Goal: Task Accomplishment & Management: Complete application form

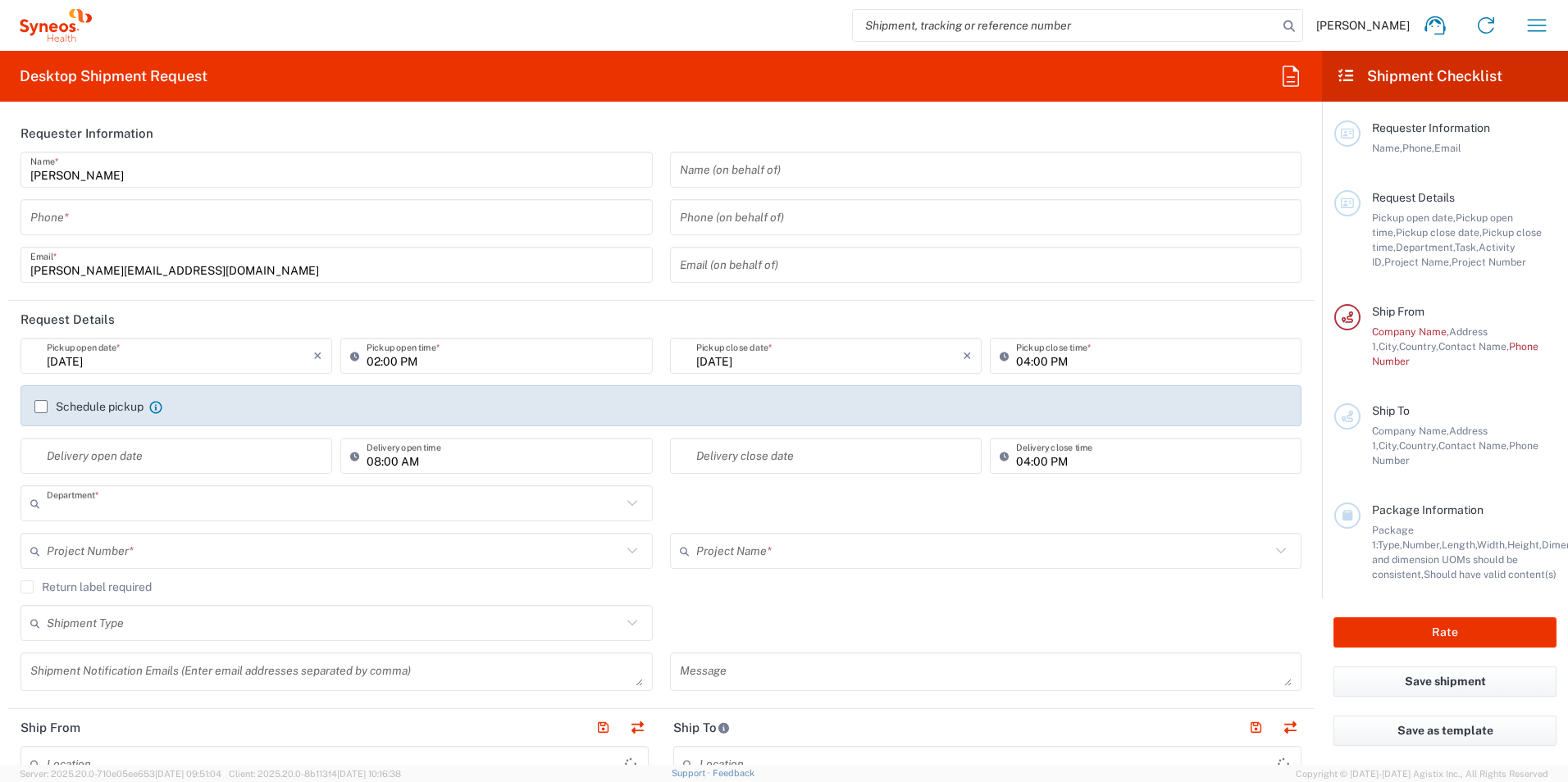
type input "3190"
type input "[GEOGRAPHIC_DATA]"
type input "[PERSON_NAME] Research Group Ltd-Macclesfield [GEOGRAPHIC_DATA]"
click at [334, 210] on input "tel" at bounding box center [336, 218] width 612 height 28
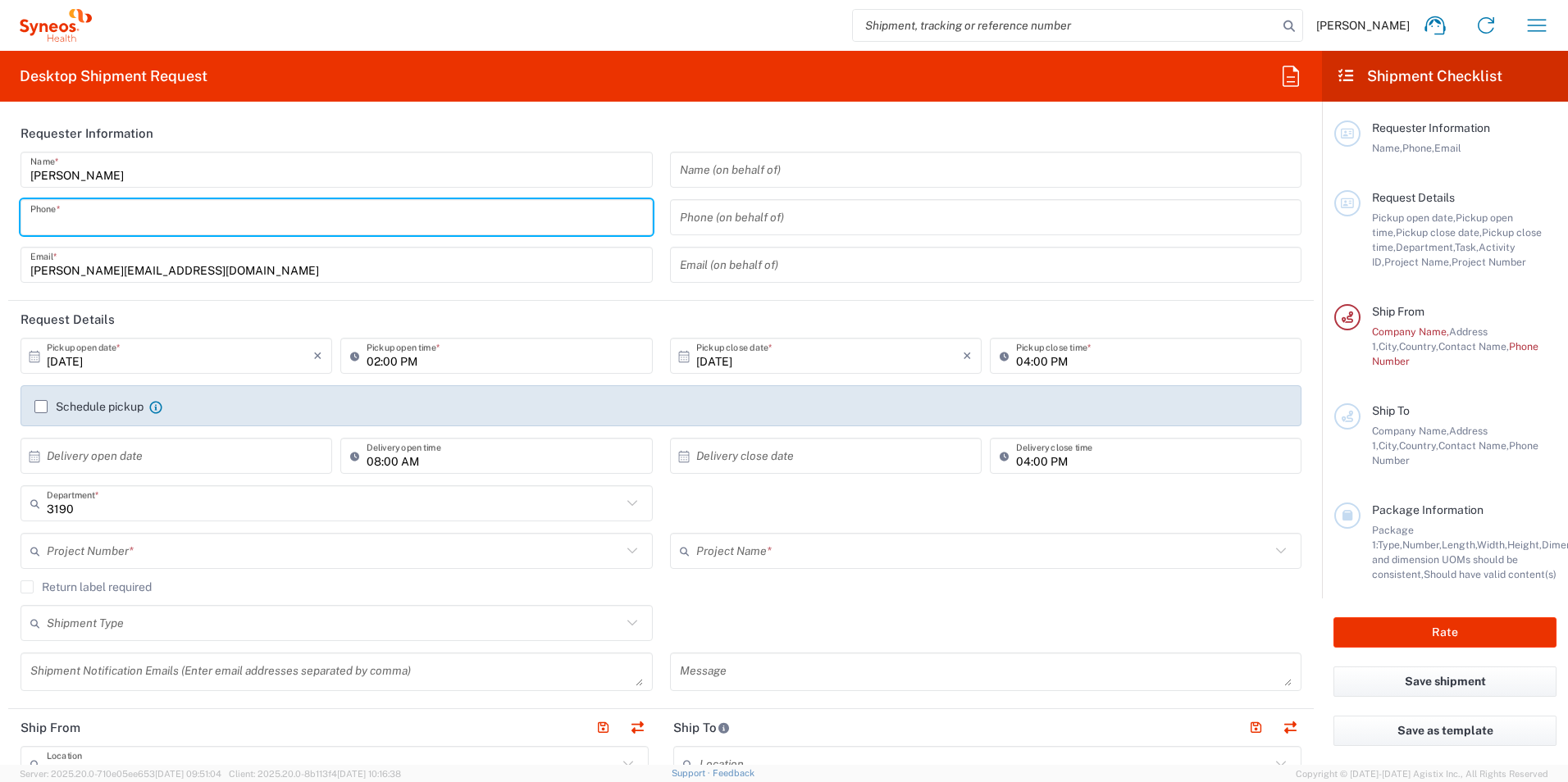
type input "07761722079"
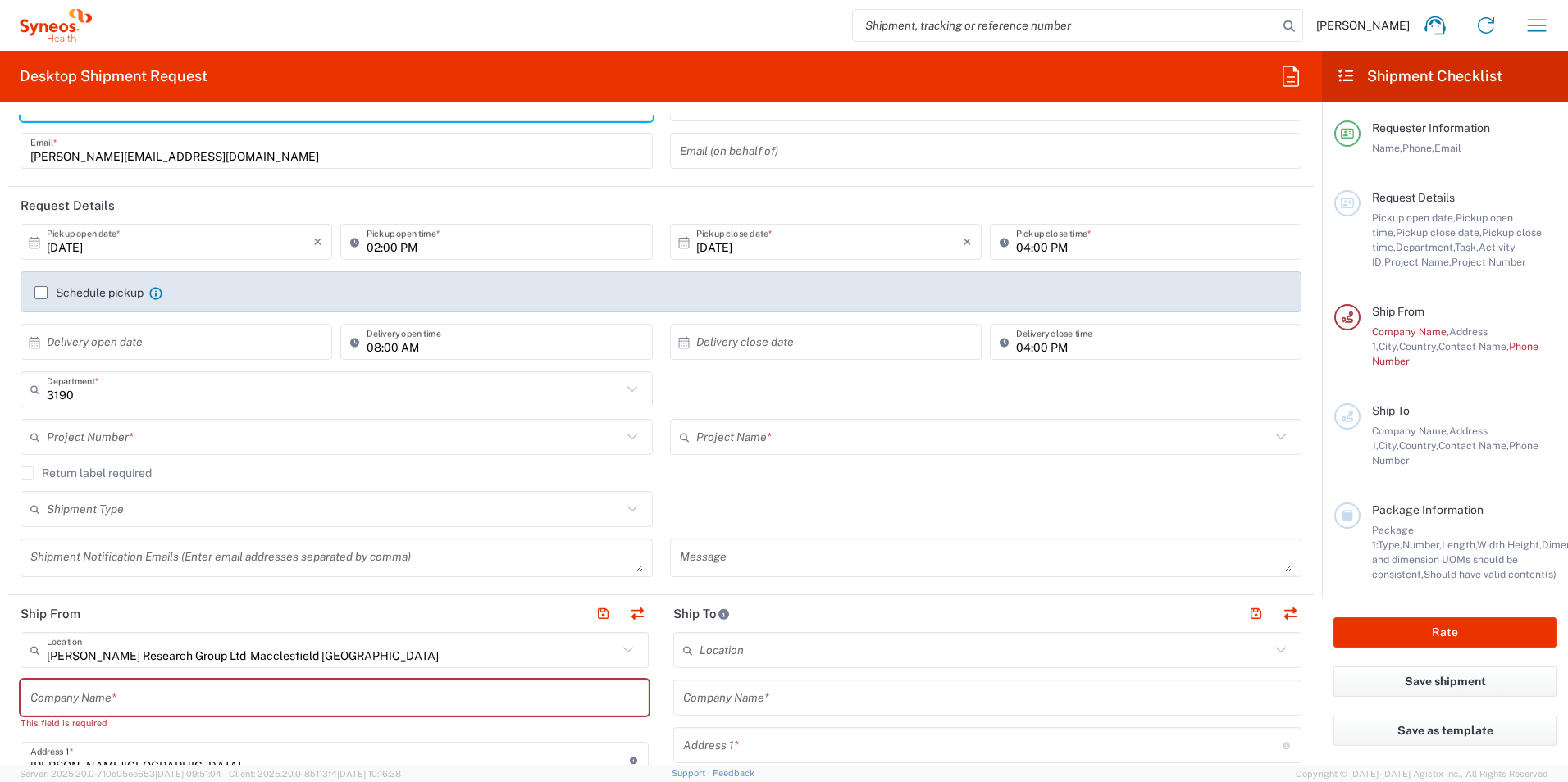
scroll to position [164, 0]
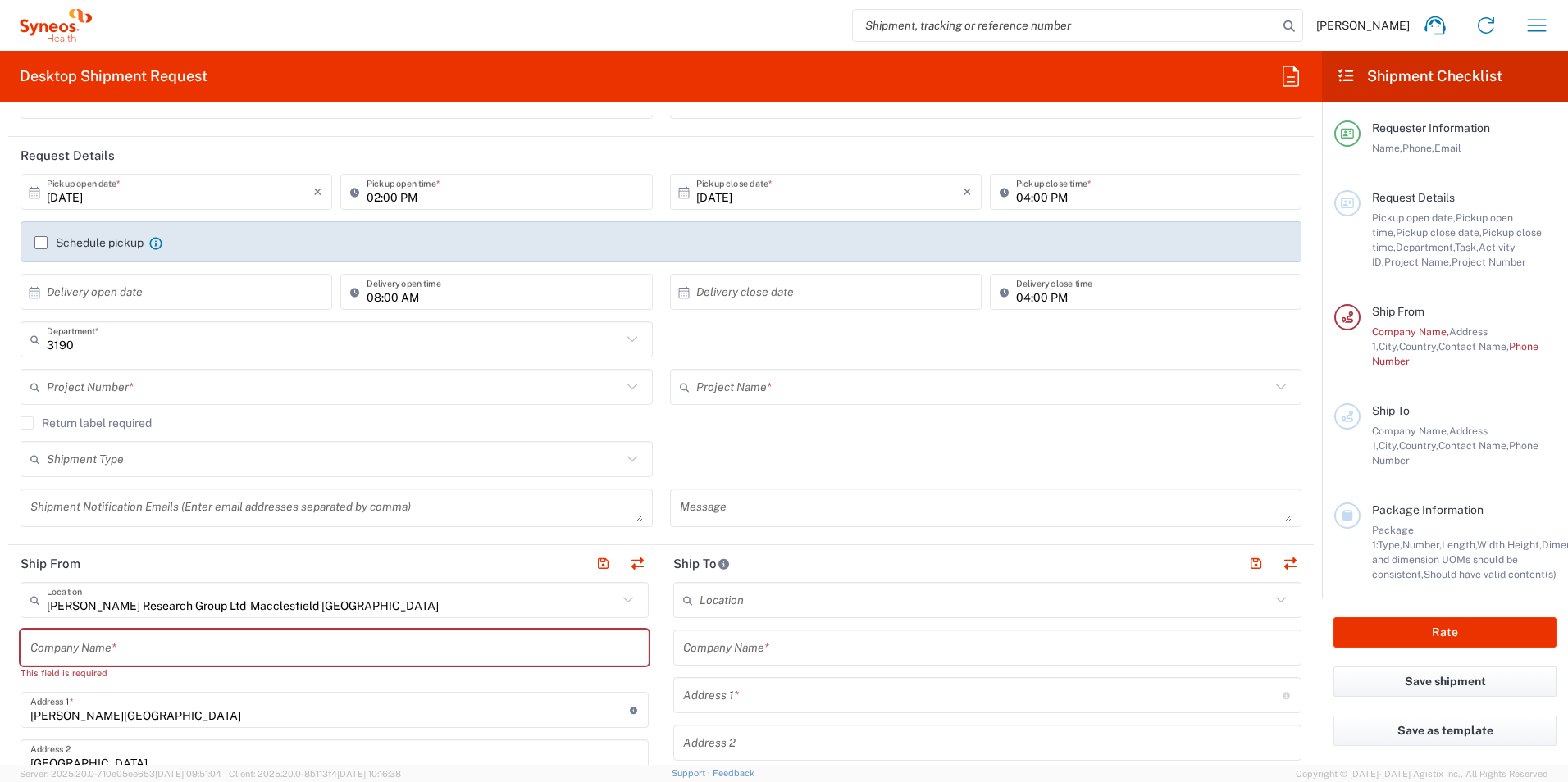
click at [34, 193] on icon at bounding box center [35, 192] width 15 height 15
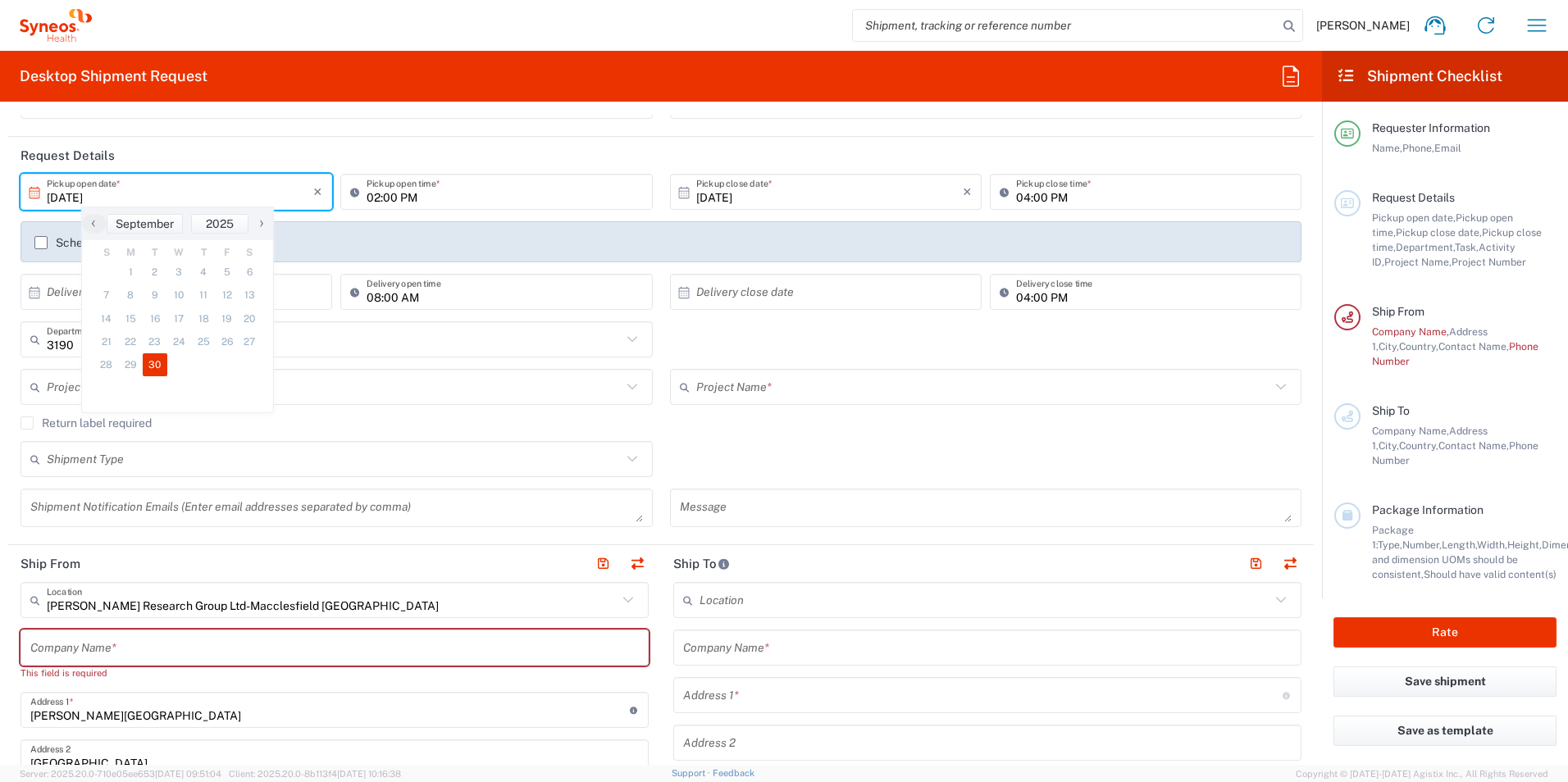
click at [260, 218] on span "›" at bounding box center [262, 223] width 25 height 19
click at [177, 267] on span "1" at bounding box center [178, 272] width 24 height 23
type input "[DATE]"
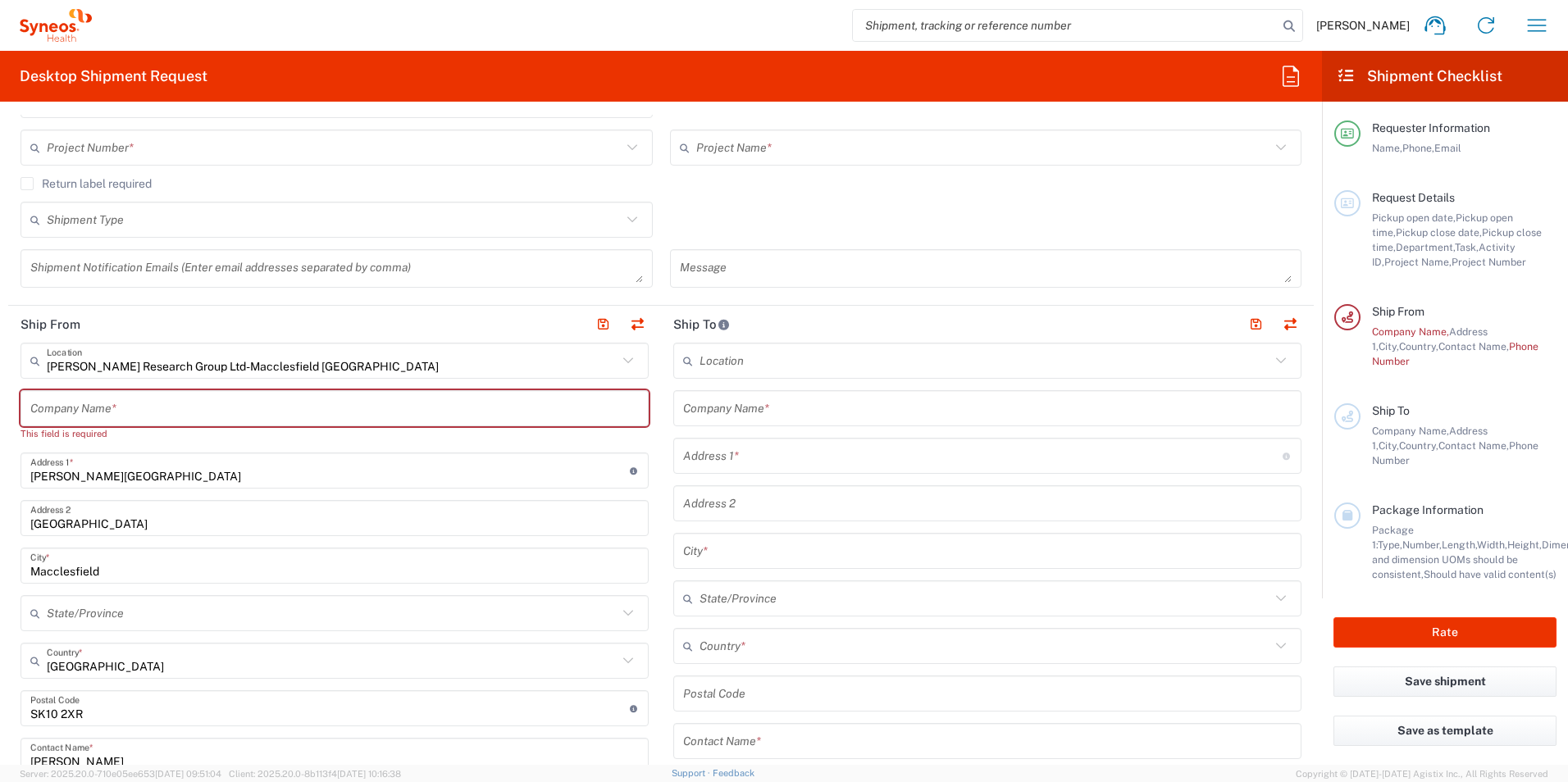
scroll to position [410, 0]
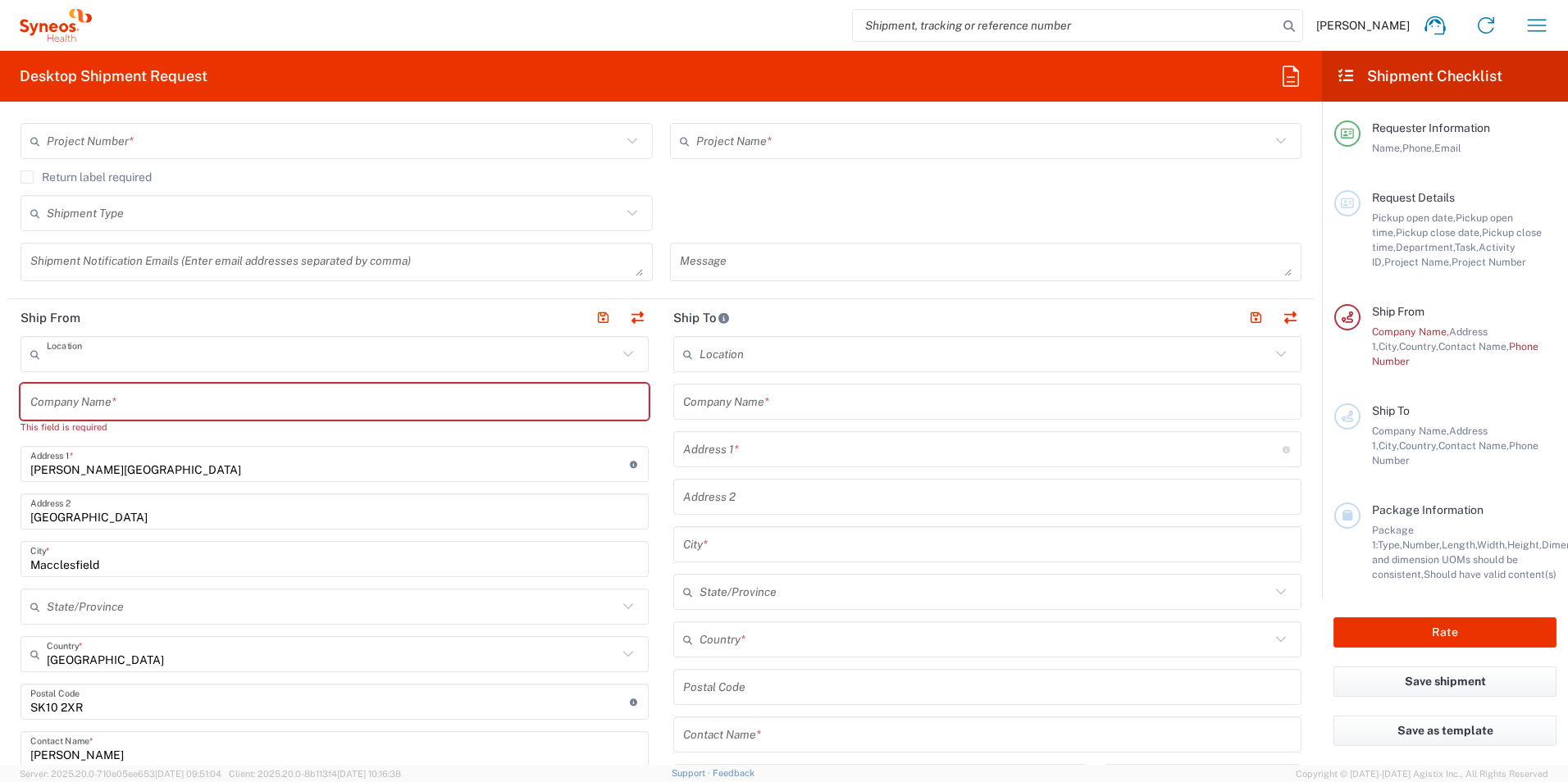
click at [193, 350] on input "text" at bounding box center [332, 355] width 571 height 28
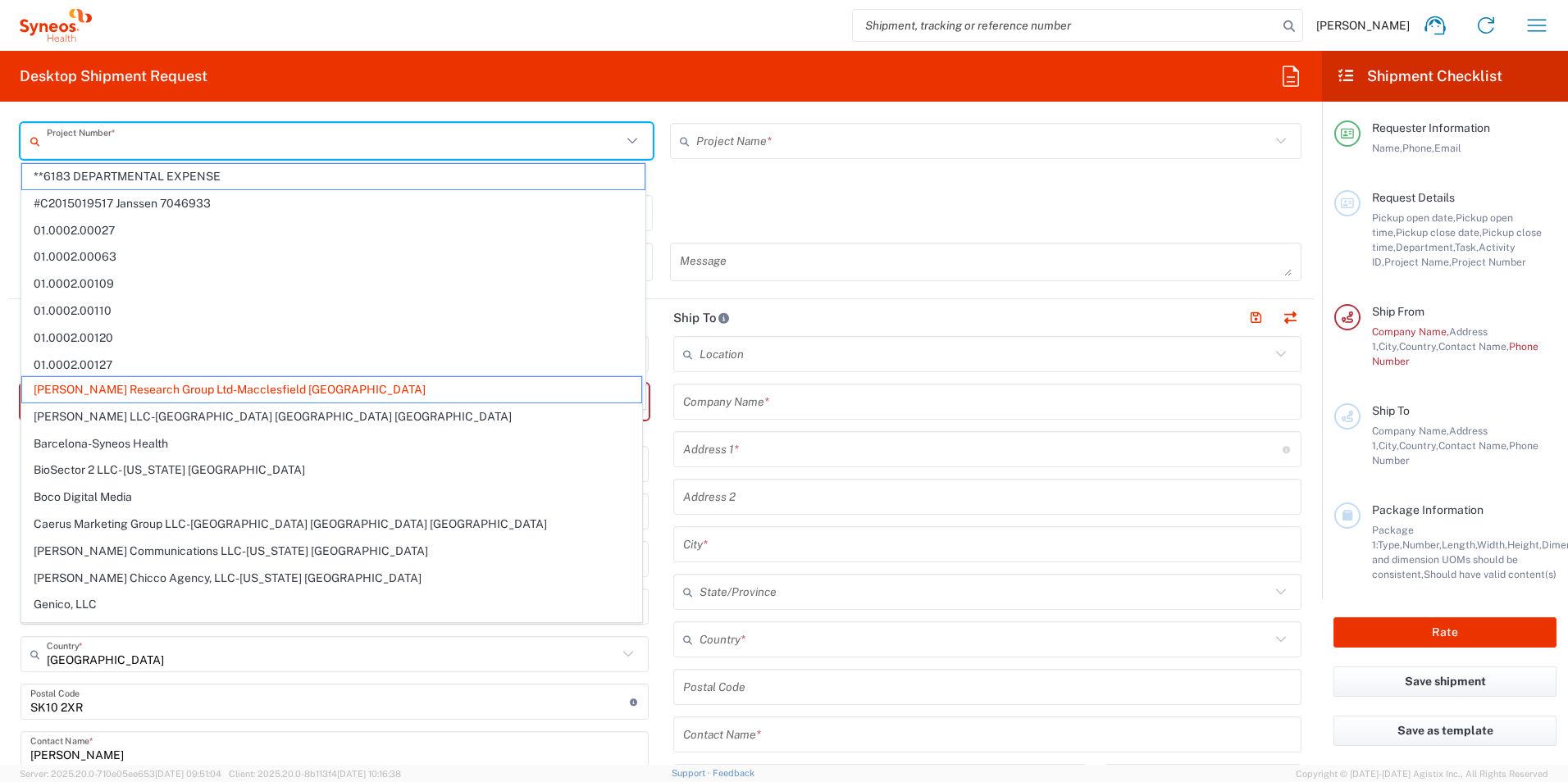
click at [226, 141] on input "text" at bounding box center [334, 142] width 575 height 28
type input "[PERSON_NAME] Research Group Ltd-Macclesfield [GEOGRAPHIC_DATA]"
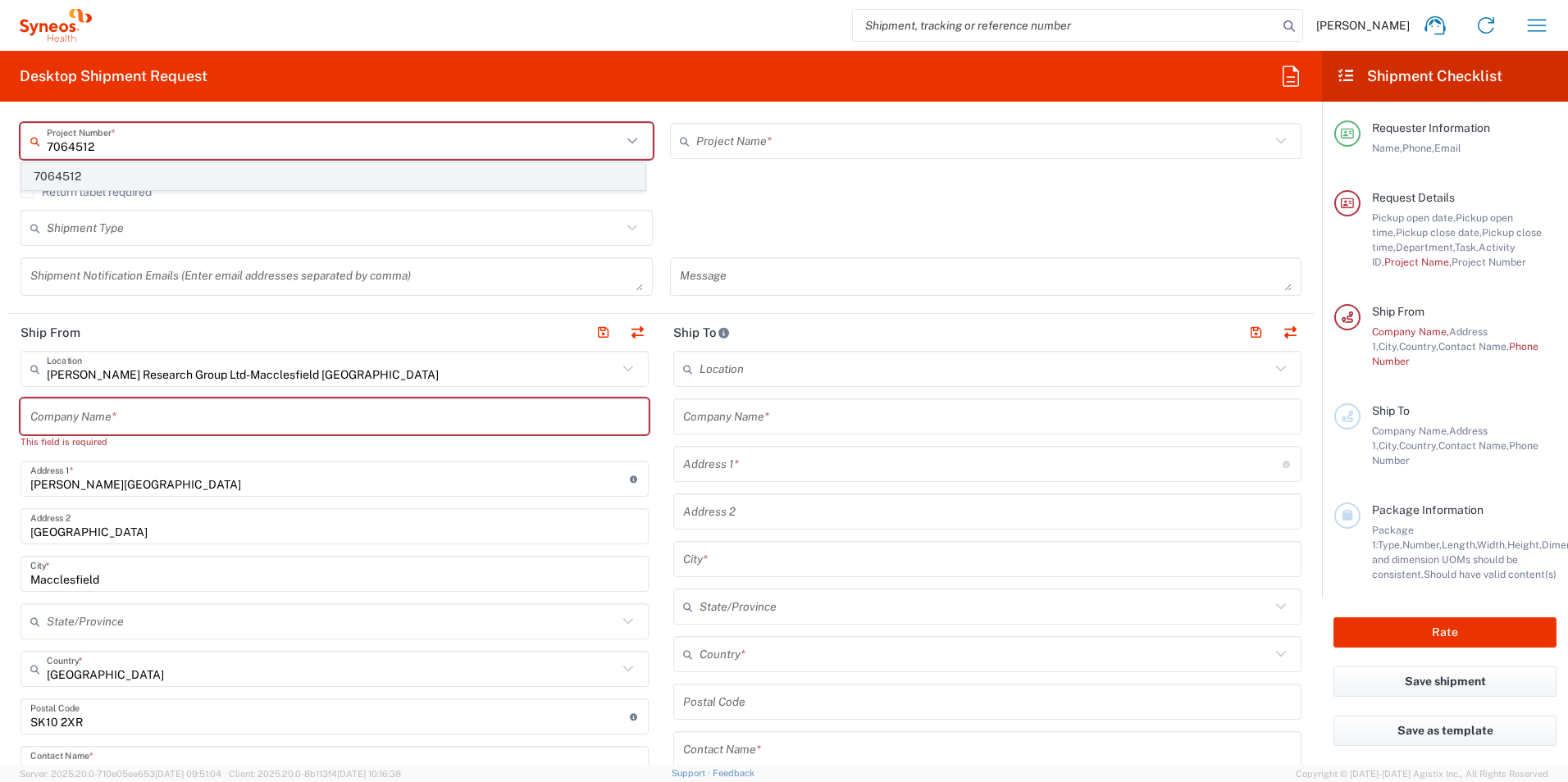
type input "7064512"
click at [209, 173] on span "7064512" at bounding box center [333, 176] width 622 height 26
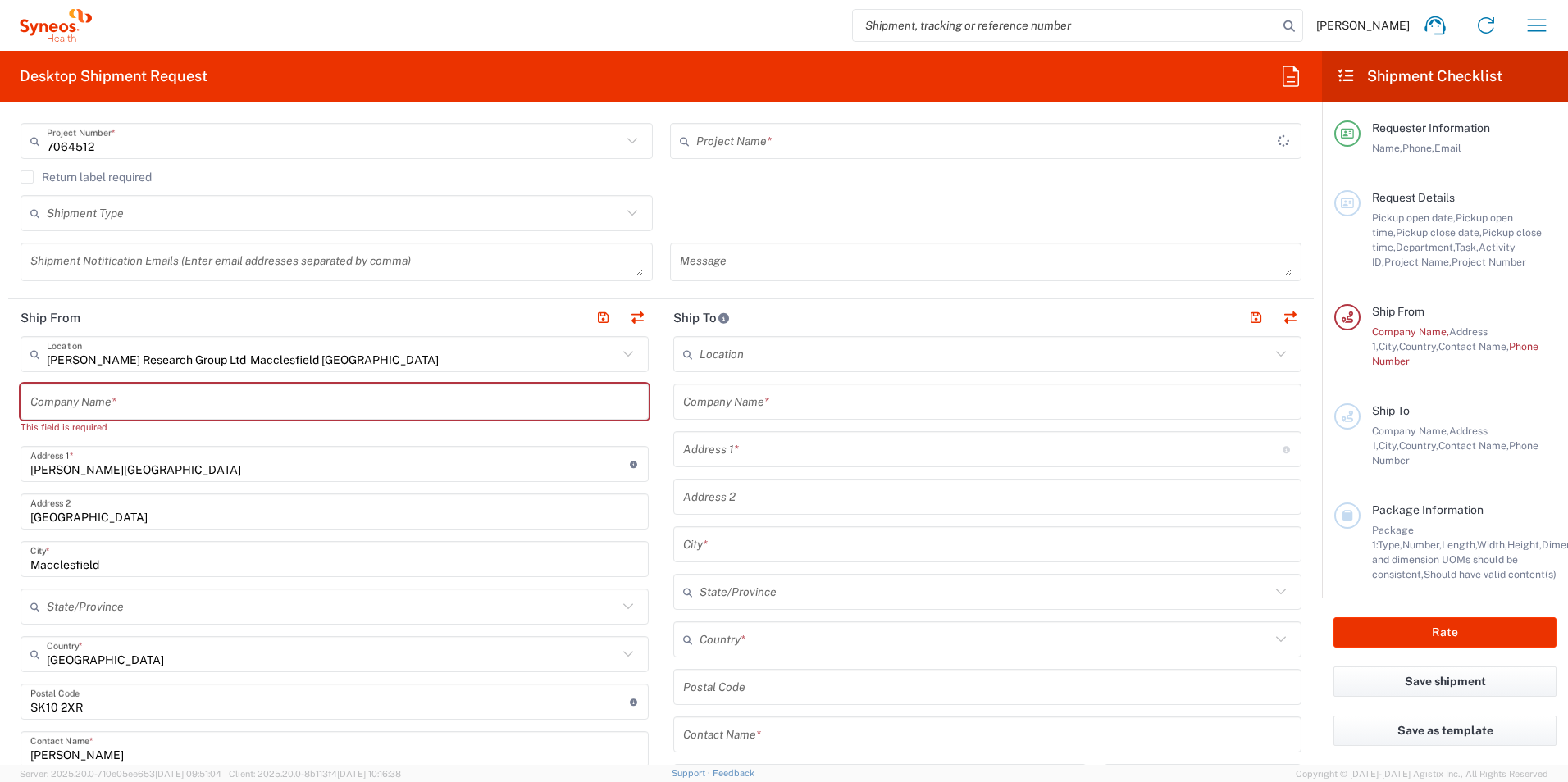
type input "802-AMI-001"
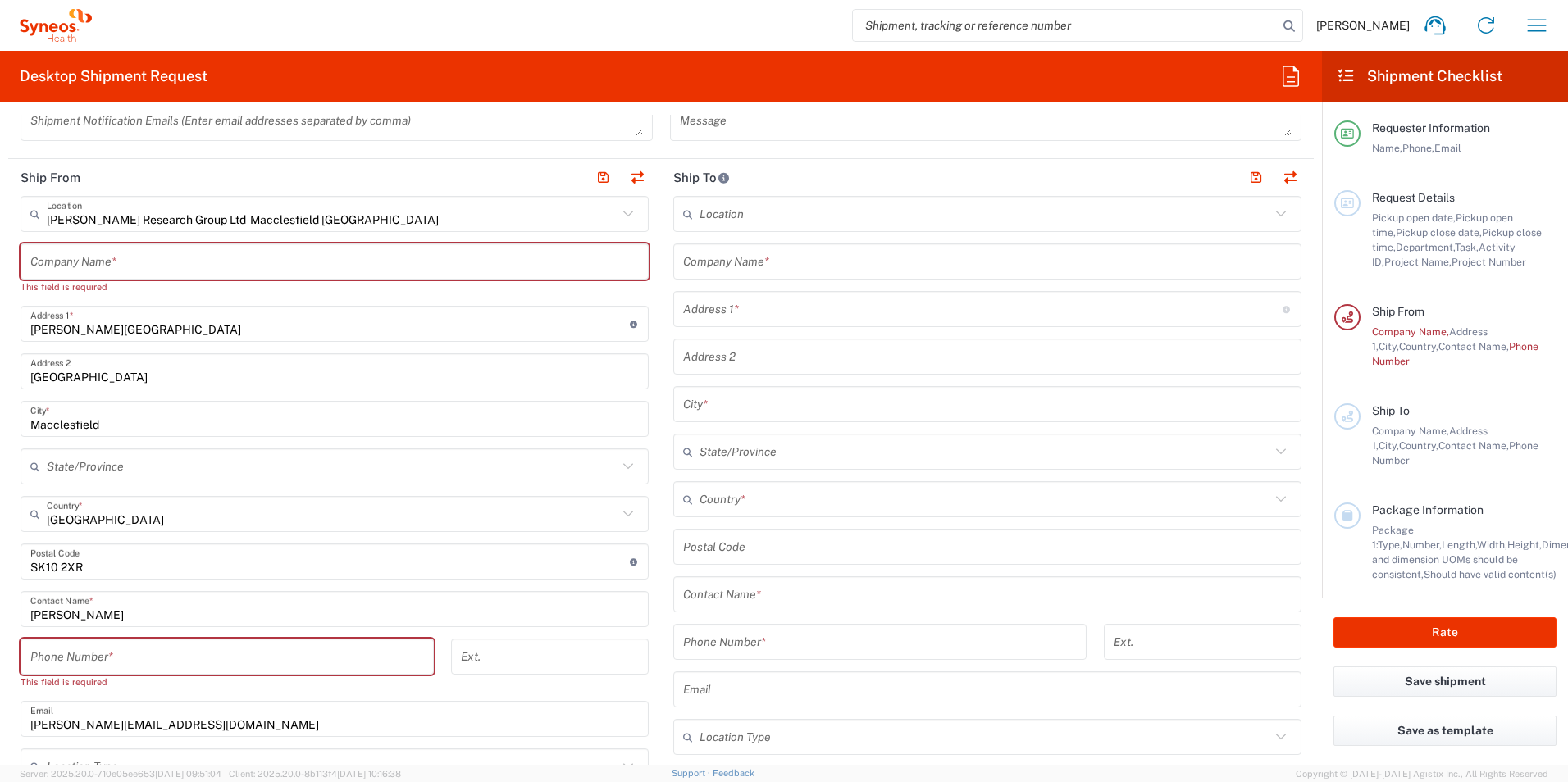
scroll to position [574, 0]
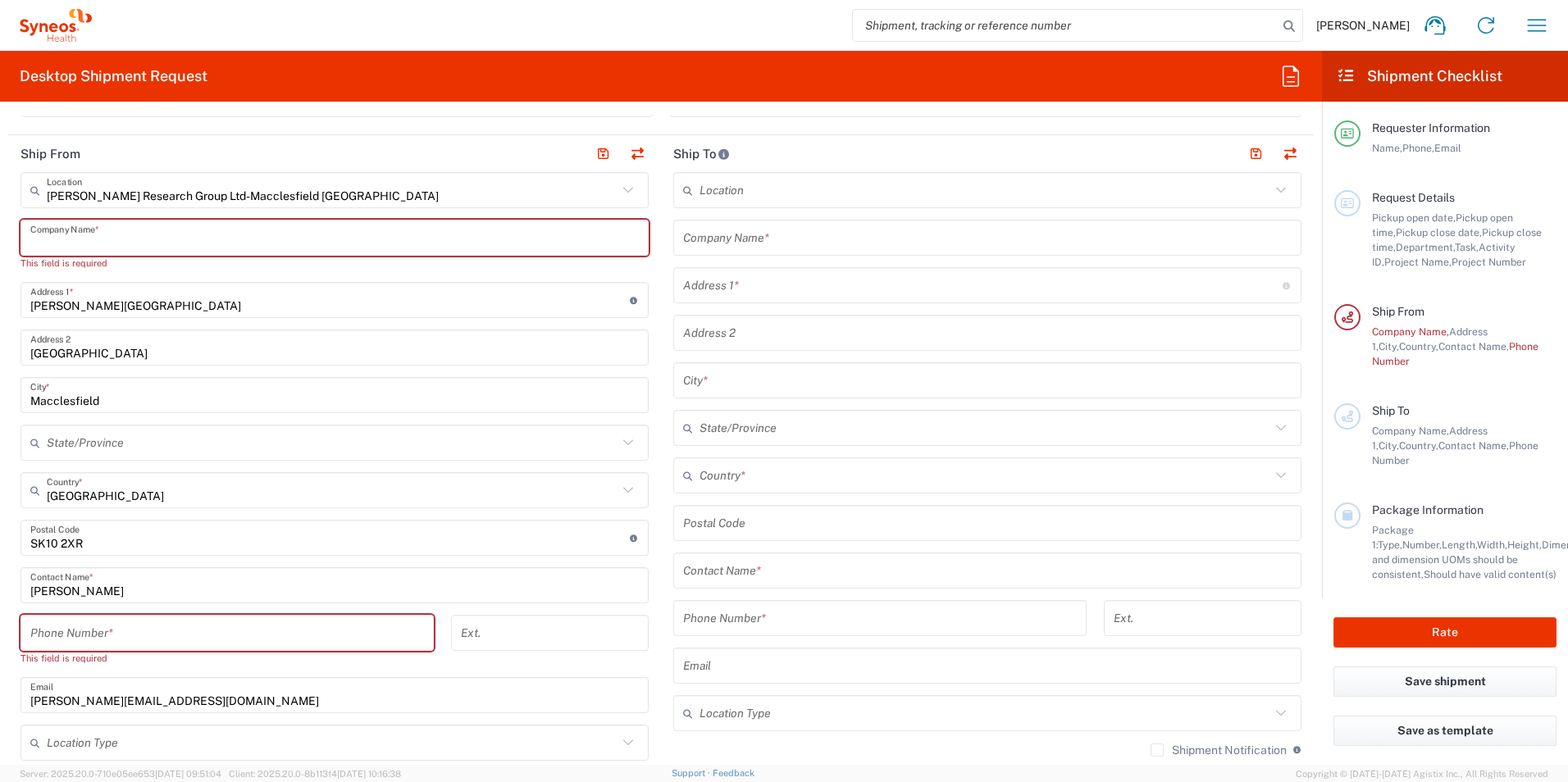
click at [138, 229] on input "text" at bounding box center [334, 238] width 609 height 28
type input "Y"
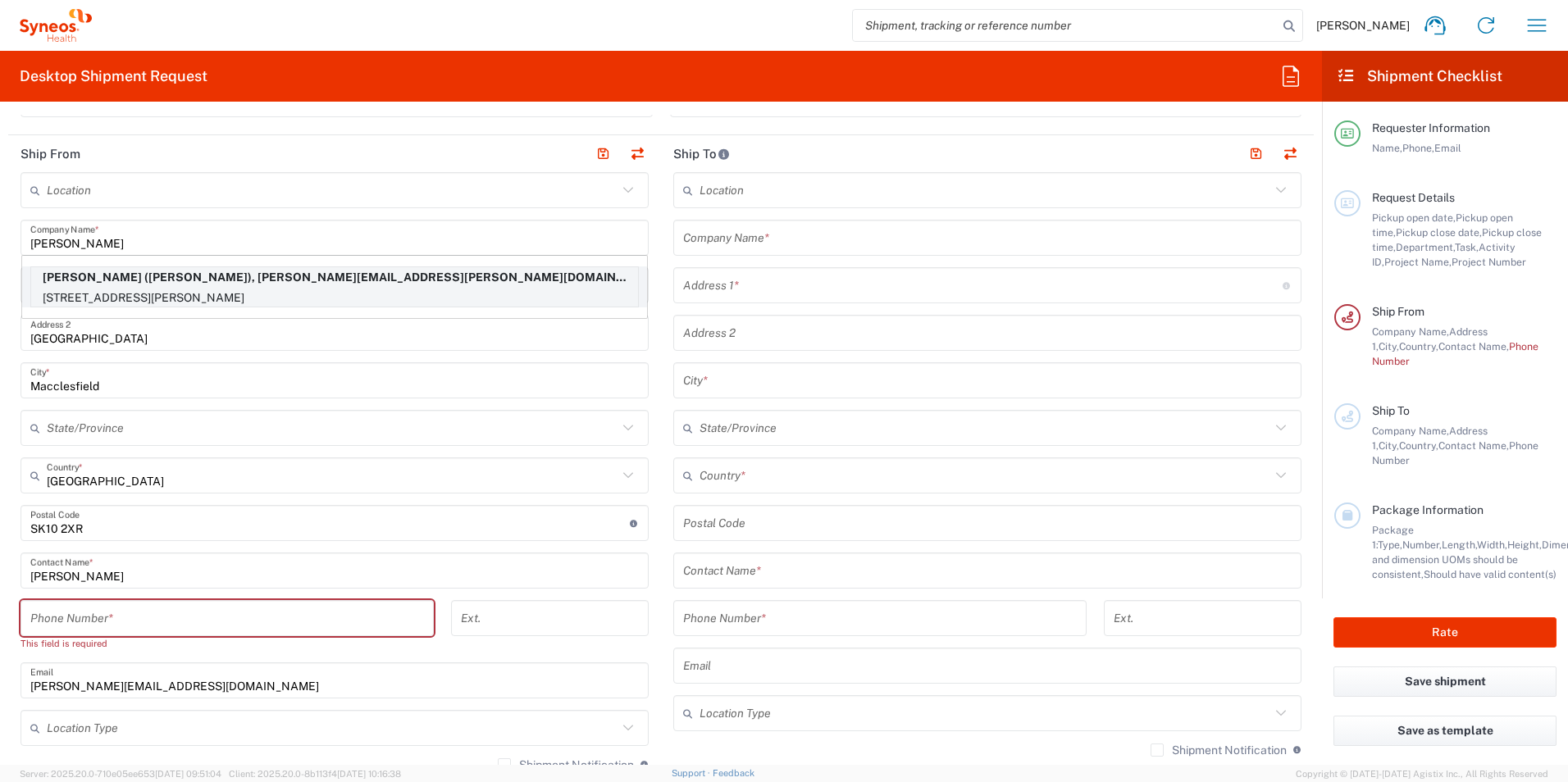
click at [106, 295] on p "[STREET_ADDRESS][PERSON_NAME]" at bounding box center [334, 297] width 607 height 20
type input "[PERSON_NAME]"
type input "[STREET_ADDRESS]"
type input "[PERSON_NAME]"
type input "[GEOGRAPHIC_DATA]"
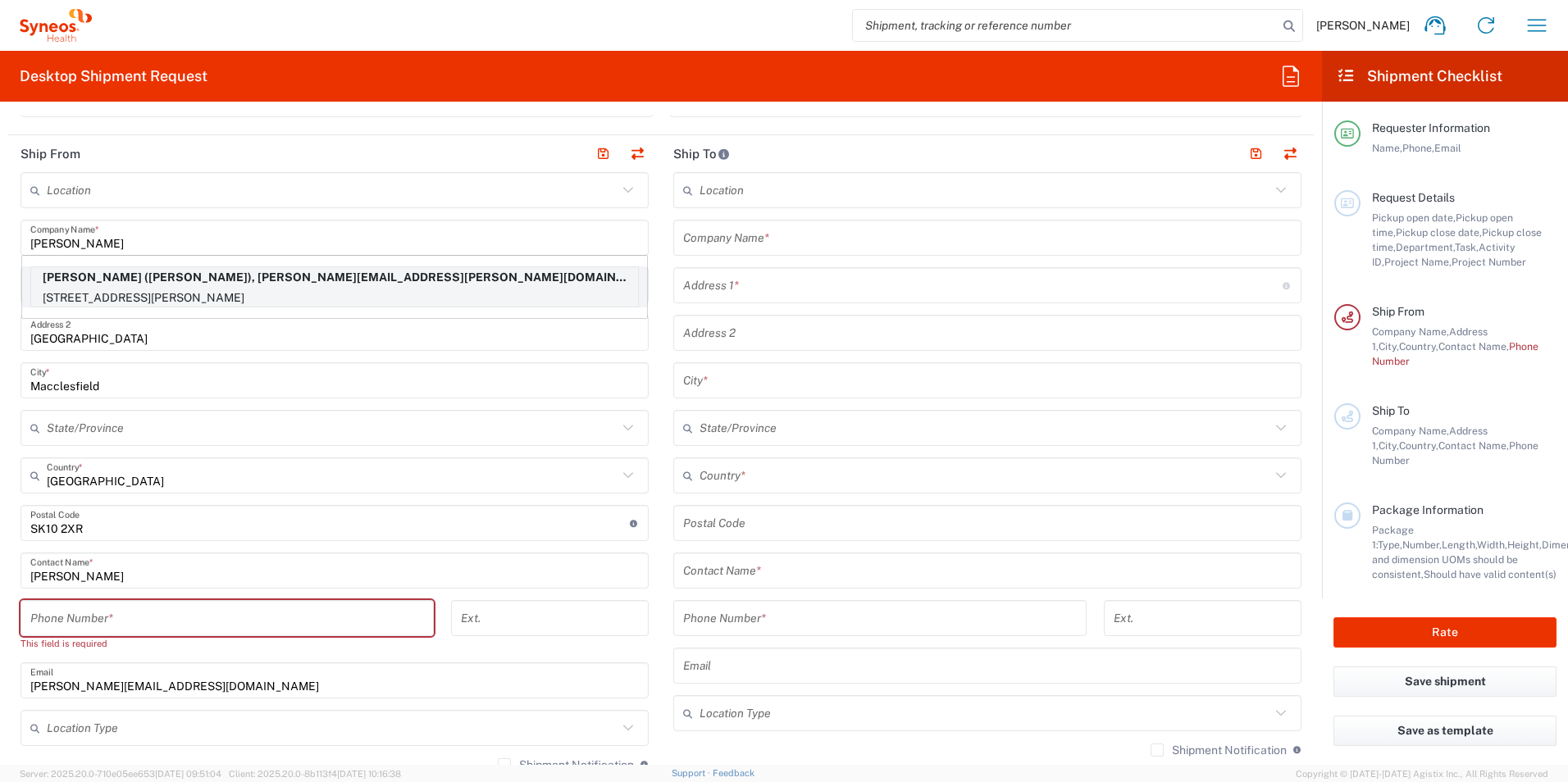
type input "L0R1C0"
type input "[PERSON_NAME]"
type input "[PHONE_NUMBER]"
type input "[PERSON_NAME][EMAIL_ADDRESS][PERSON_NAME][DOMAIN_NAME]"
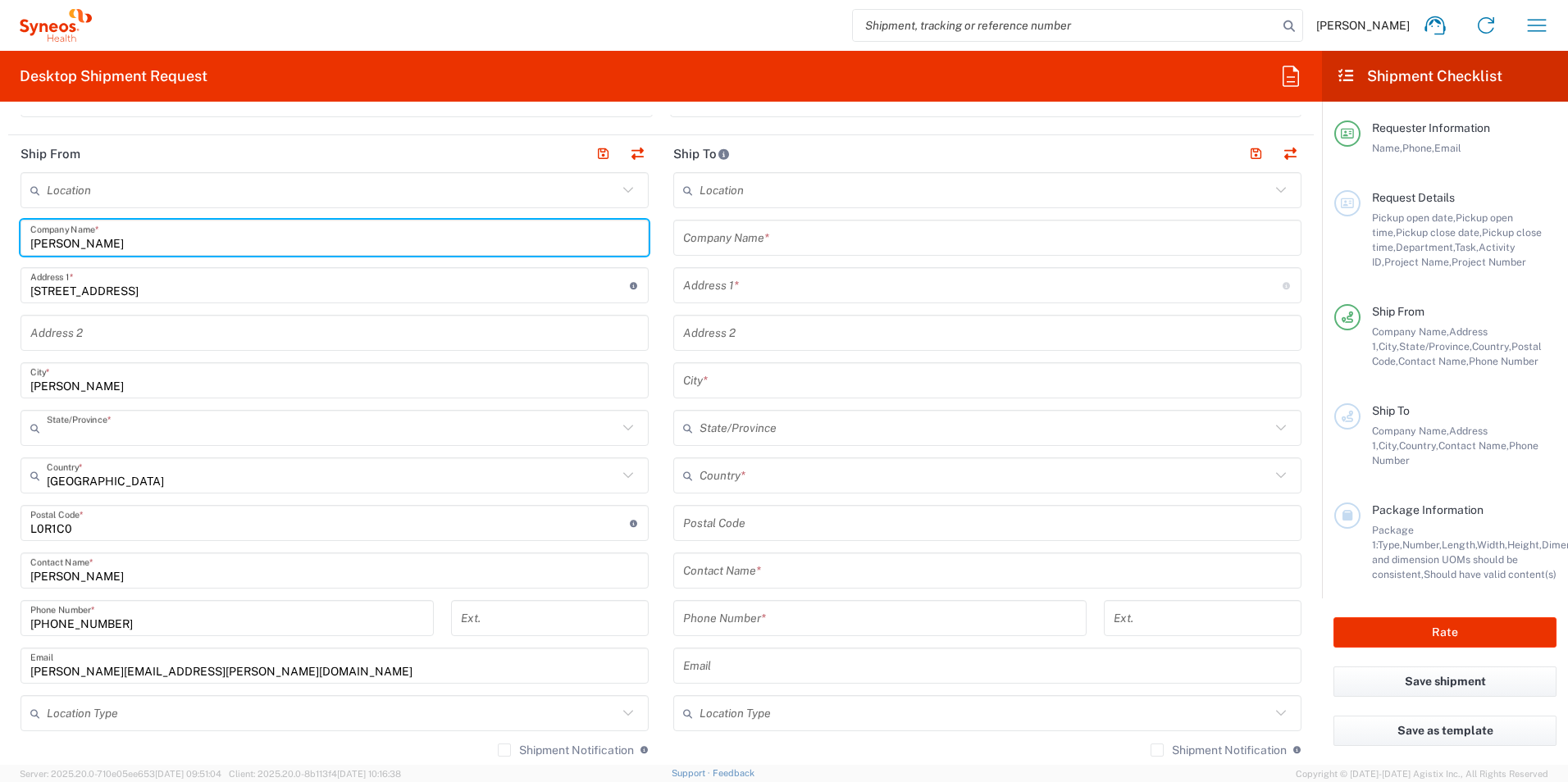
type input "[GEOGRAPHIC_DATA]"
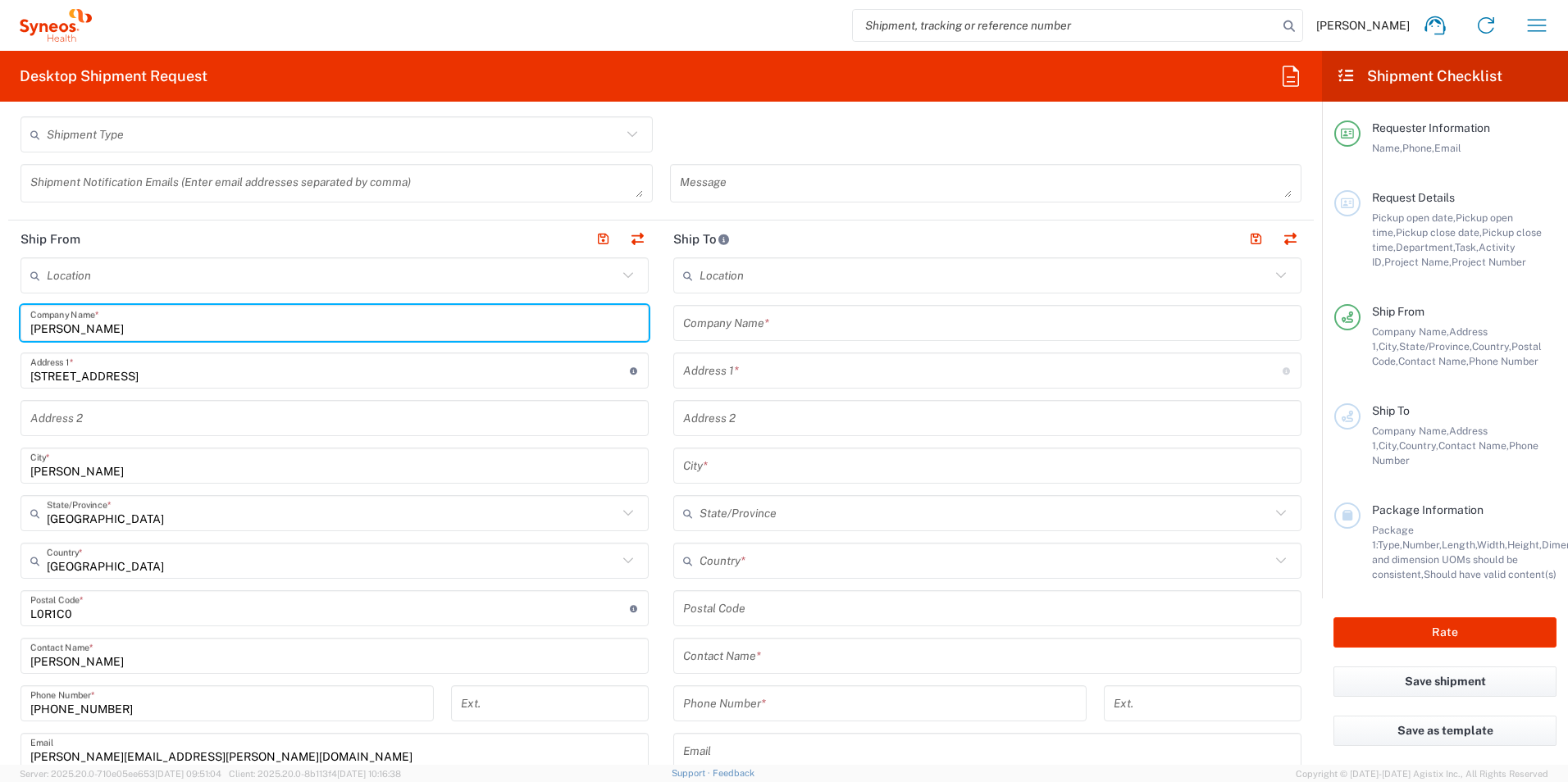
scroll to position [410, 0]
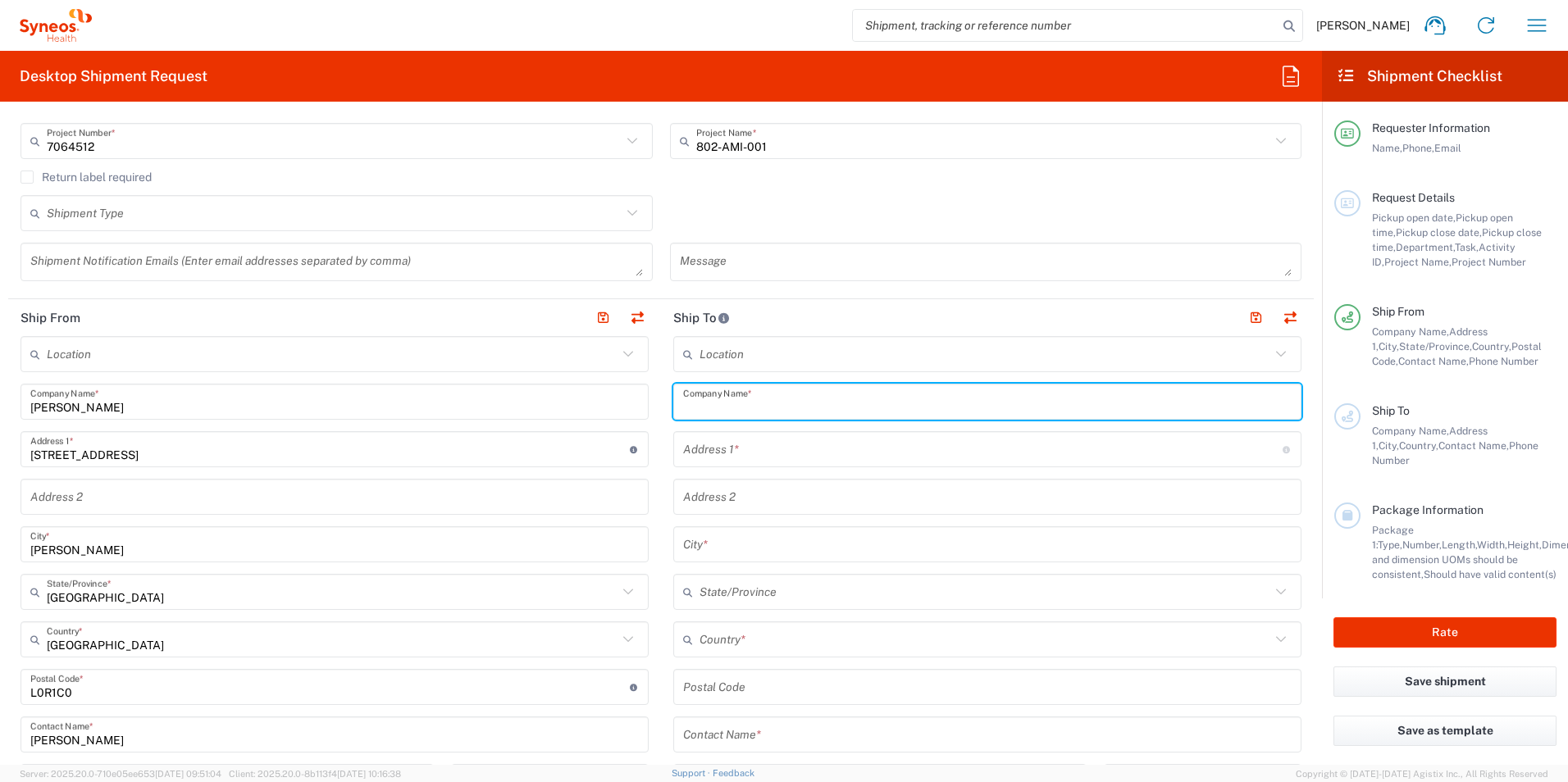
click at [765, 397] on input "text" at bounding box center [988, 402] width 609 height 28
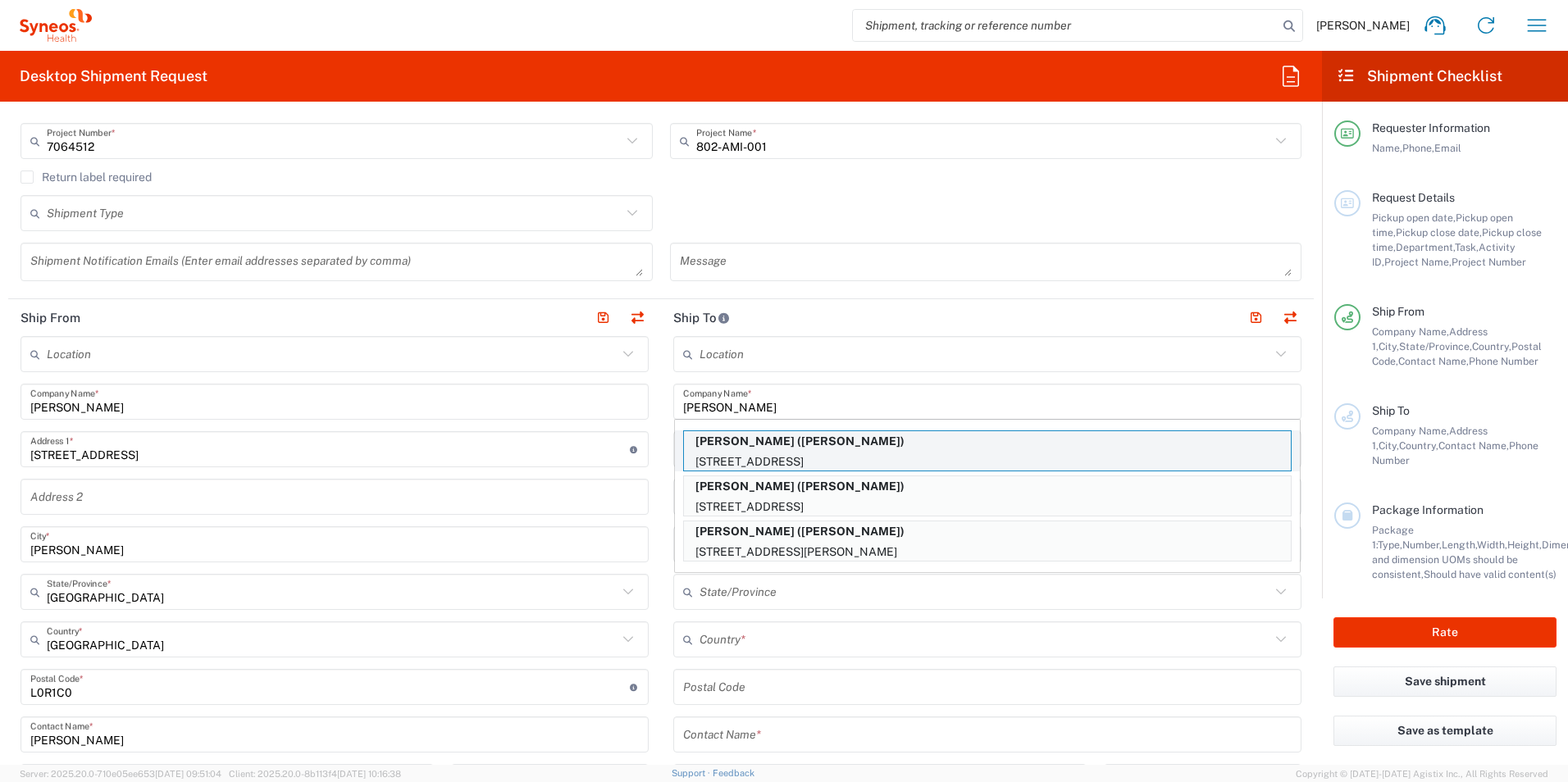
click at [774, 444] on p "[PERSON_NAME] ([PERSON_NAME])" at bounding box center [988, 441] width 607 height 20
type input "[PERSON_NAME]"
type input "[STREET_ADDRESS]"
type input "[PERSON_NAME]"
type input "[GEOGRAPHIC_DATA]"
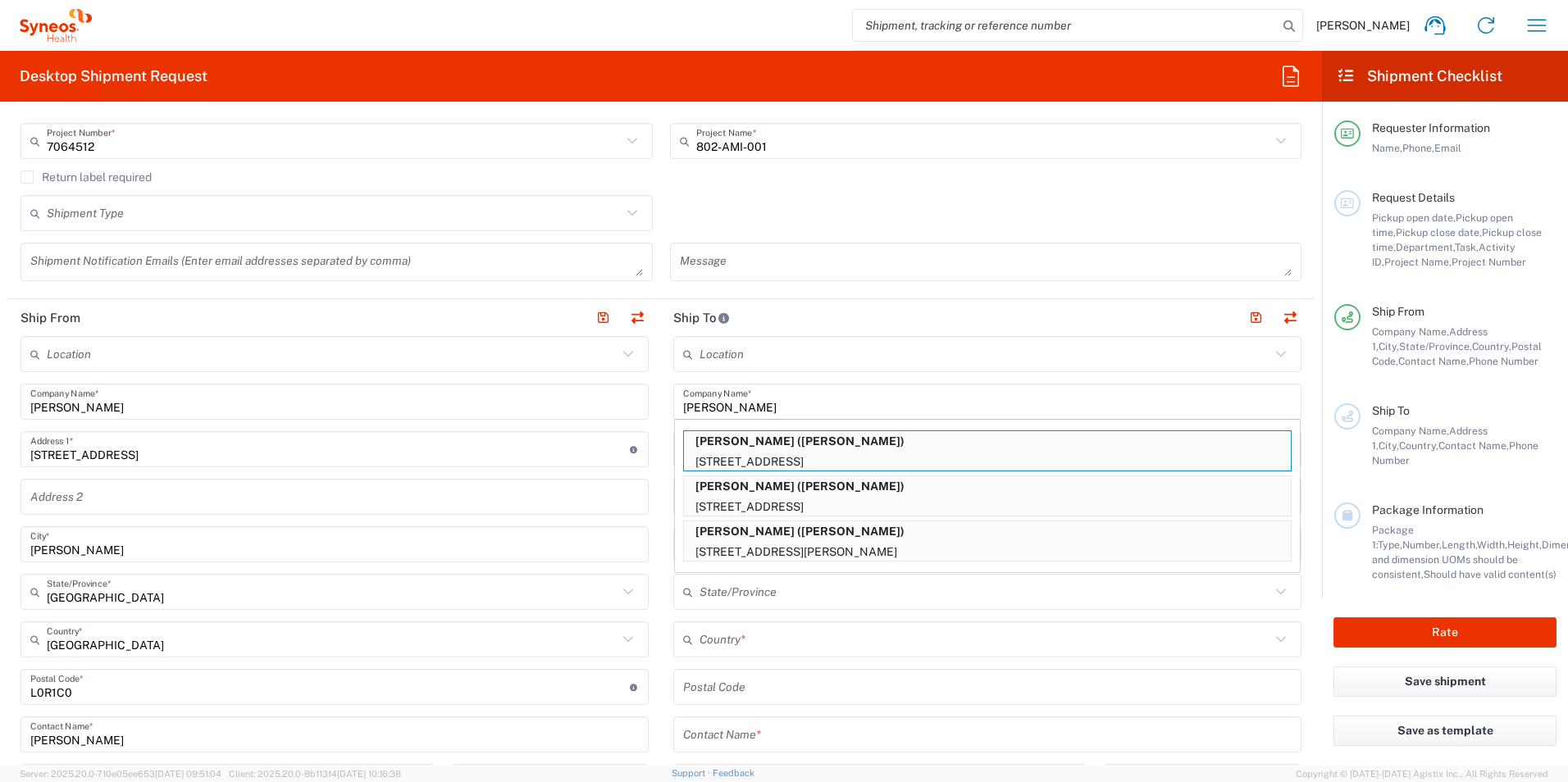
type input "[PERSON_NAME]"
type input "[PHONE_NUMBER]"
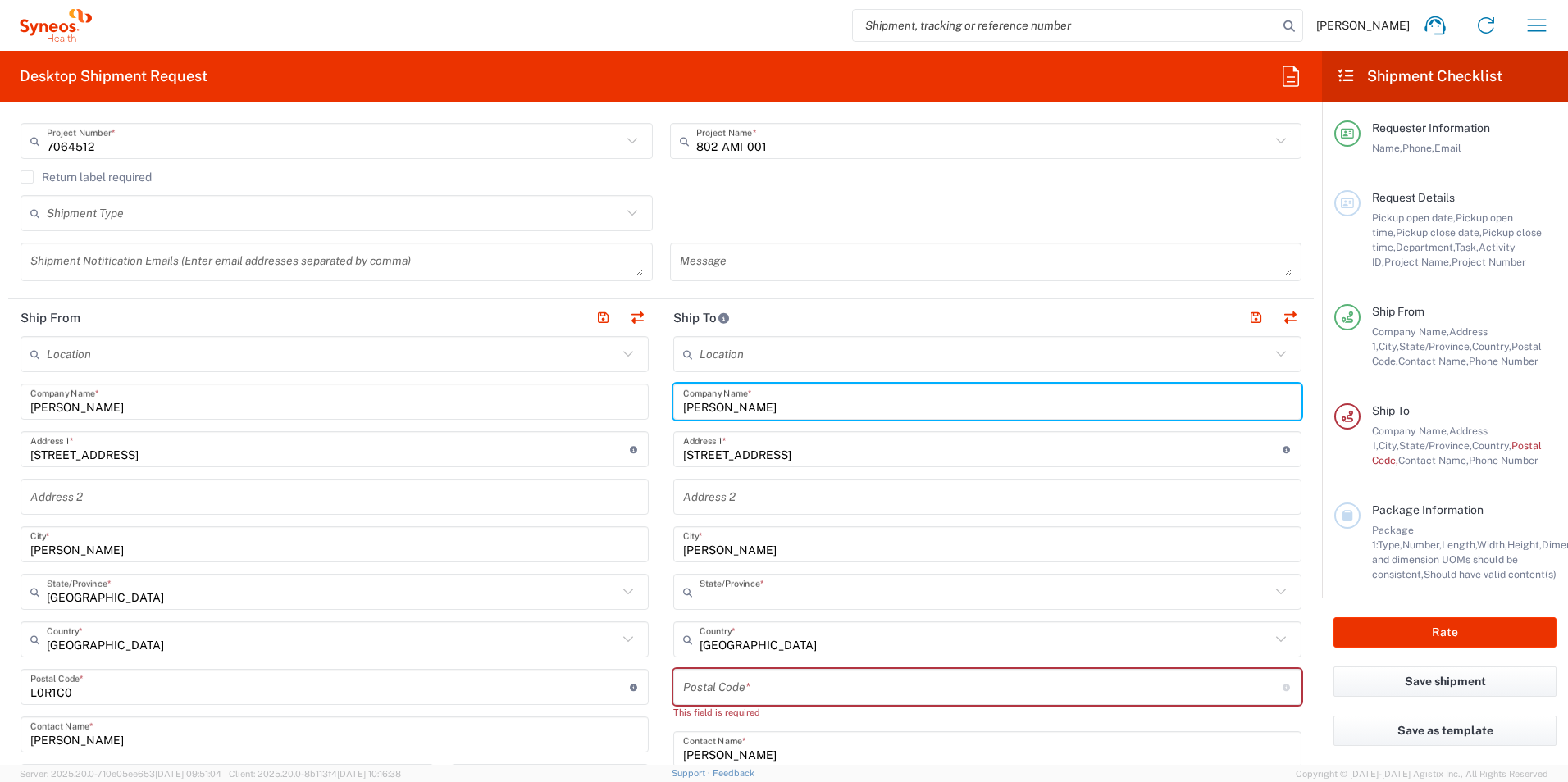
type input "[GEOGRAPHIC_DATA]"
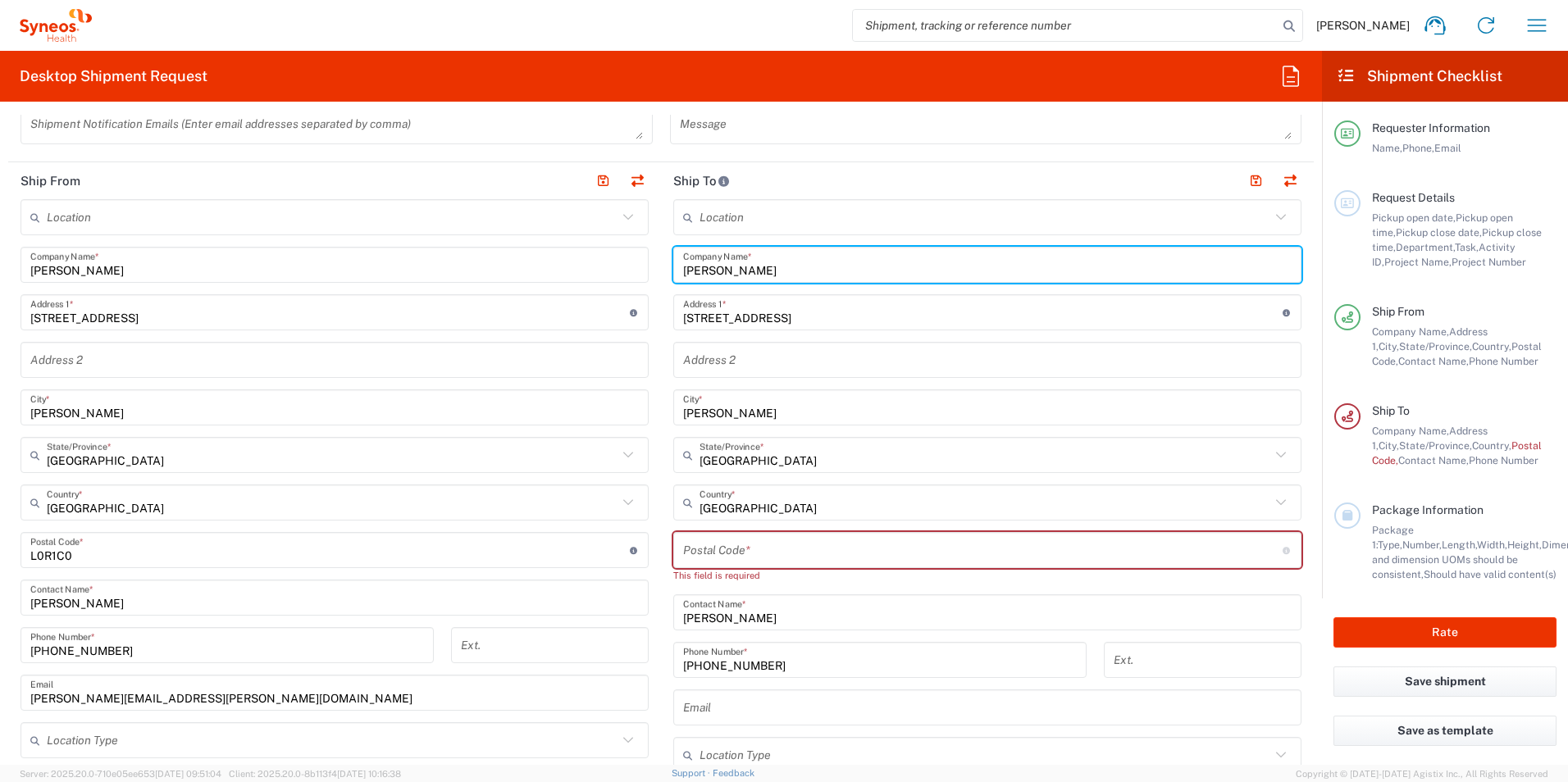
scroll to position [574, 0]
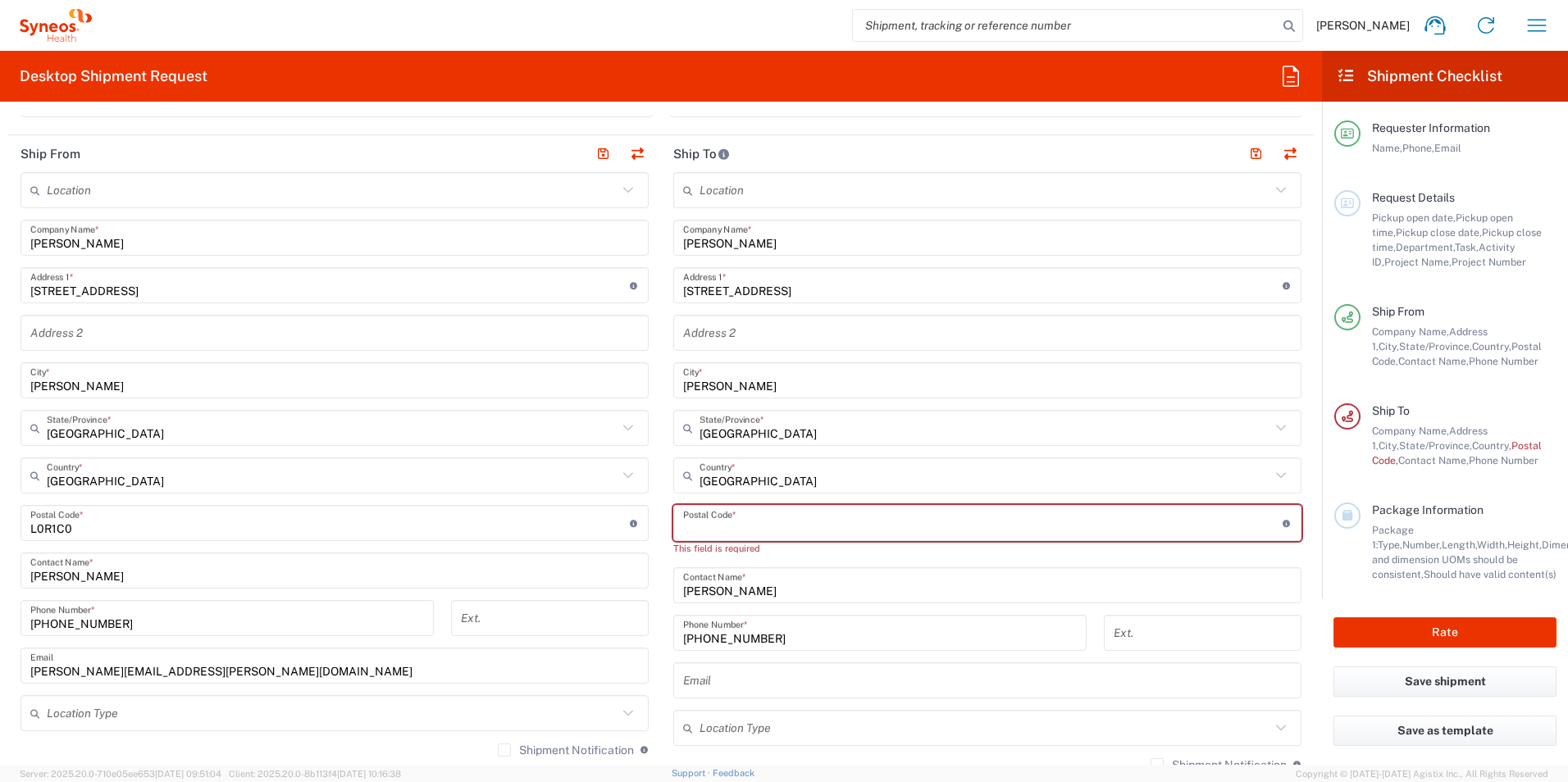
click at [756, 524] on input "undefined" at bounding box center [982, 523] width 599 height 28
click at [849, 518] on input "undefined" at bounding box center [982, 523] width 599 height 28
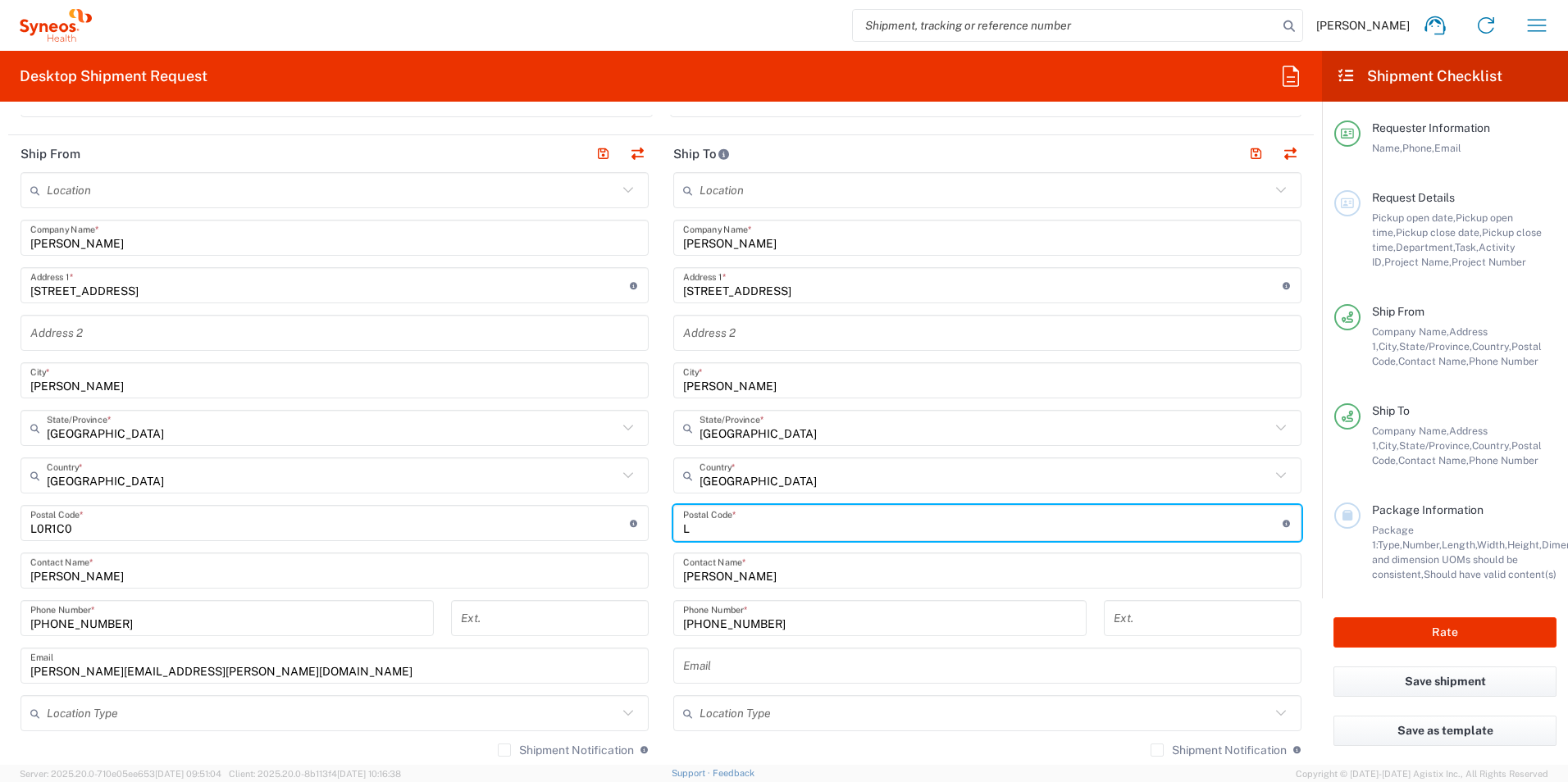
type input "L8N3Z5"
type input "[STREET_ADDRESS]"
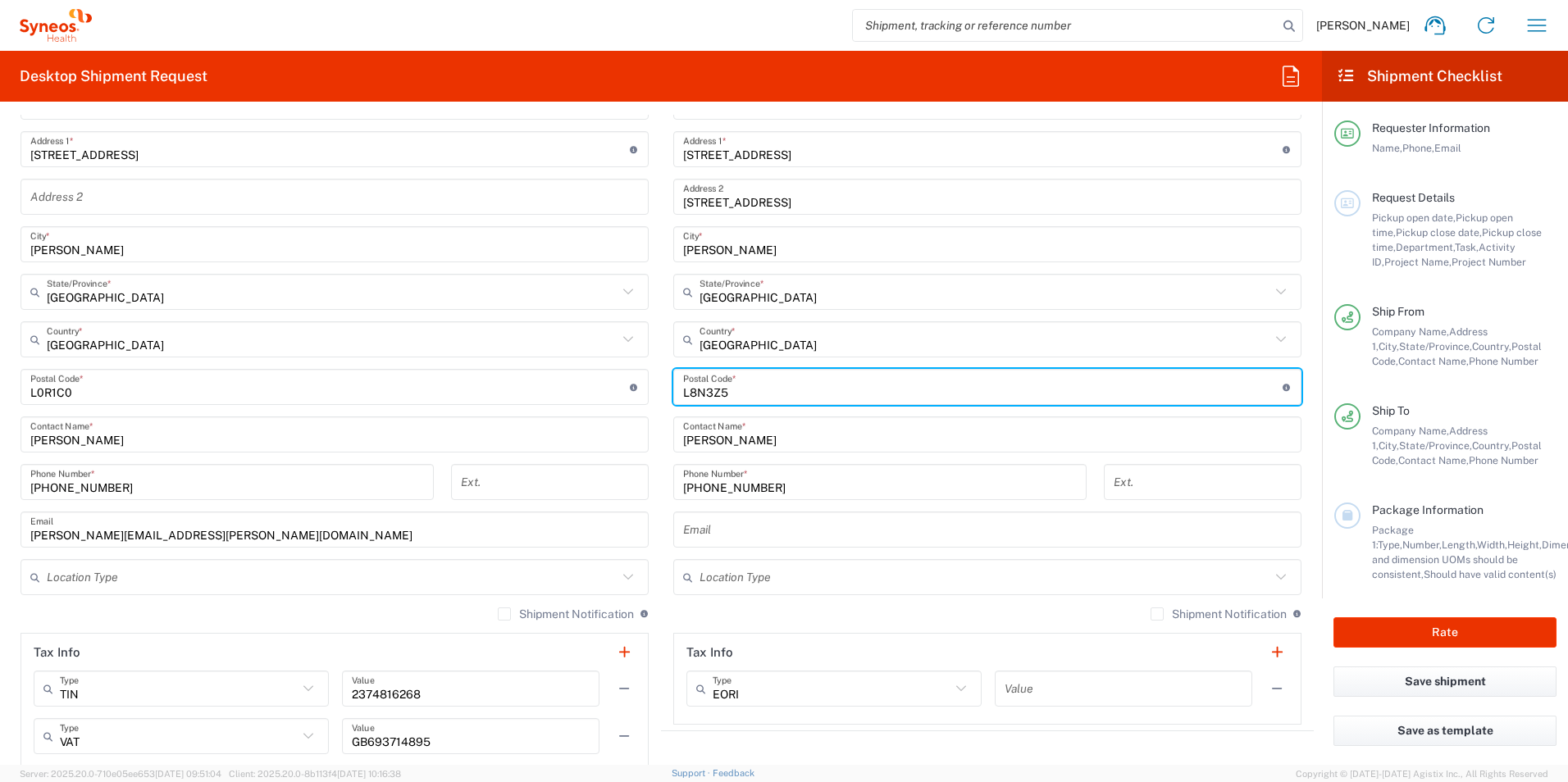
scroll to position [738, 0]
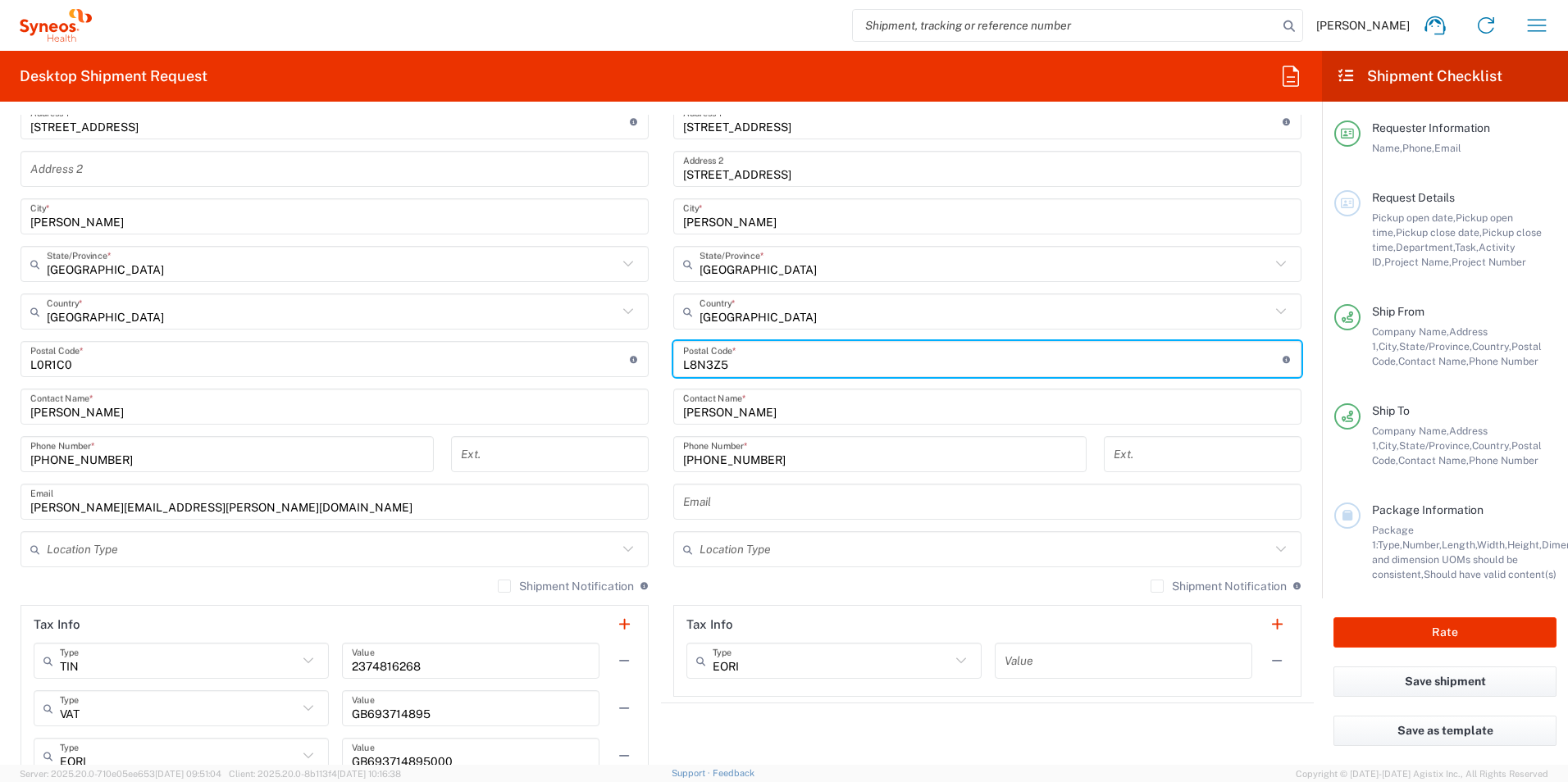
drag, startPoint x: 791, startPoint y: 497, endPoint x: 1289, endPoint y: 497, distance: 498.0
click at [791, 497] on input "text" at bounding box center [988, 502] width 609 height 28
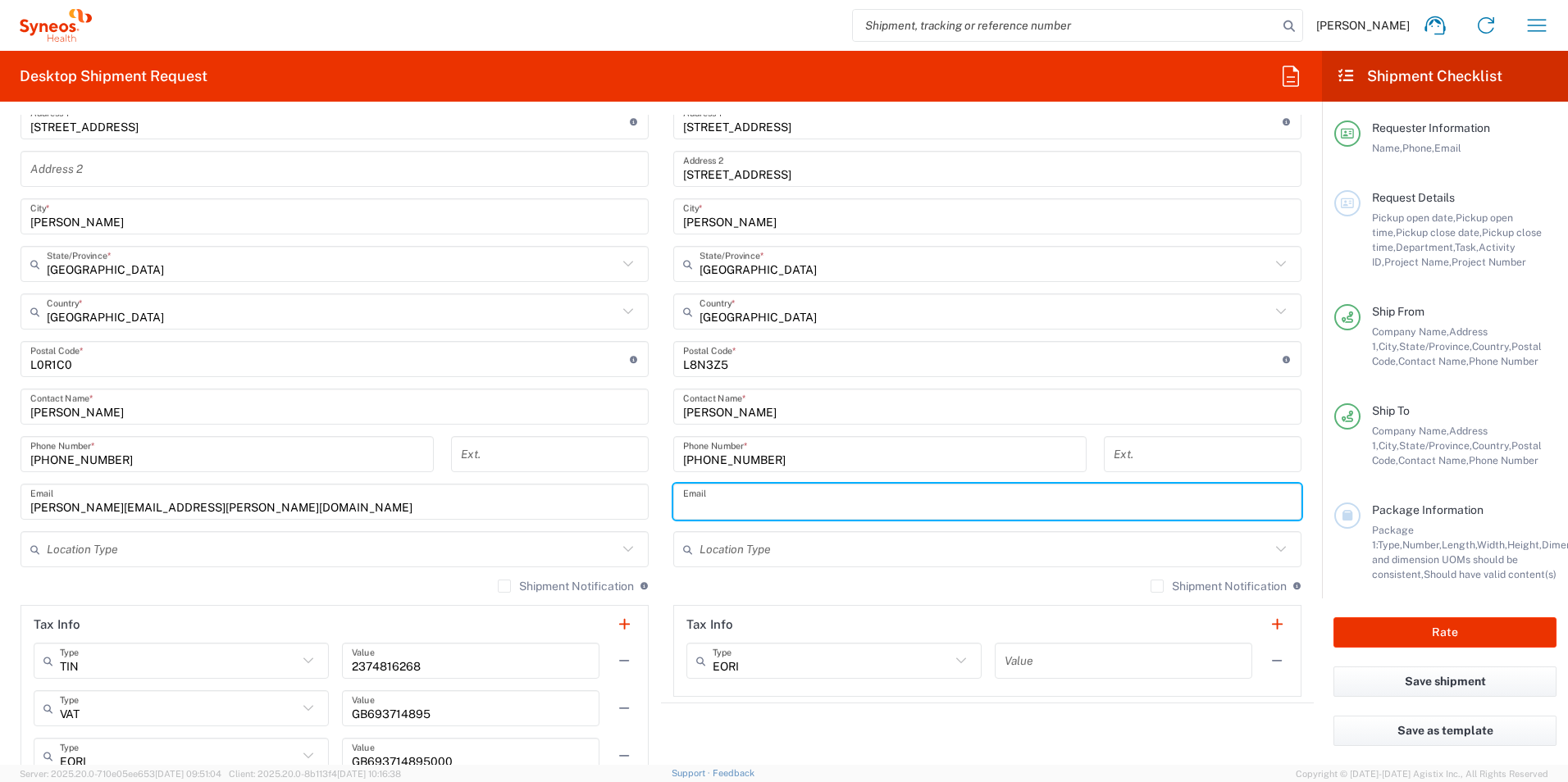
click at [700, 502] on input "text" at bounding box center [988, 502] width 609 height 28
type input "e"
click at [724, 504] on input "text" at bounding box center [988, 502] width 609 height 28
paste input "[EMAIL_ADDRESS][DOMAIN_NAME]"
type input "[EMAIL_ADDRESS][DOMAIN_NAME]"
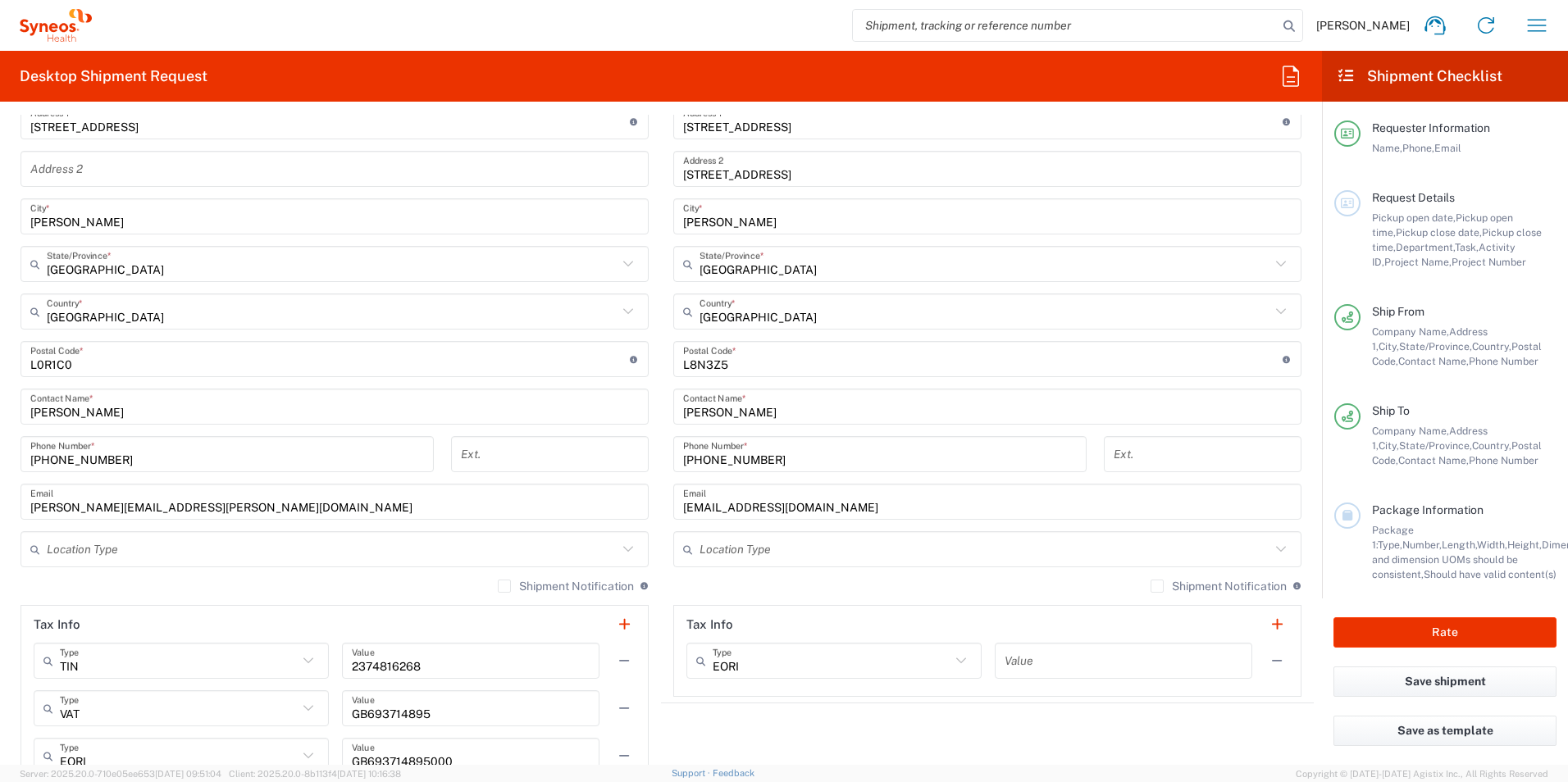
click at [918, 586] on div "Shipment Notification If checked, a shipment notification email will be sent to…" at bounding box center [988, 592] width 628 height 27
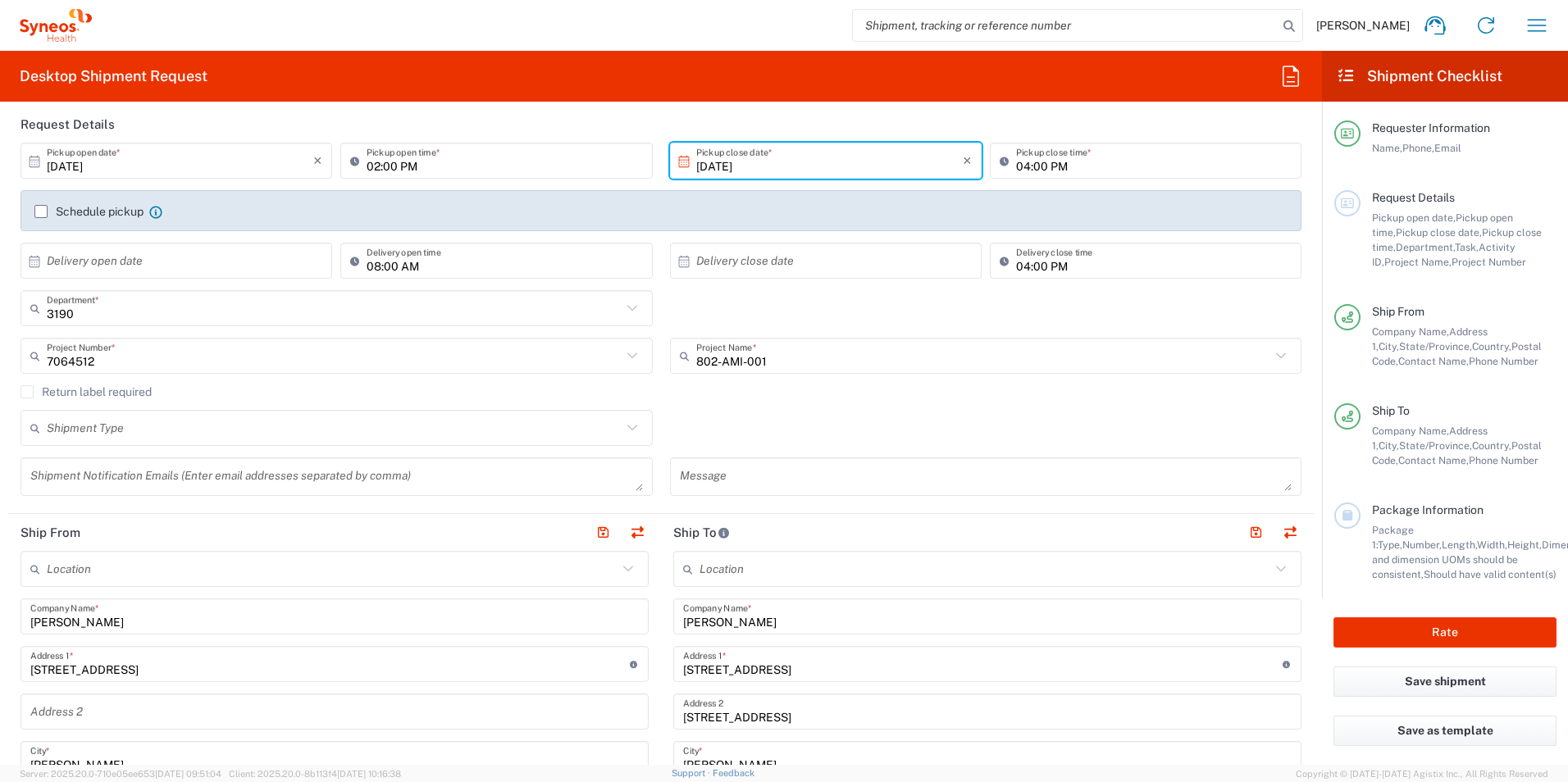
scroll to position [0, 0]
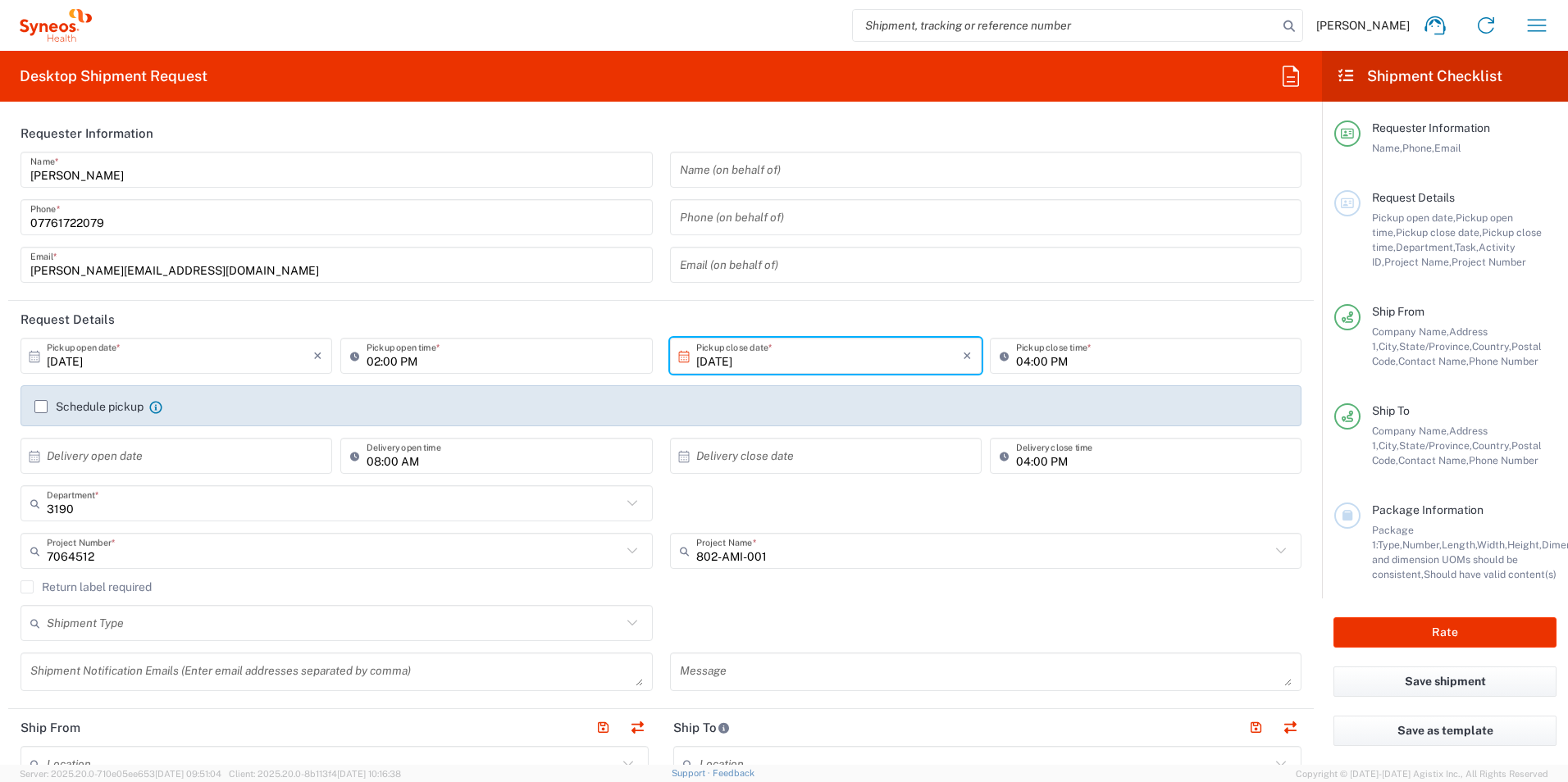
click at [31, 458] on icon at bounding box center [35, 456] width 15 height 15
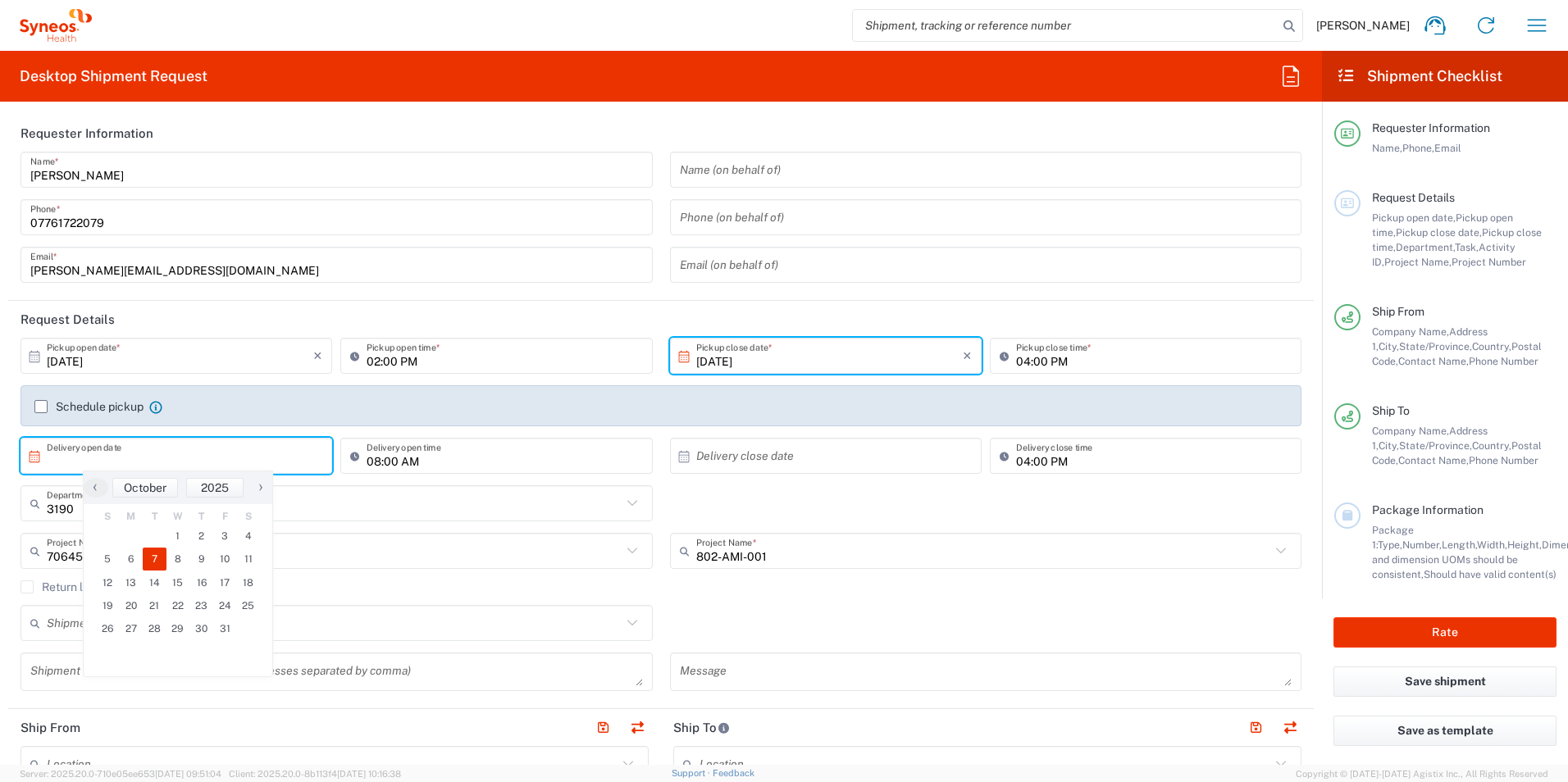
click at [155, 554] on span "7" at bounding box center [154, 559] width 24 height 23
type input "[DATE]"
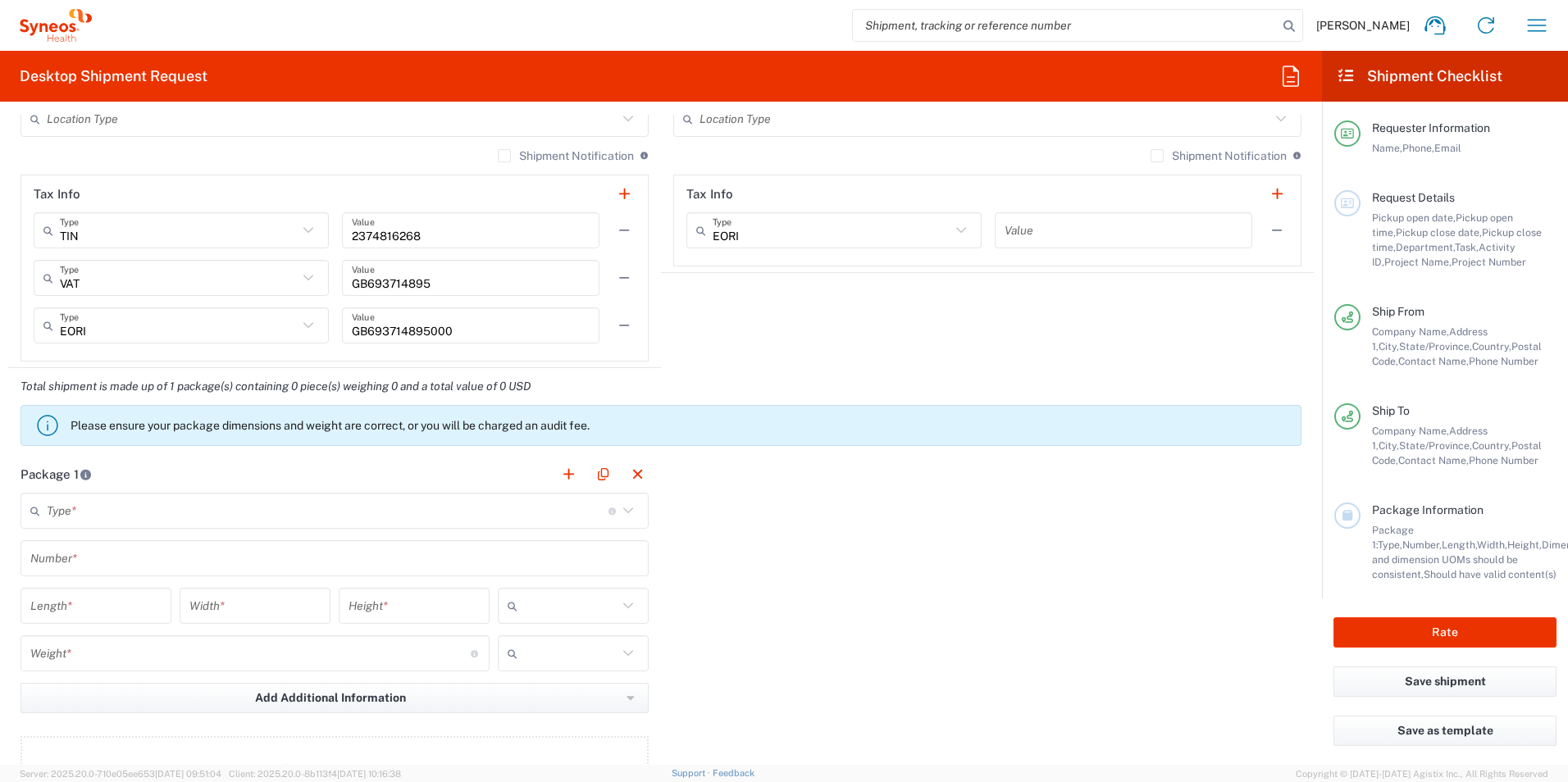
scroll to position [1312, 0]
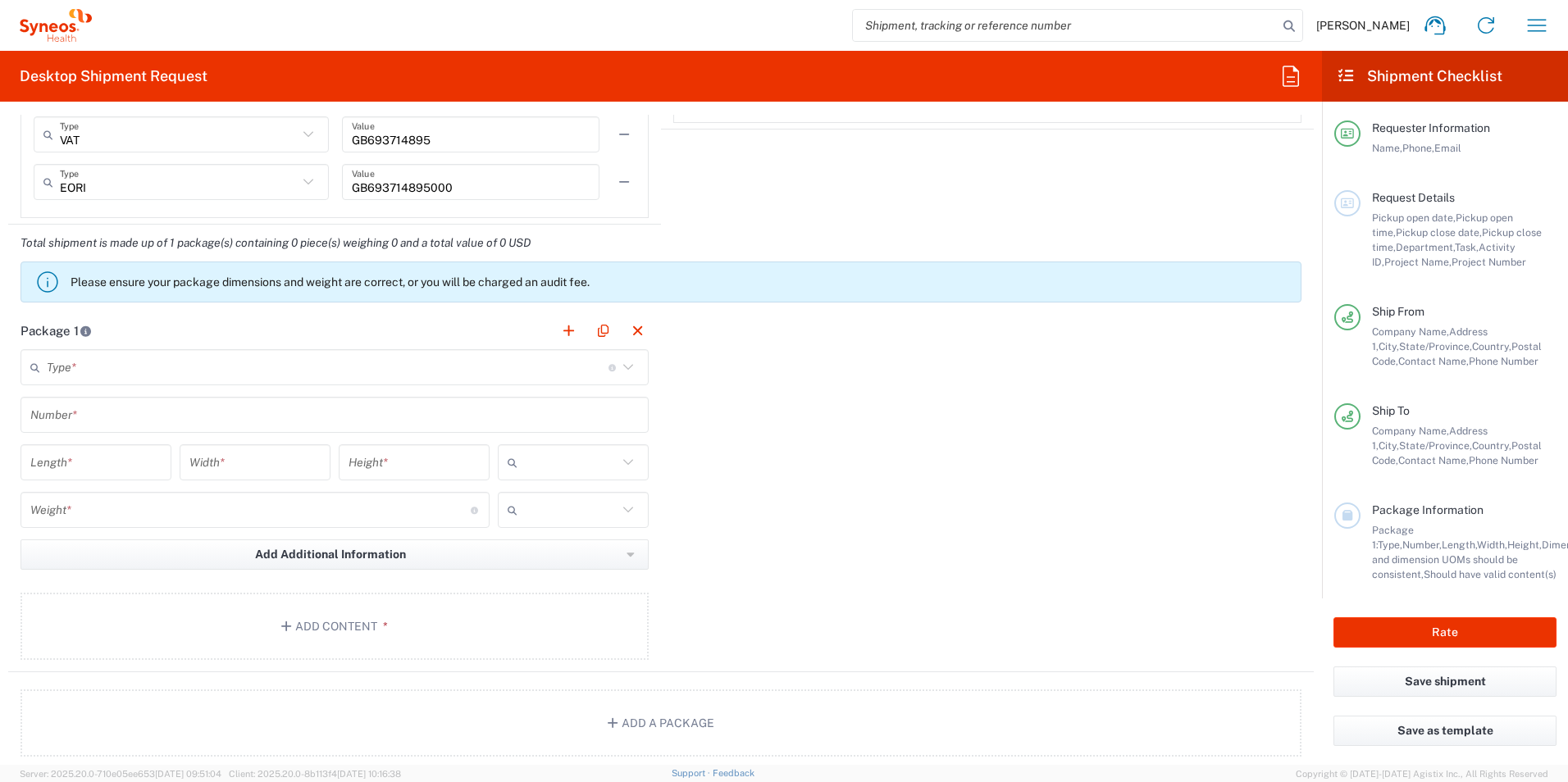
click at [619, 372] on icon at bounding box center [628, 367] width 21 height 21
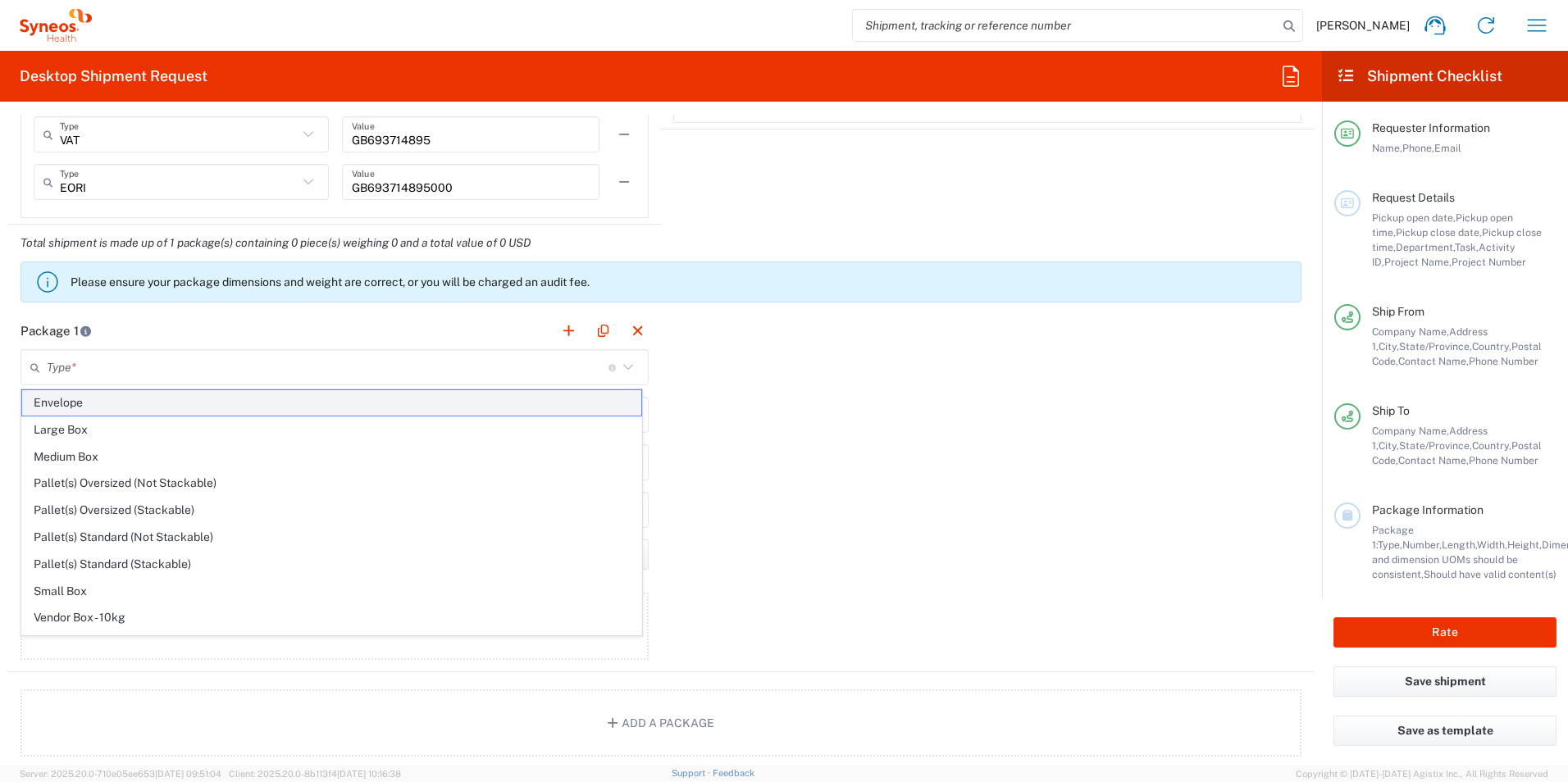
click at [96, 407] on span "Envelope" at bounding box center [332, 402] width 619 height 26
click at [95, 401] on input "text" at bounding box center [334, 415] width 609 height 28
click at [140, 398] on div "Number *" at bounding box center [334, 414] width 628 height 36
type input "Envelope"
type input "1"
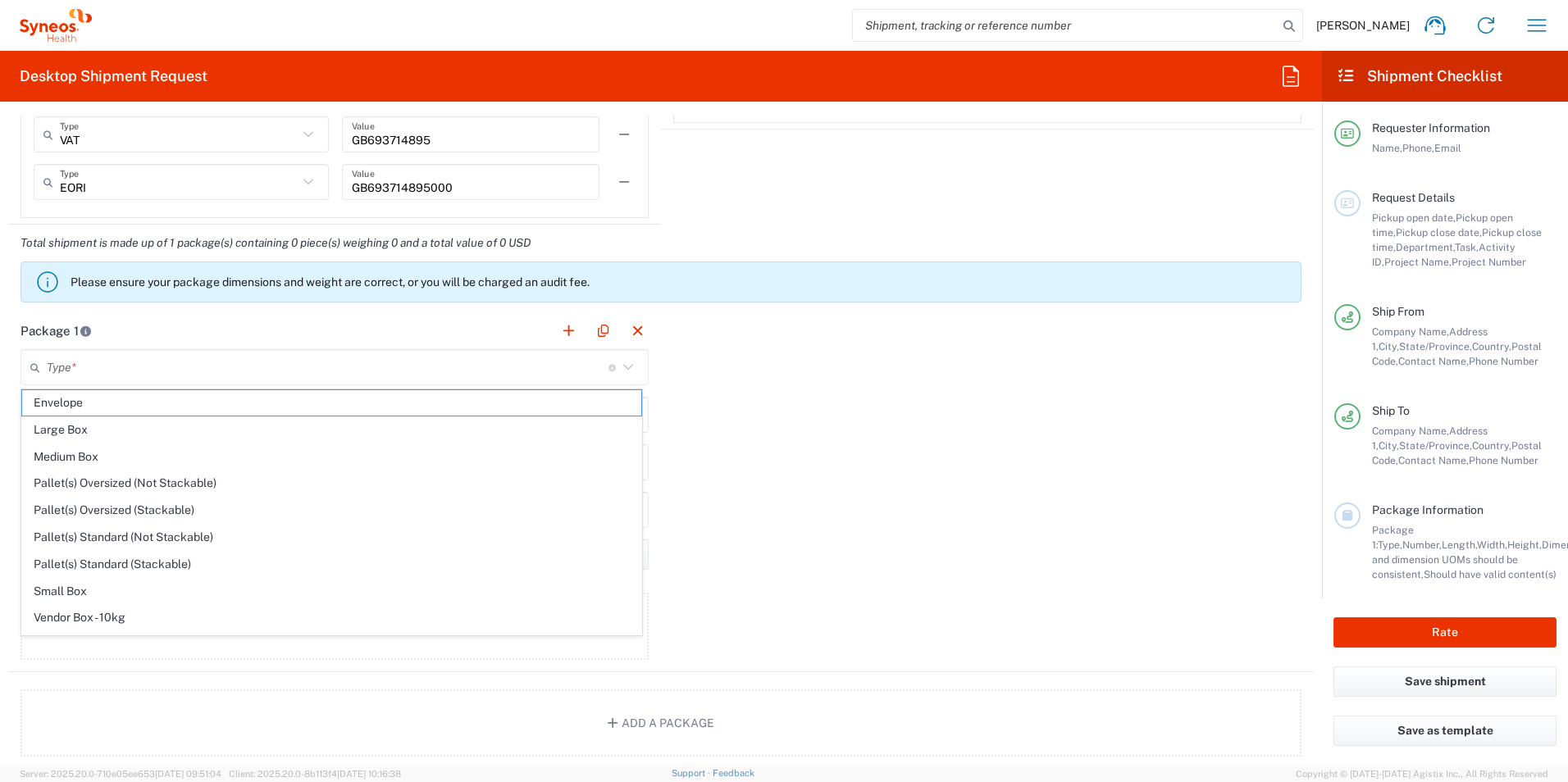
type input "9.5"
type input "12.5"
type input "0.25"
type input "in"
type input "0.45"
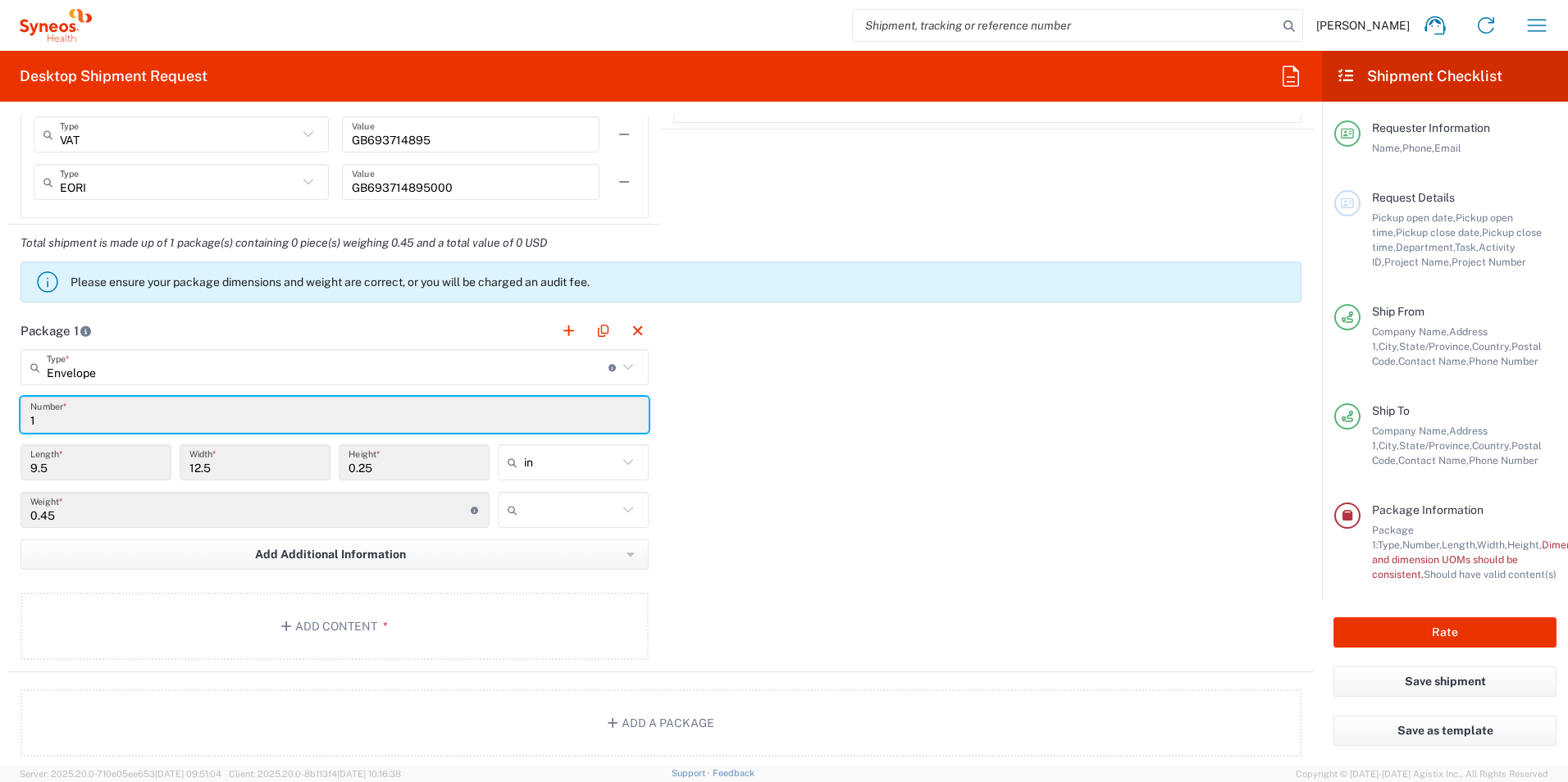
click at [908, 502] on div "Package 1 Envelope Type * Material used to package goods Envelope Large Box Med…" at bounding box center [660, 492] width 1305 height 360
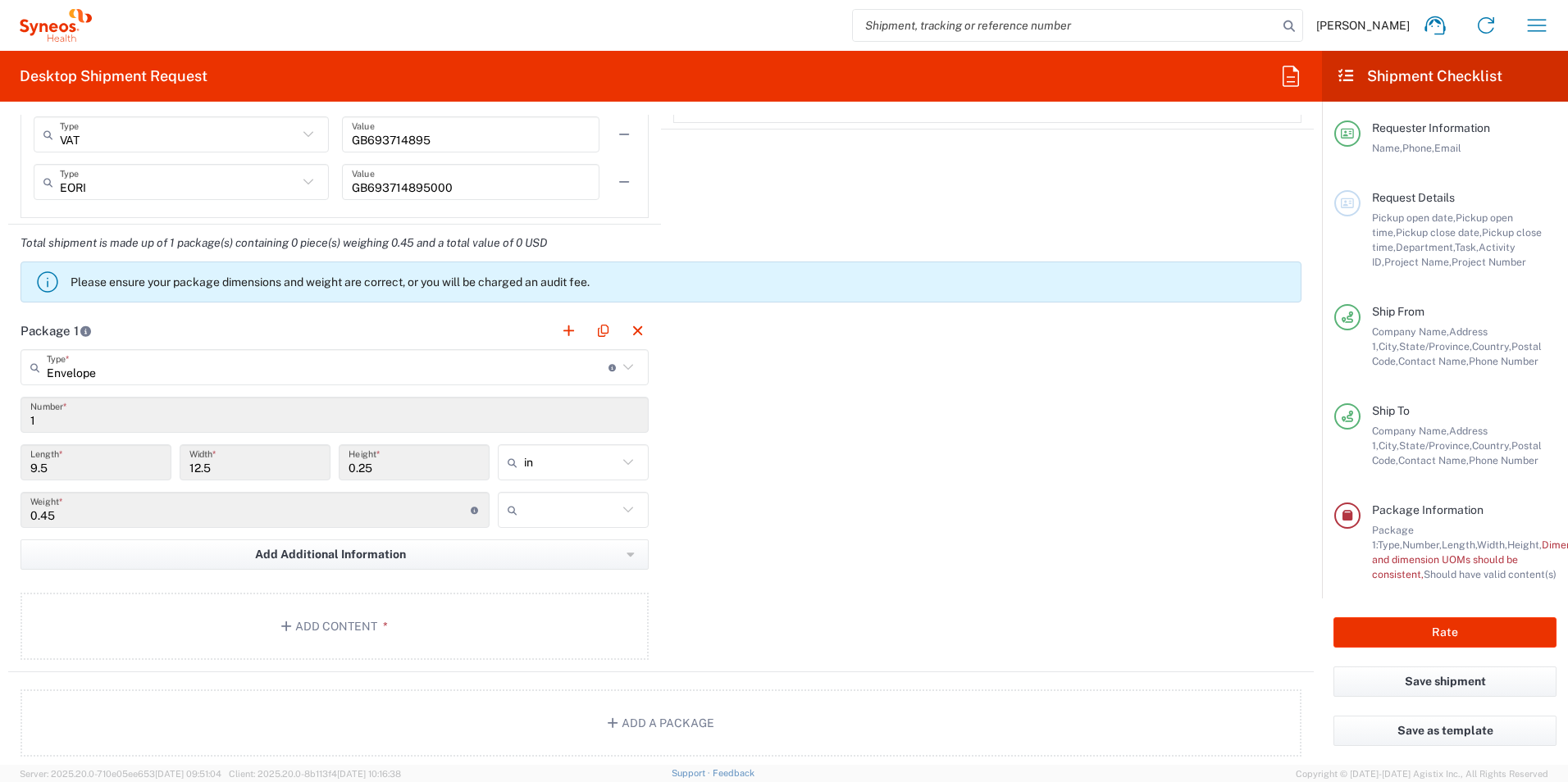
click at [626, 509] on icon at bounding box center [628, 510] width 21 height 21
click at [588, 565] on span "lbs" at bounding box center [567, 572] width 146 height 26
type input "lbs"
click at [427, 636] on button "Add Content *" at bounding box center [334, 626] width 628 height 67
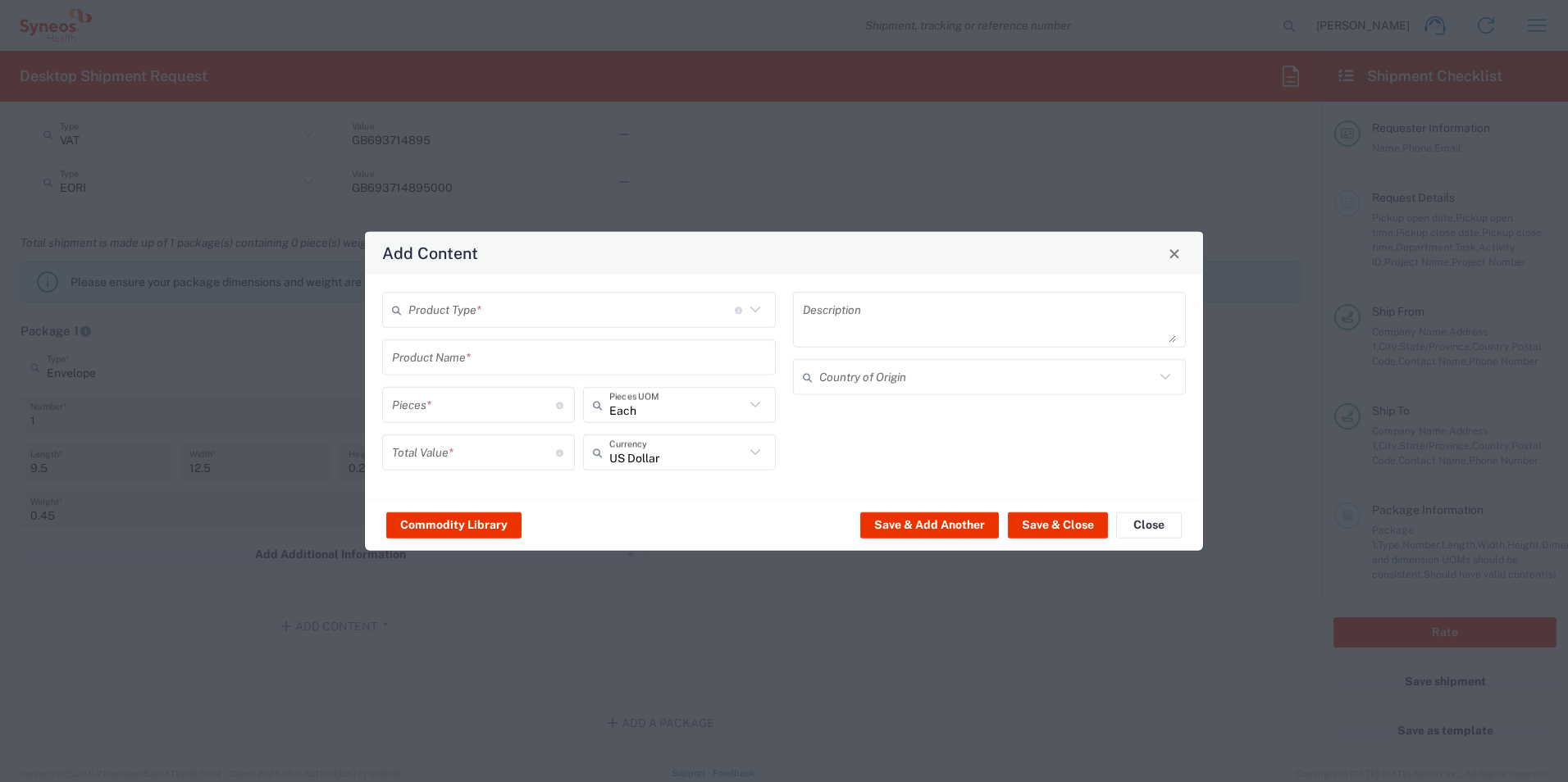
click at [575, 308] on input "text" at bounding box center [571, 310] width 327 height 28
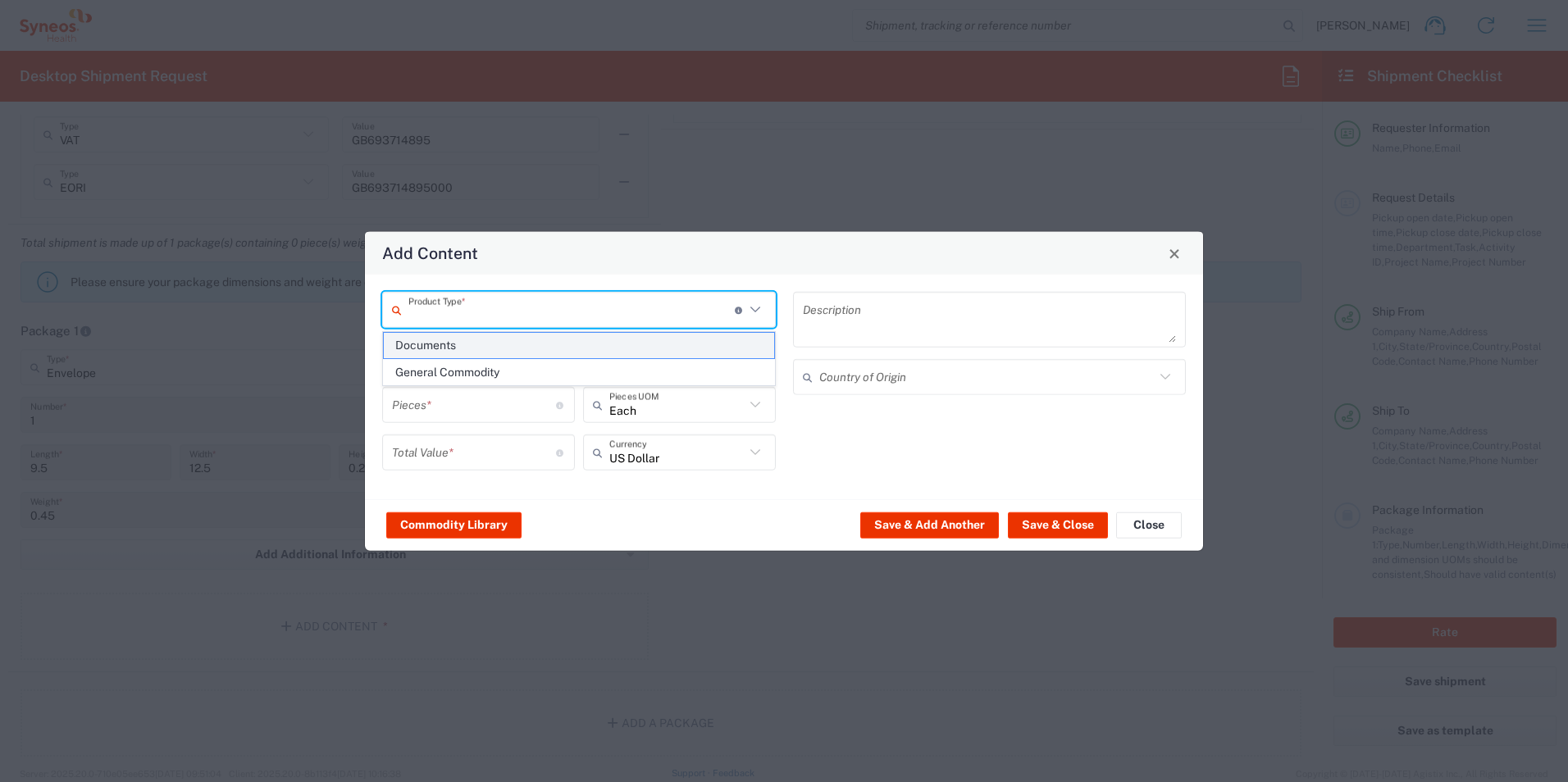
click at [497, 339] on span "Documents" at bounding box center [579, 345] width 390 height 26
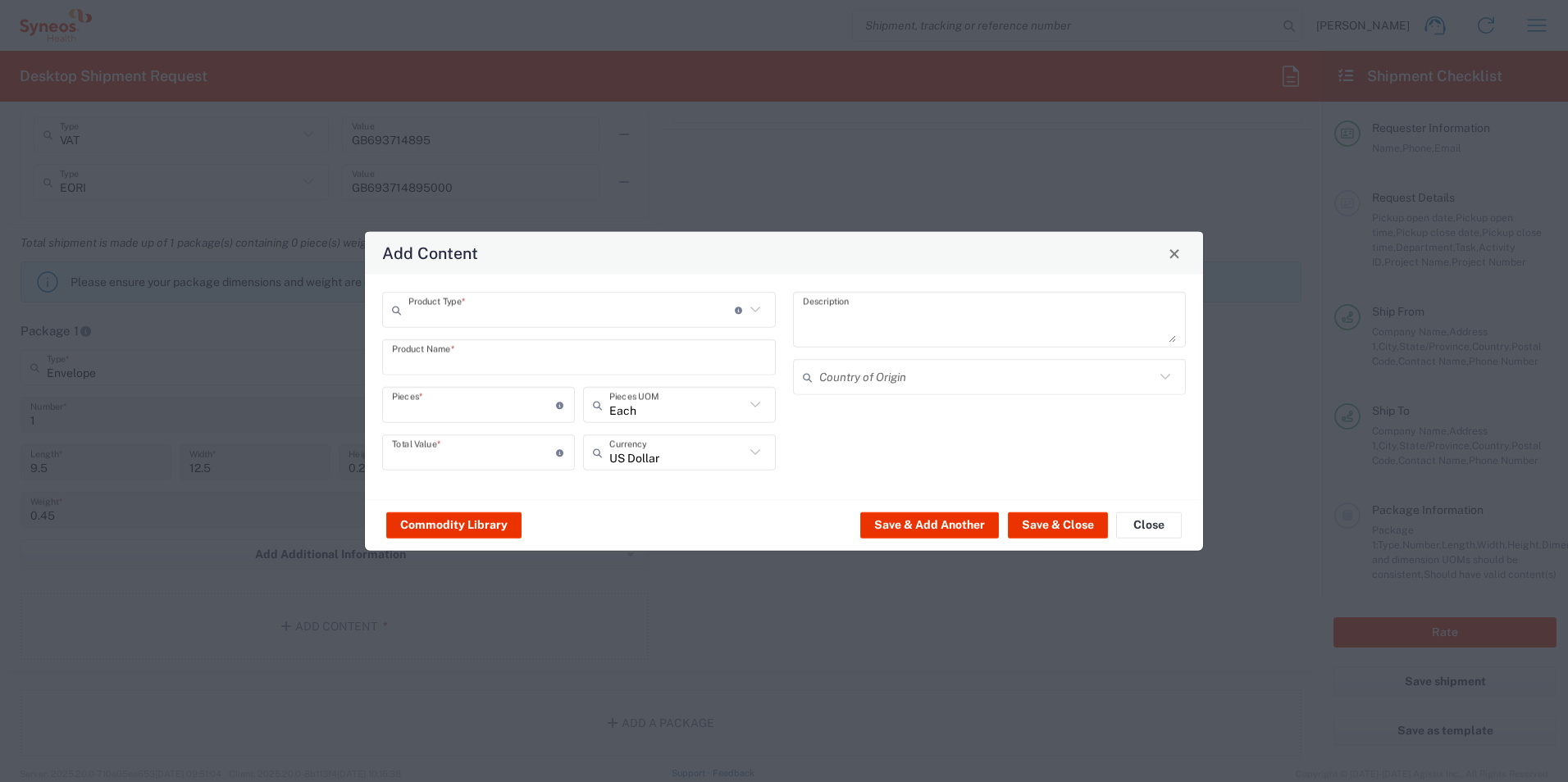
type input "Documents"
type input "1"
type textarea "Documents"
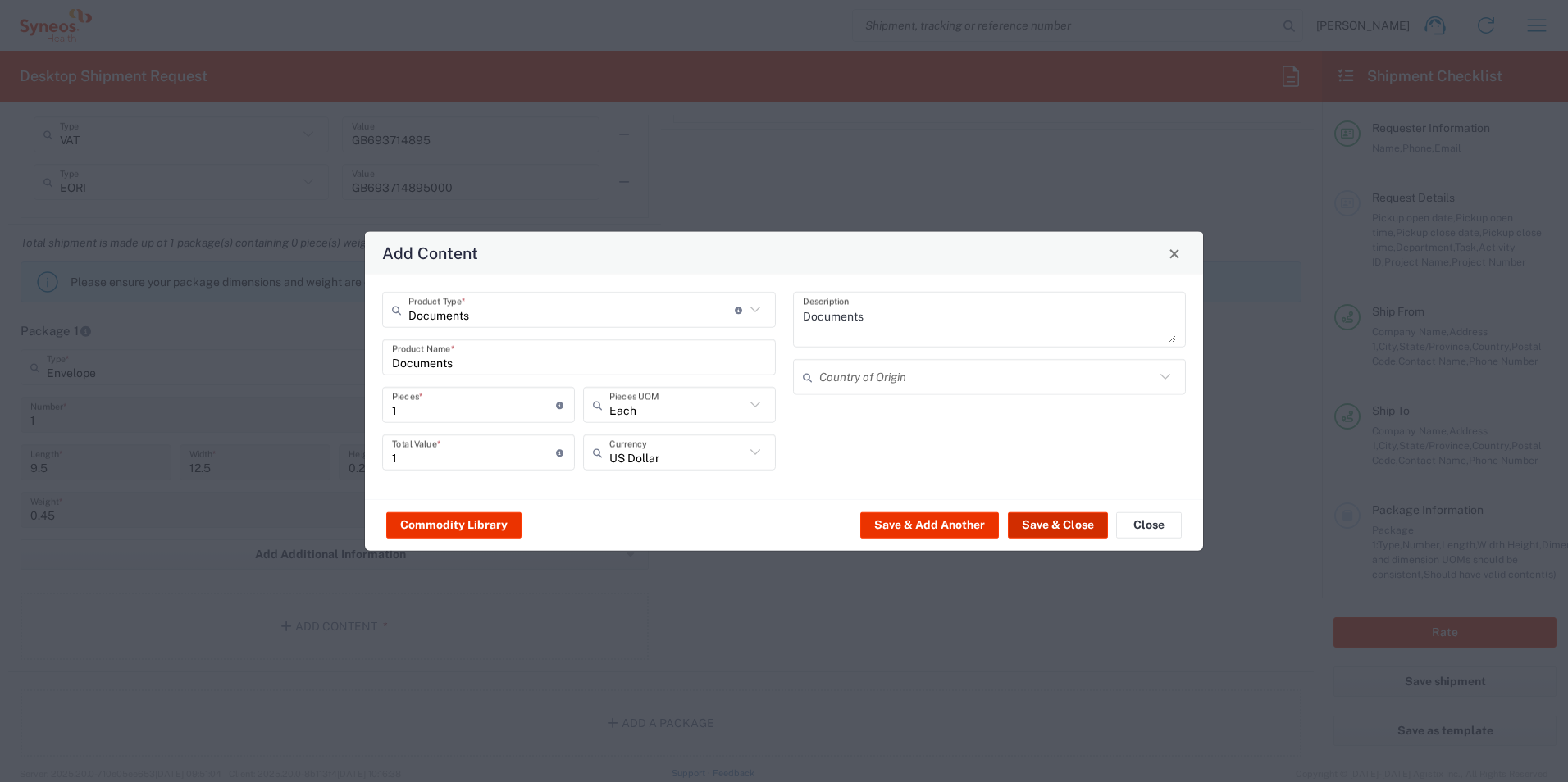
drag, startPoint x: 1059, startPoint y: 525, endPoint x: 952, endPoint y: 277, distance: 270.1
click at [1059, 525] on button "Save & Close" at bounding box center [1057, 525] width 100 height 27
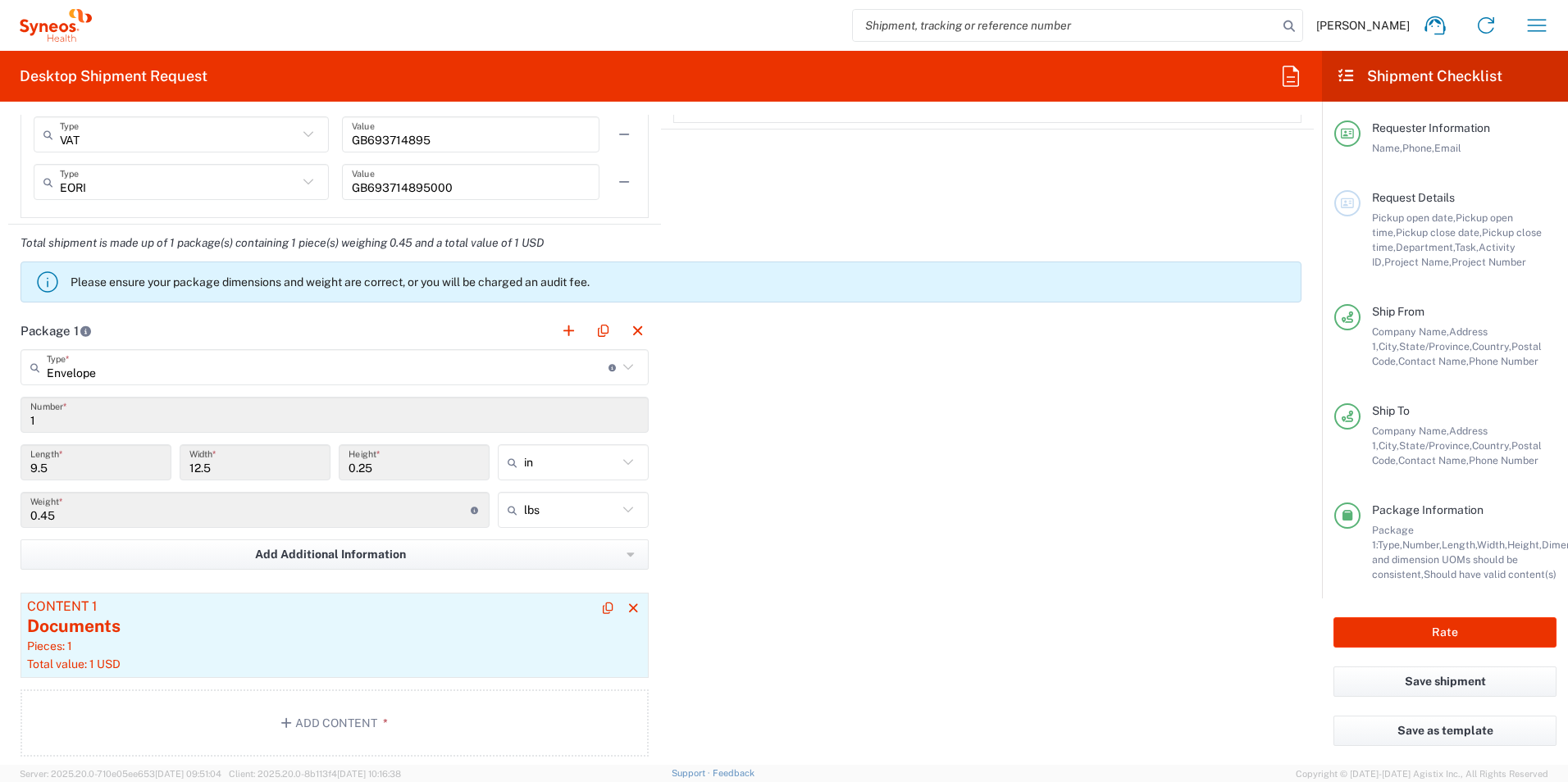
click at [173, 611] on div "Content 1" at bounding box center [334, 606] width 615 height 15
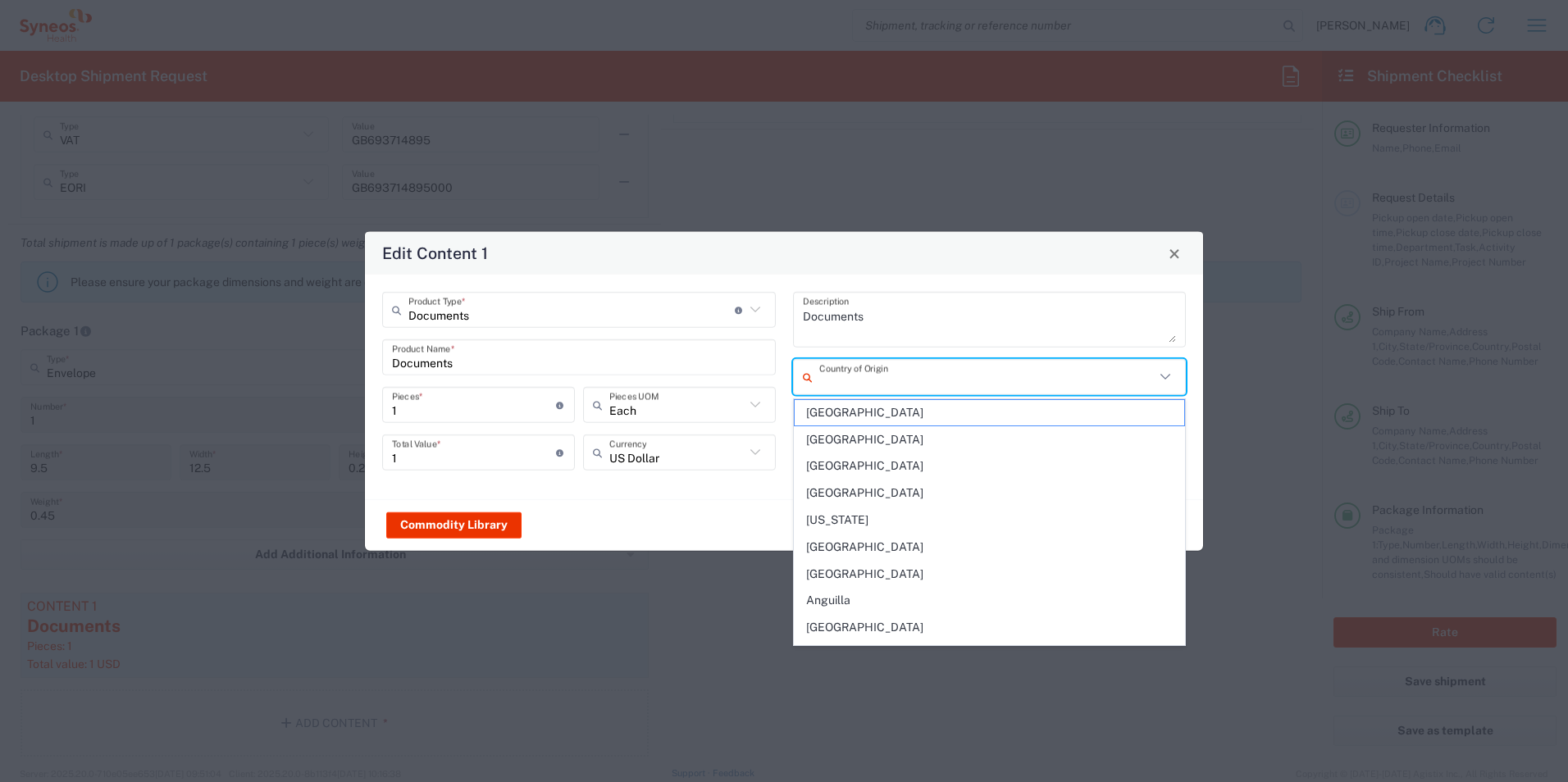
click at [838, 374] on input "text" at bounding box center [988, 377] width 336 height 28
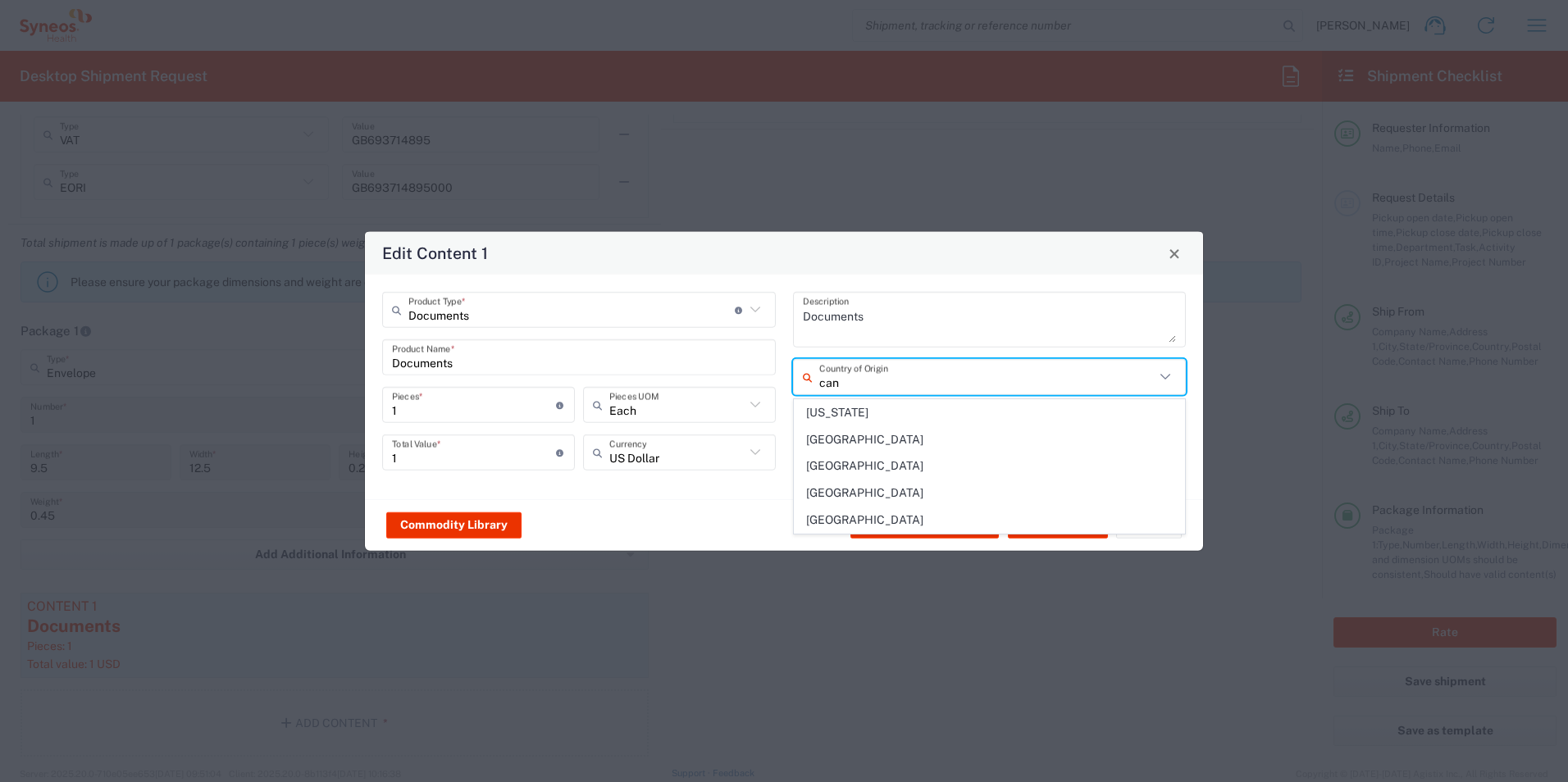
drag, startPoint x: 860, startPoint y: 433, endPoint x: 847, endPoint y: 443, distance: 16.4
click at [859, 433] on span "[GEOGRAPHIC_DATA]" at bounding box center [989, 440] width 390 height 26
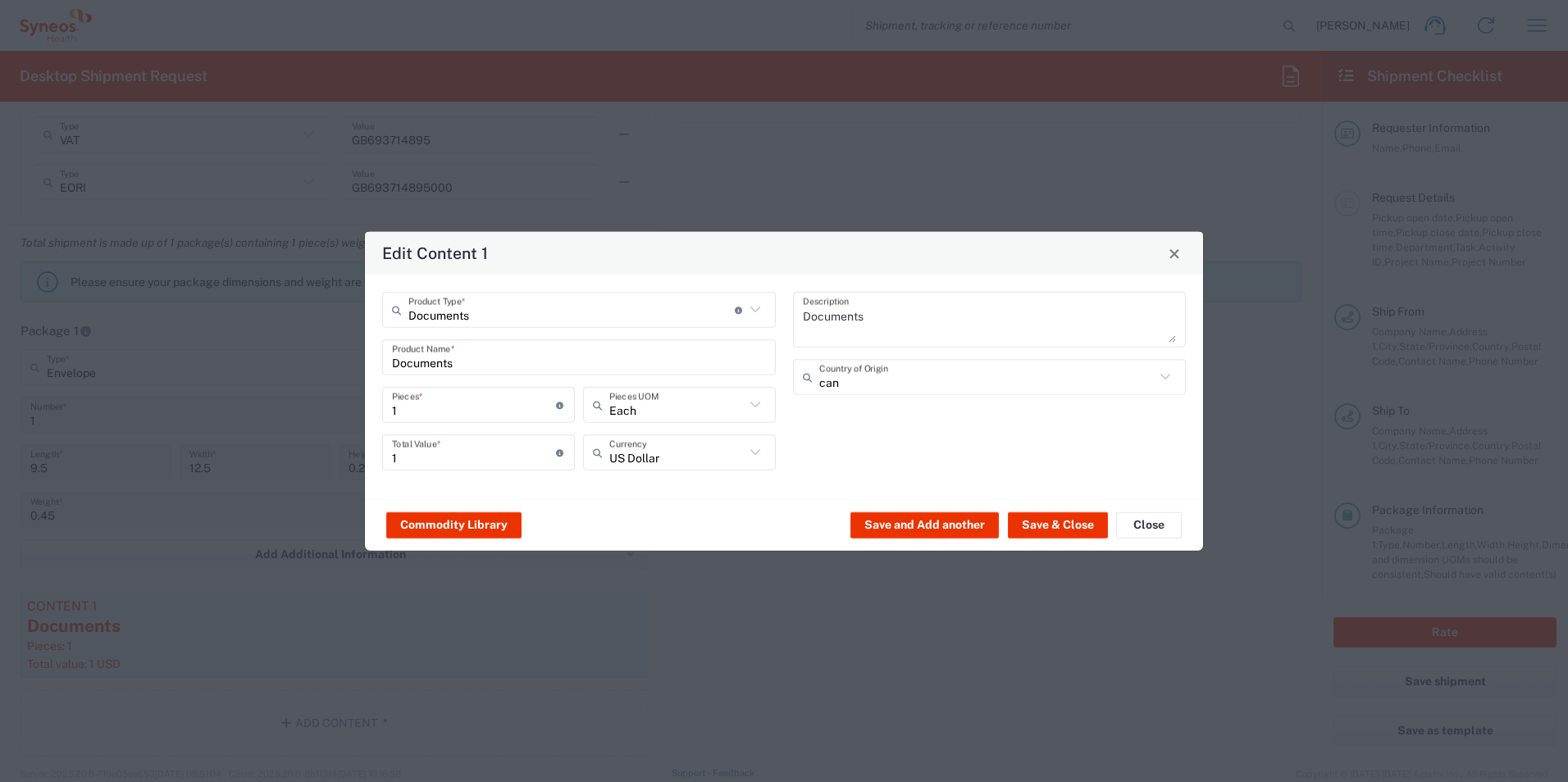
type input "[GEOGRAPHIC_DATA]"
click at [1035, 528] on button "Save & Close" at bounding box center [1057, 525] width 100 height 27
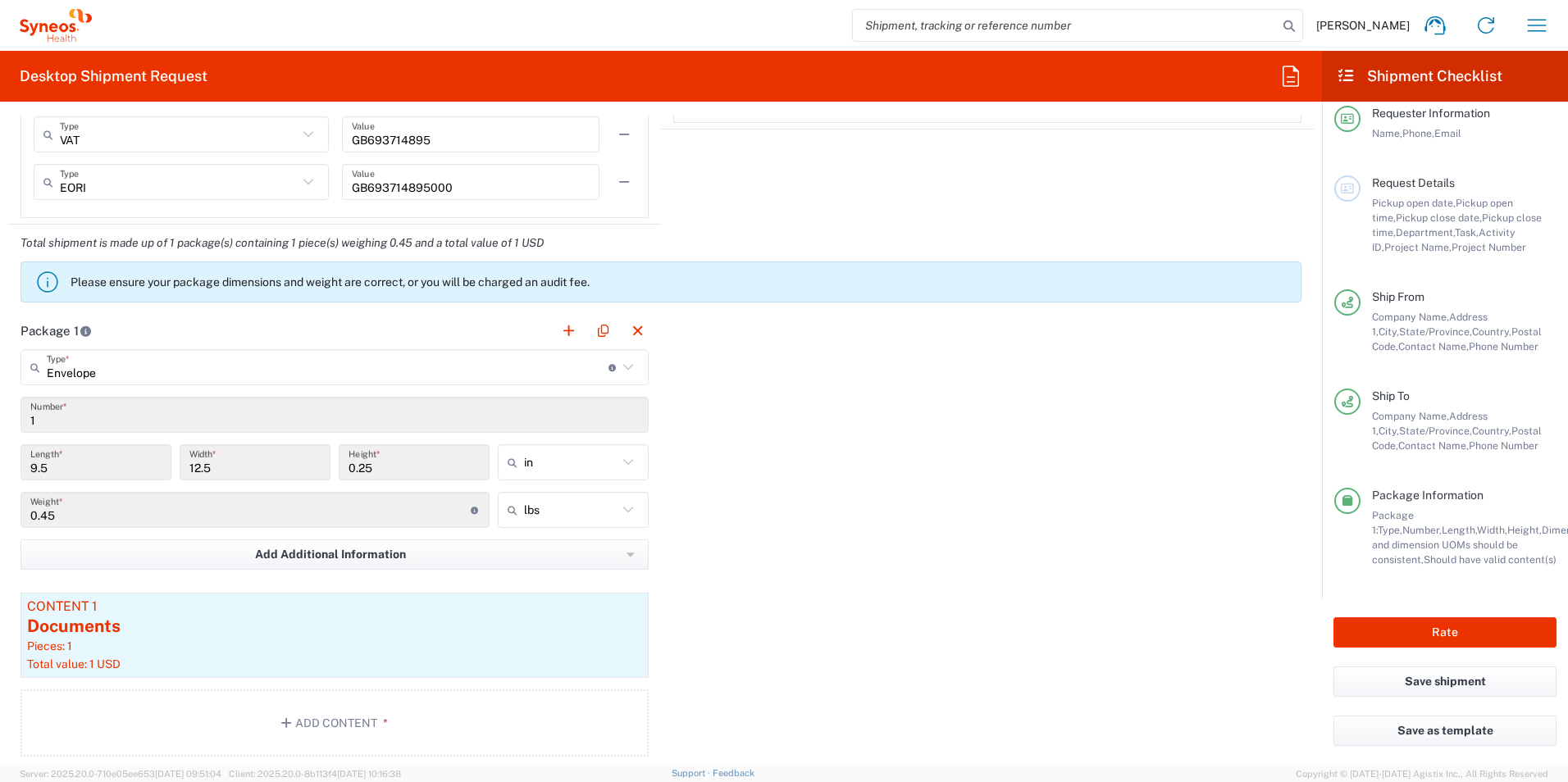
scroll to position [0, 0]
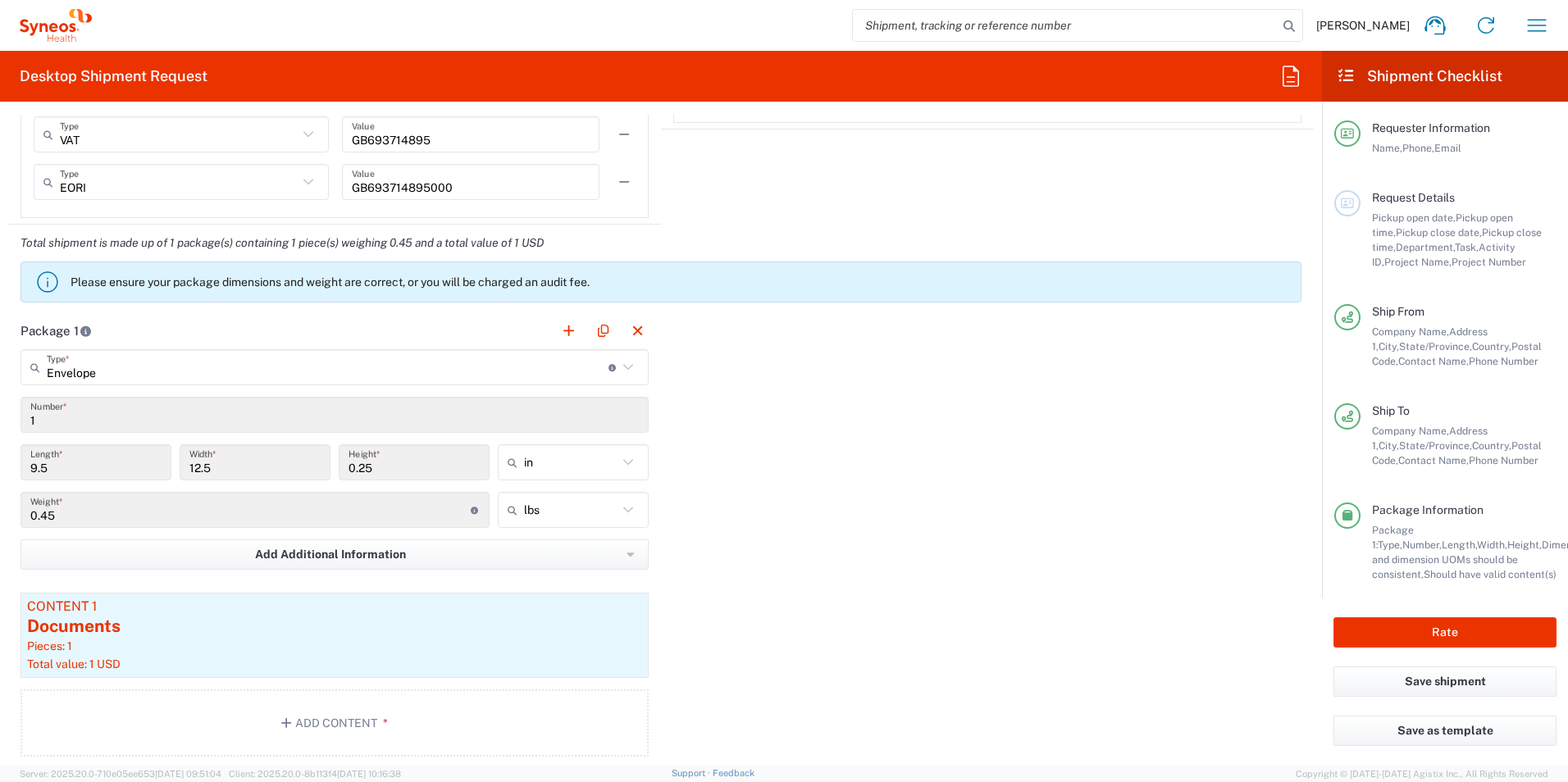
click at [780, 523] on div "Package 1 Envelope Type * Material used to package goods Envelope Large Box Med…" at bounding box center [660, 540] width 1305 height 456
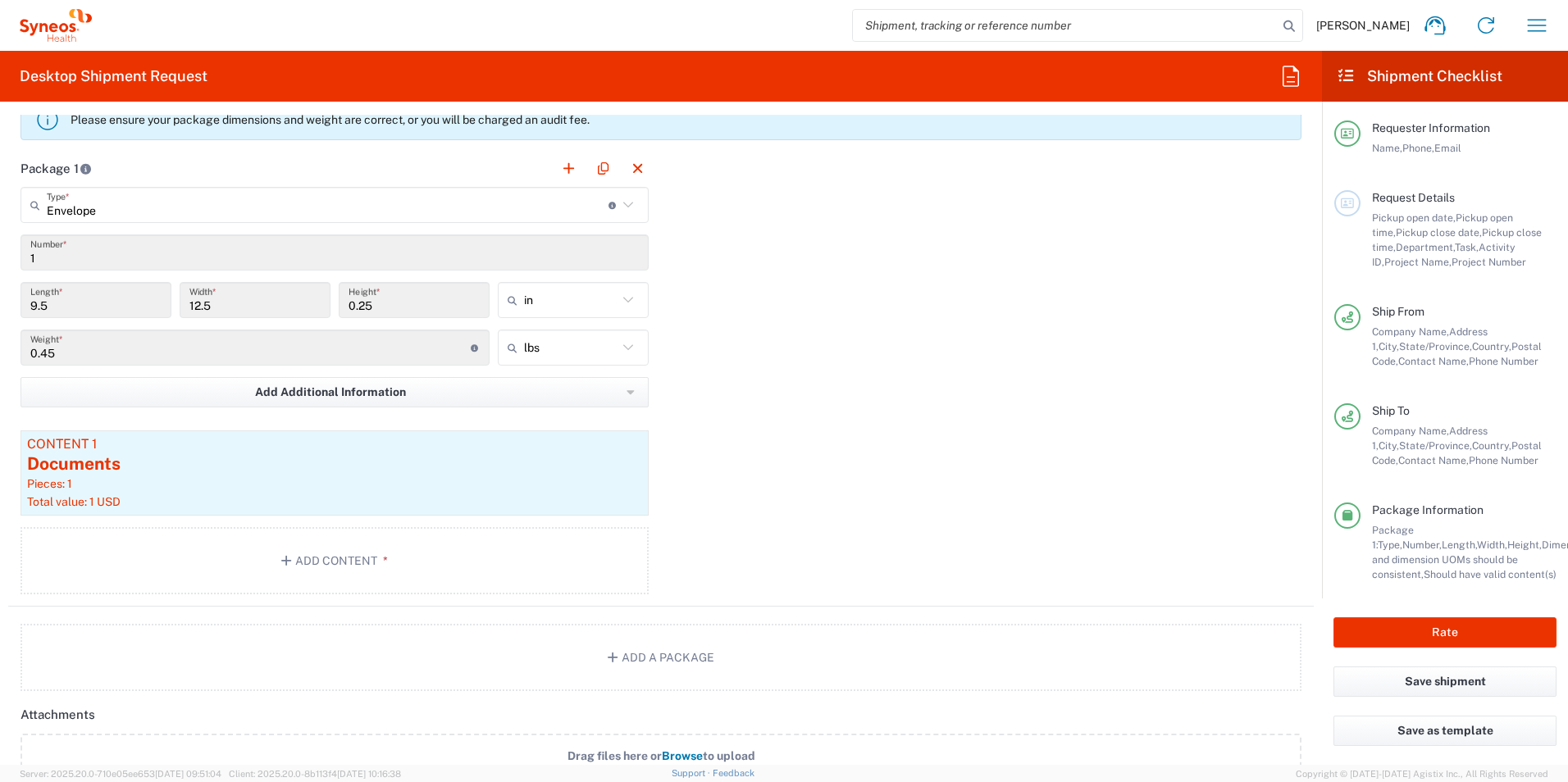
scroll to position [1476, 0]
click at [130, 479] on div "Pieces: 1" at bounding box center [334, 481] width 615 height 15
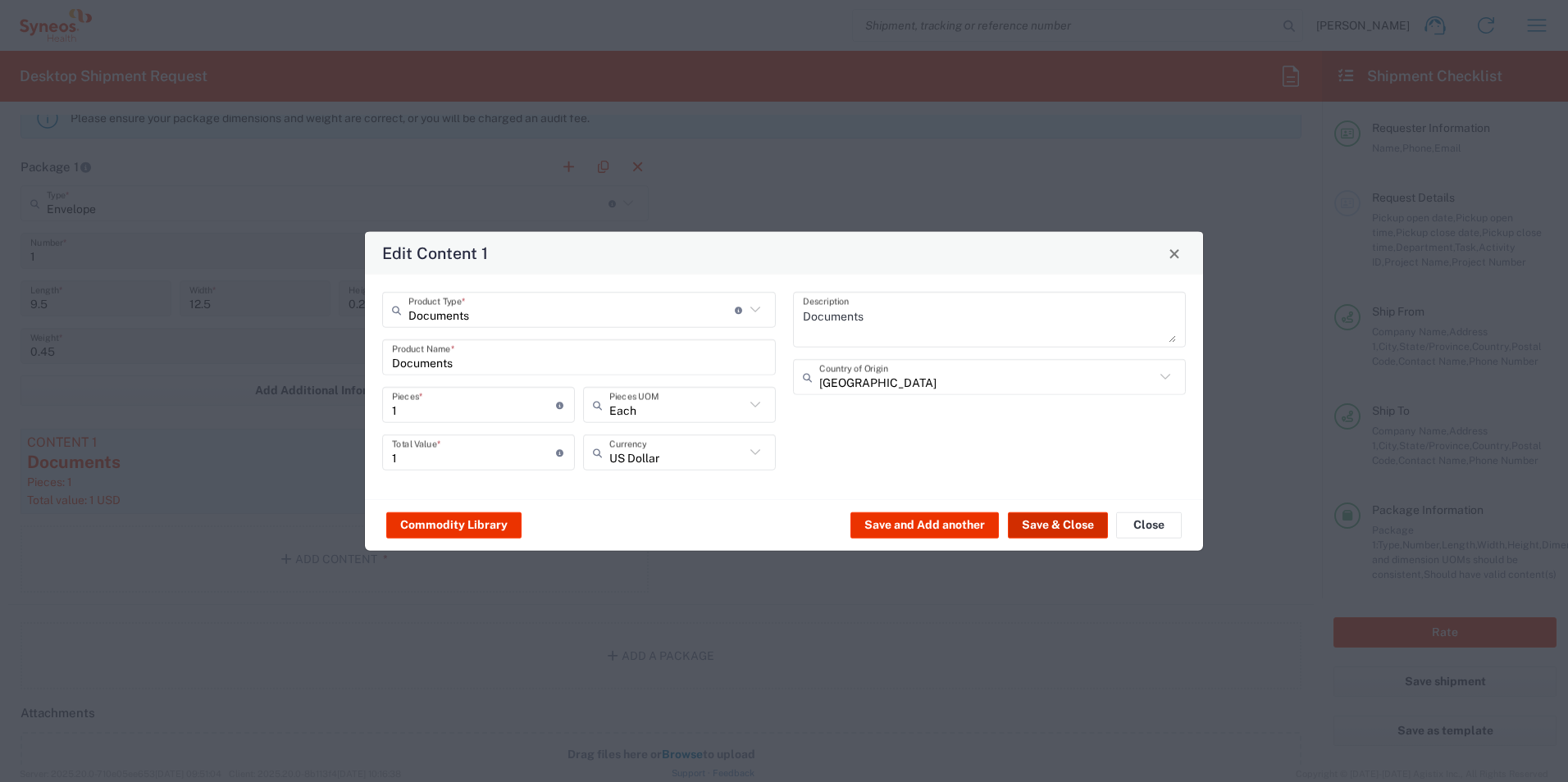
click at [1041, 520] on button "Save & Close" at bounding box center [1057, 525] width 100 height 27
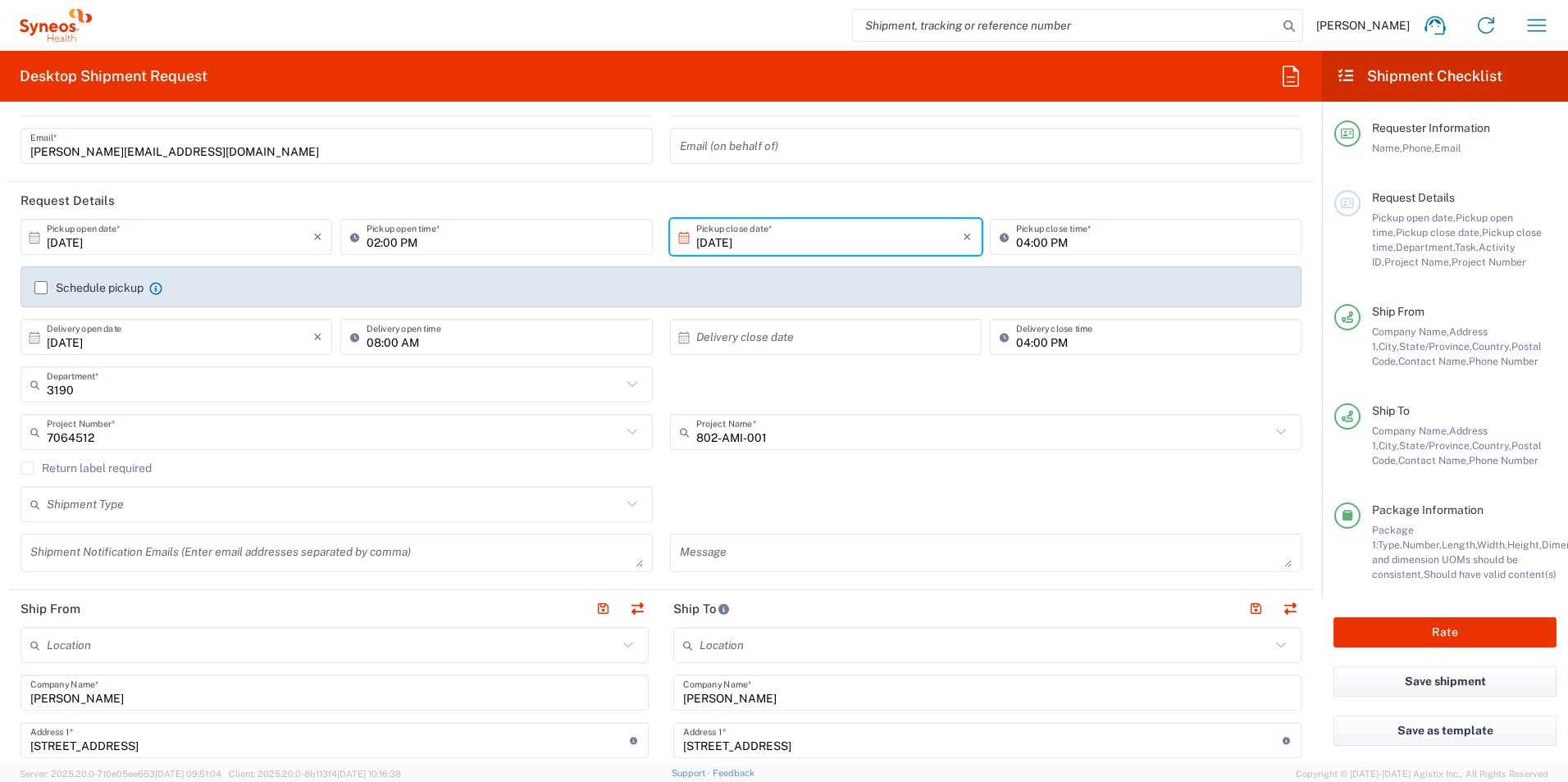
scroll to position [0, 0]
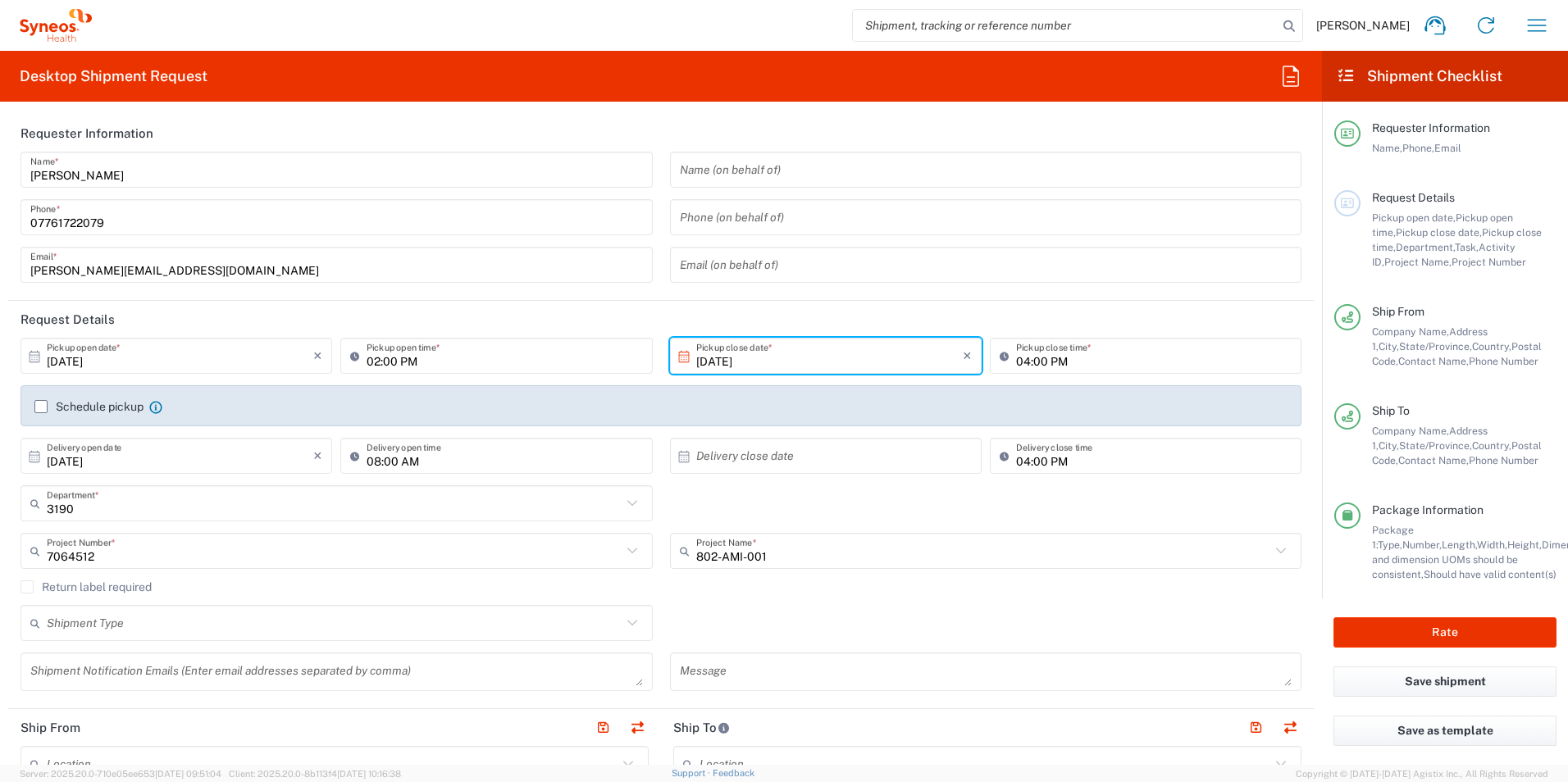
click at [842, 318] on header "Request Details" at bounding box center [660, 319] width 1305 height 37
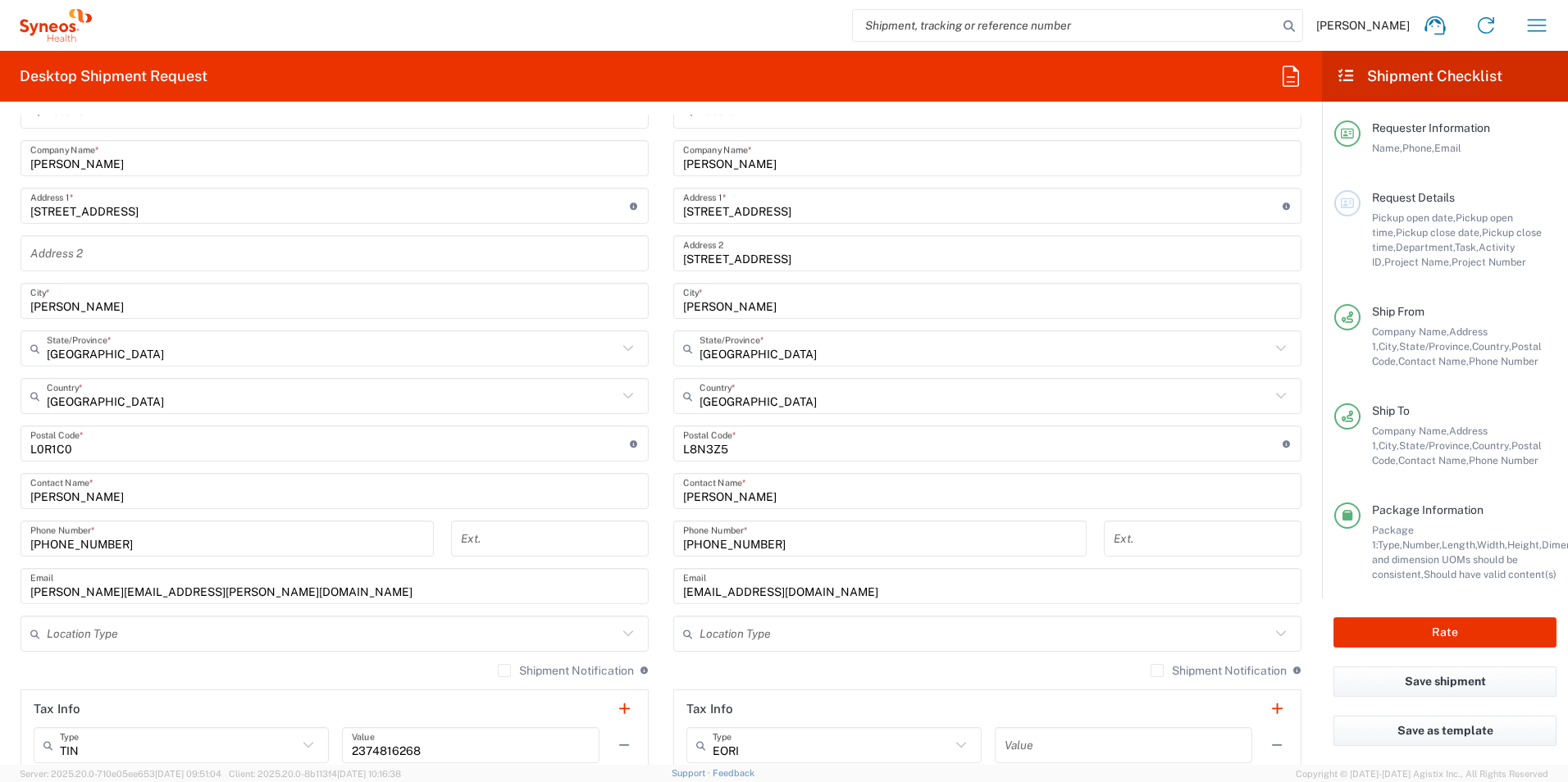
scroll to position [656, 0]
click at [1447, 632] on button "Rate" at bounding box center [1445, 632] width 223 height 30
type input "7064512"
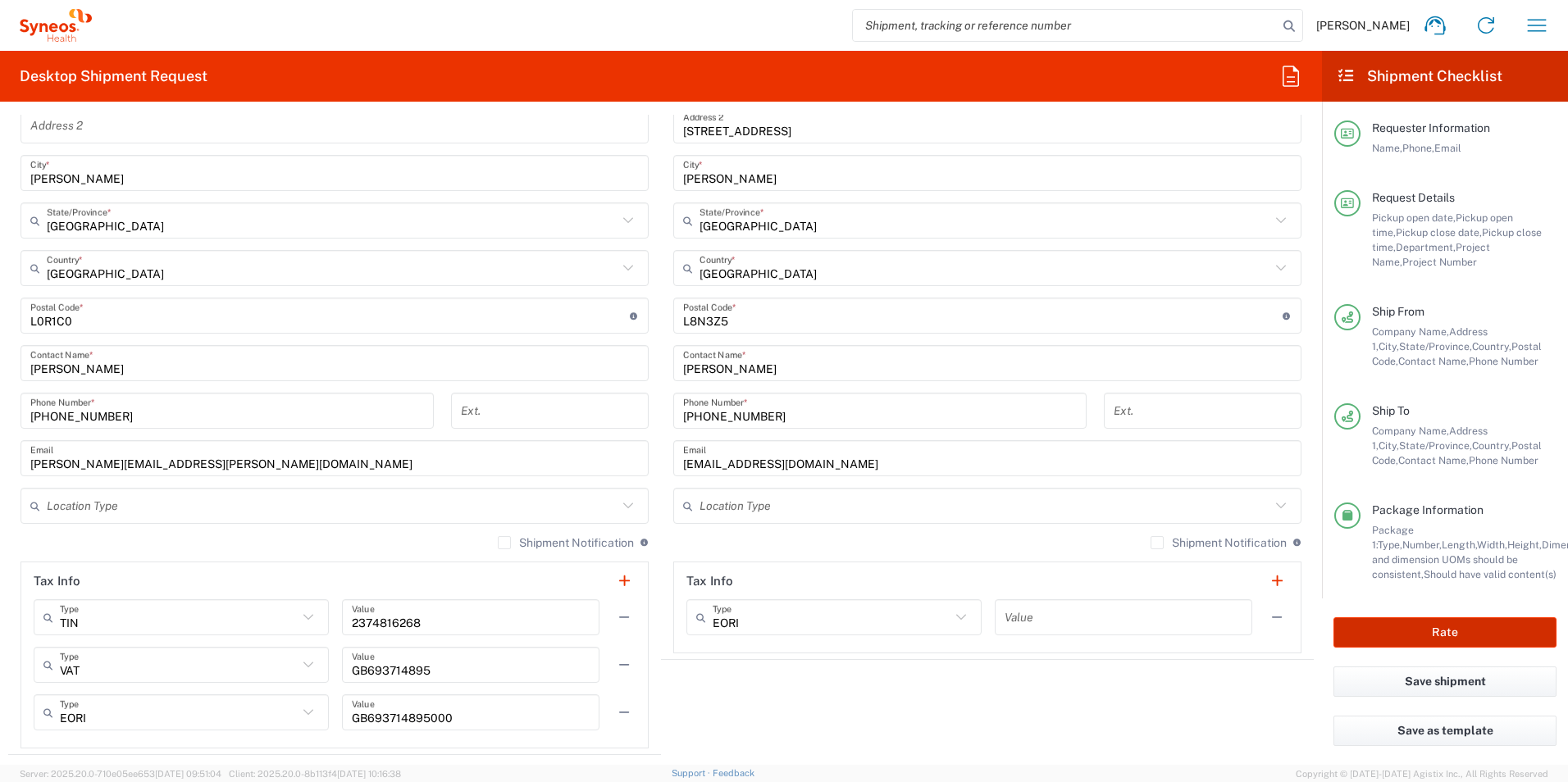
scroll to position [1066, 0]
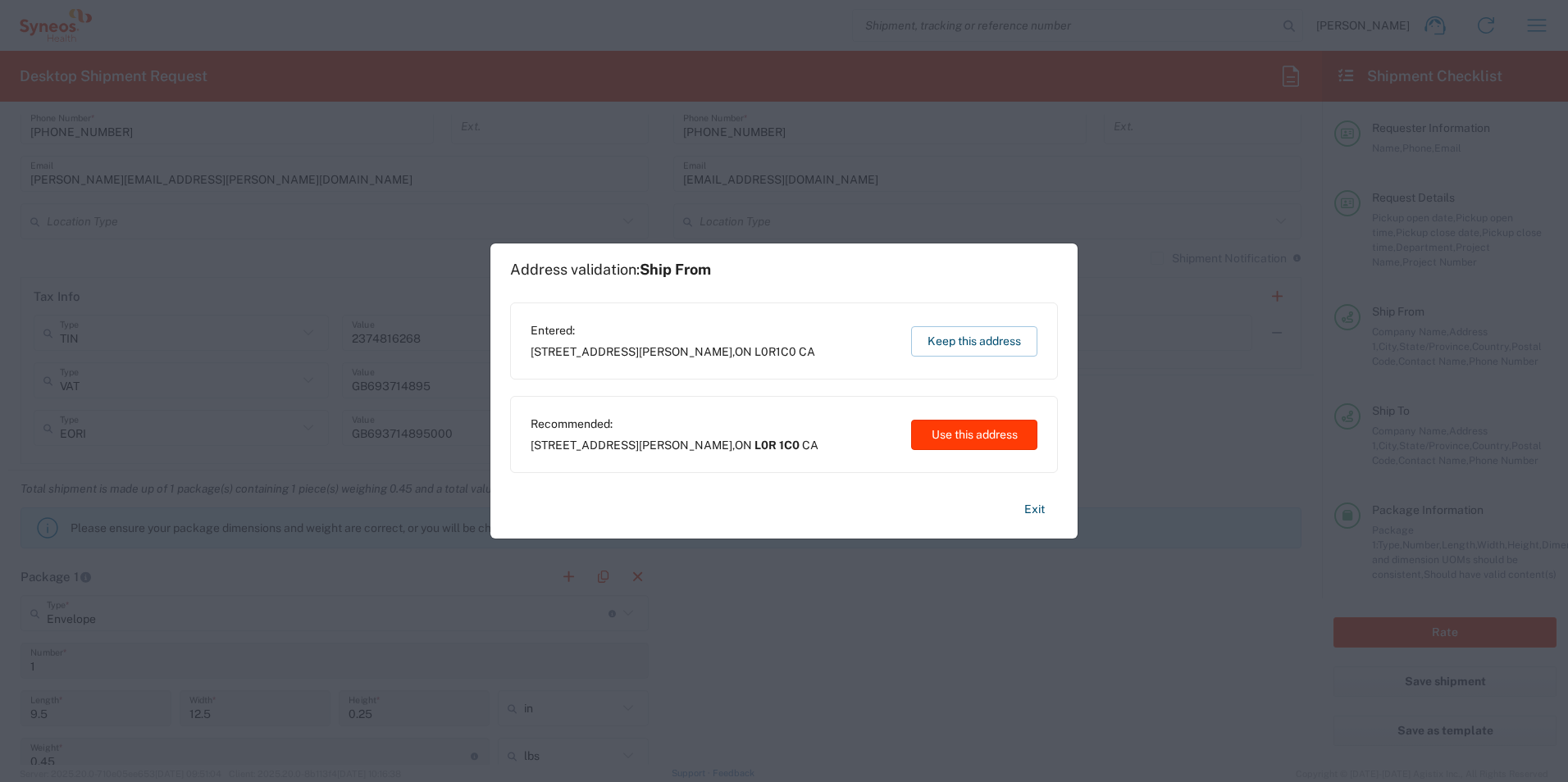
click at [975, 437] on button "Use this address" at bounding box center [973, 434] width 127 height 30
type input "L0R 1C0"
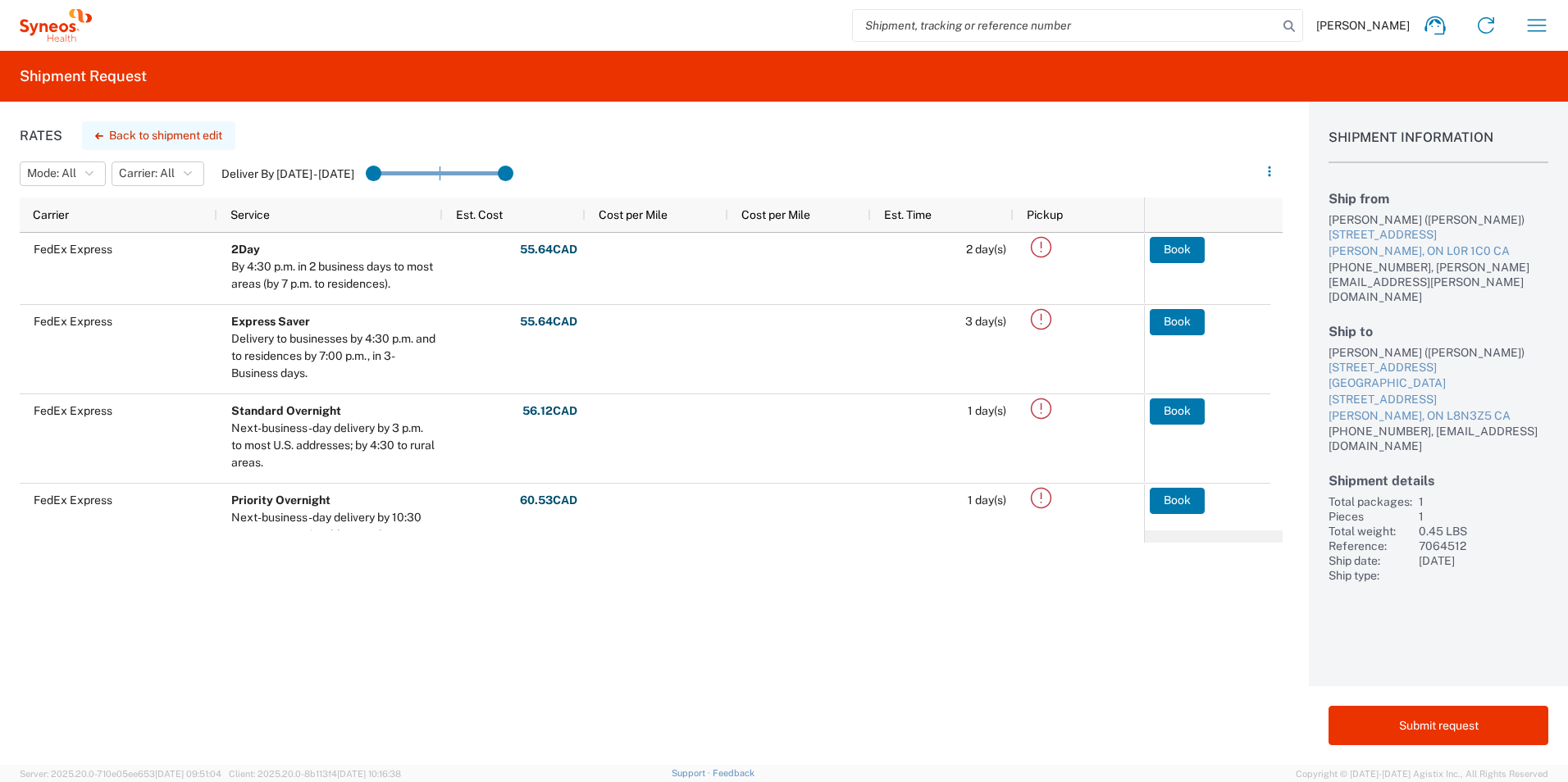
click at [139, 135] on button "Back to shipment edit" at bounding box center [158, 135] width 153 height 28
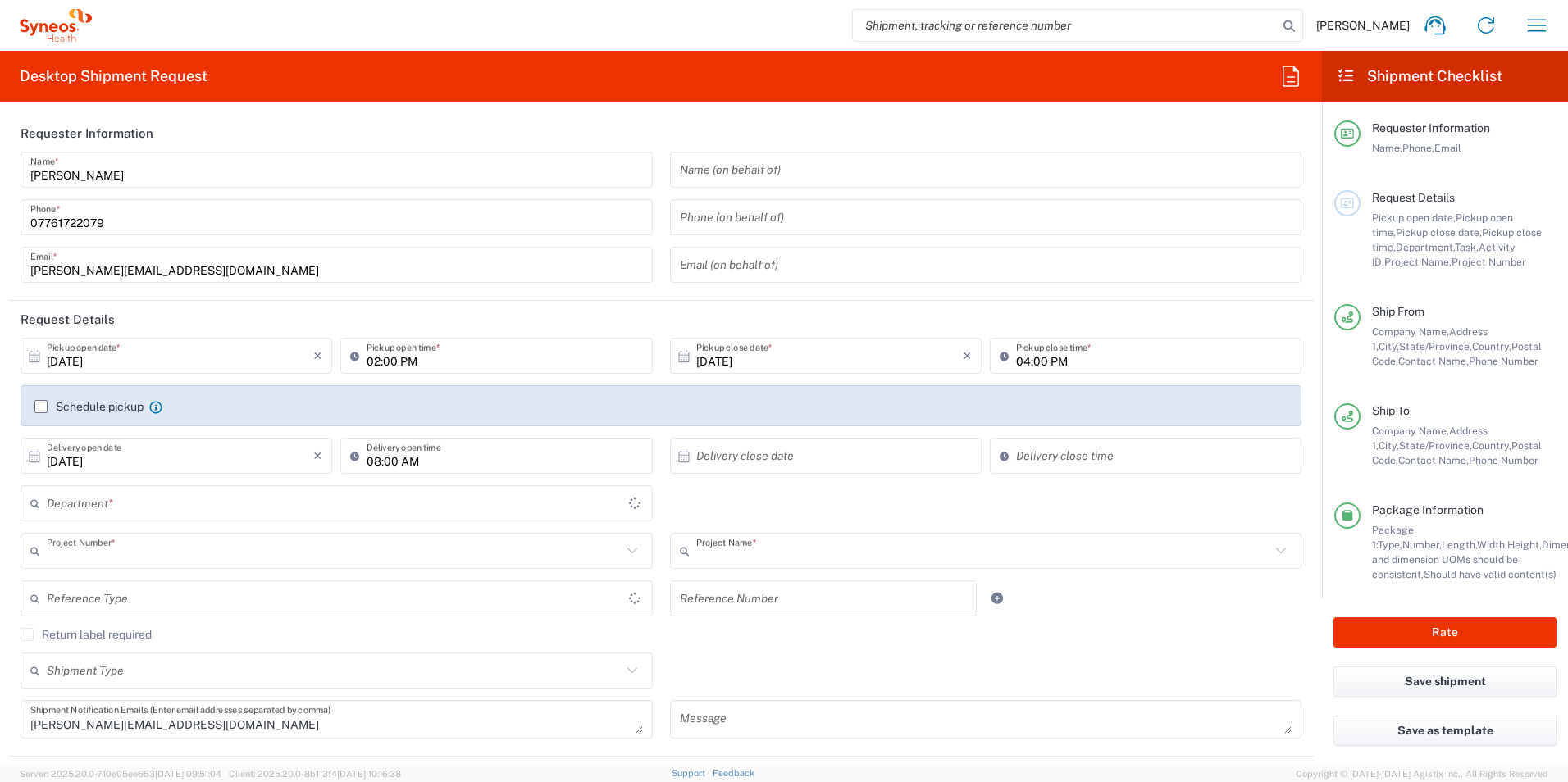
type input "7064512"
type input "802-AMI-001"
type input "[GEOGRAPHIC_DATA]"
type input "3190"
type input "[GEOGRAPHIC_DATA]"
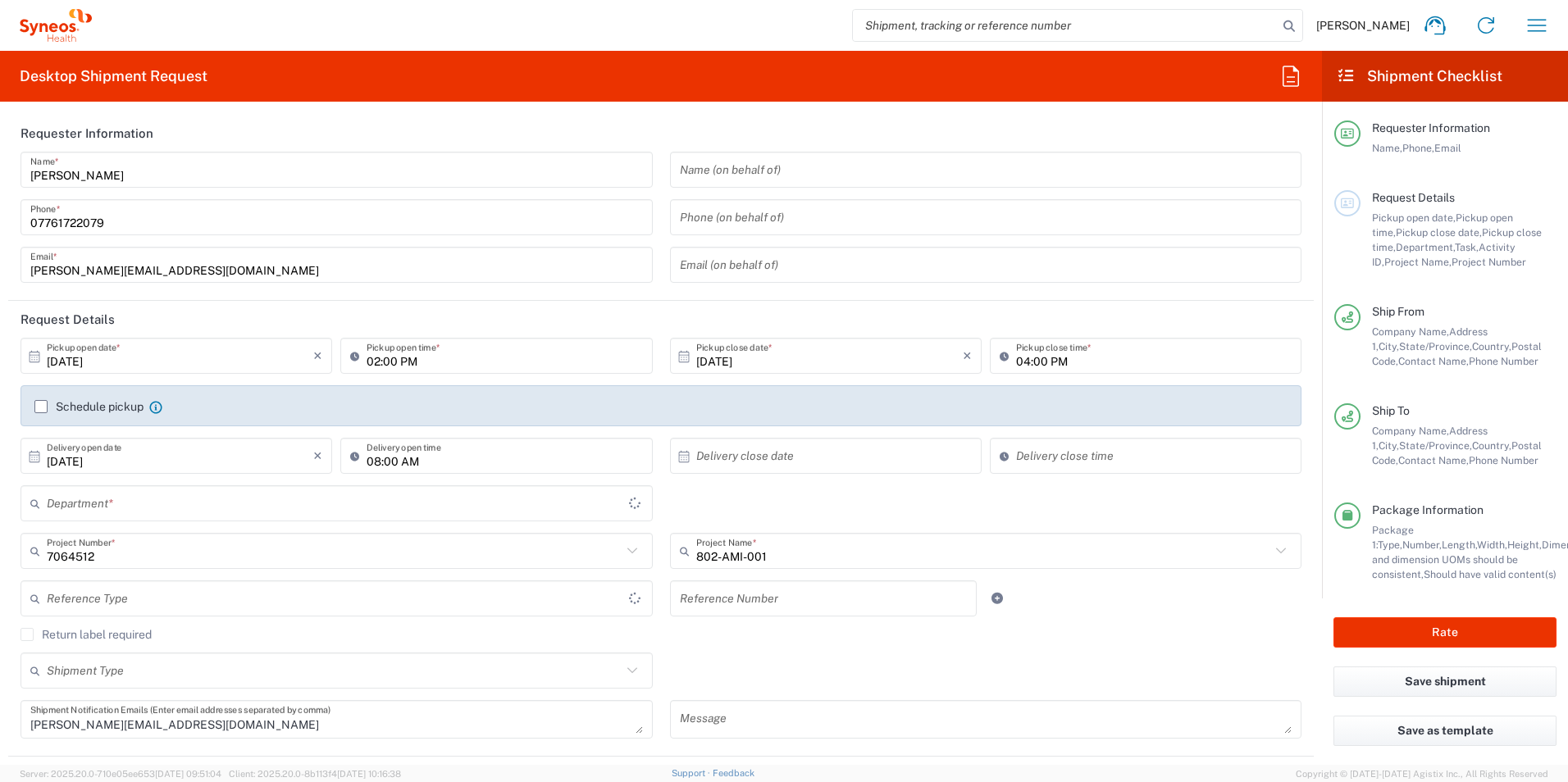
type input "Envelope"
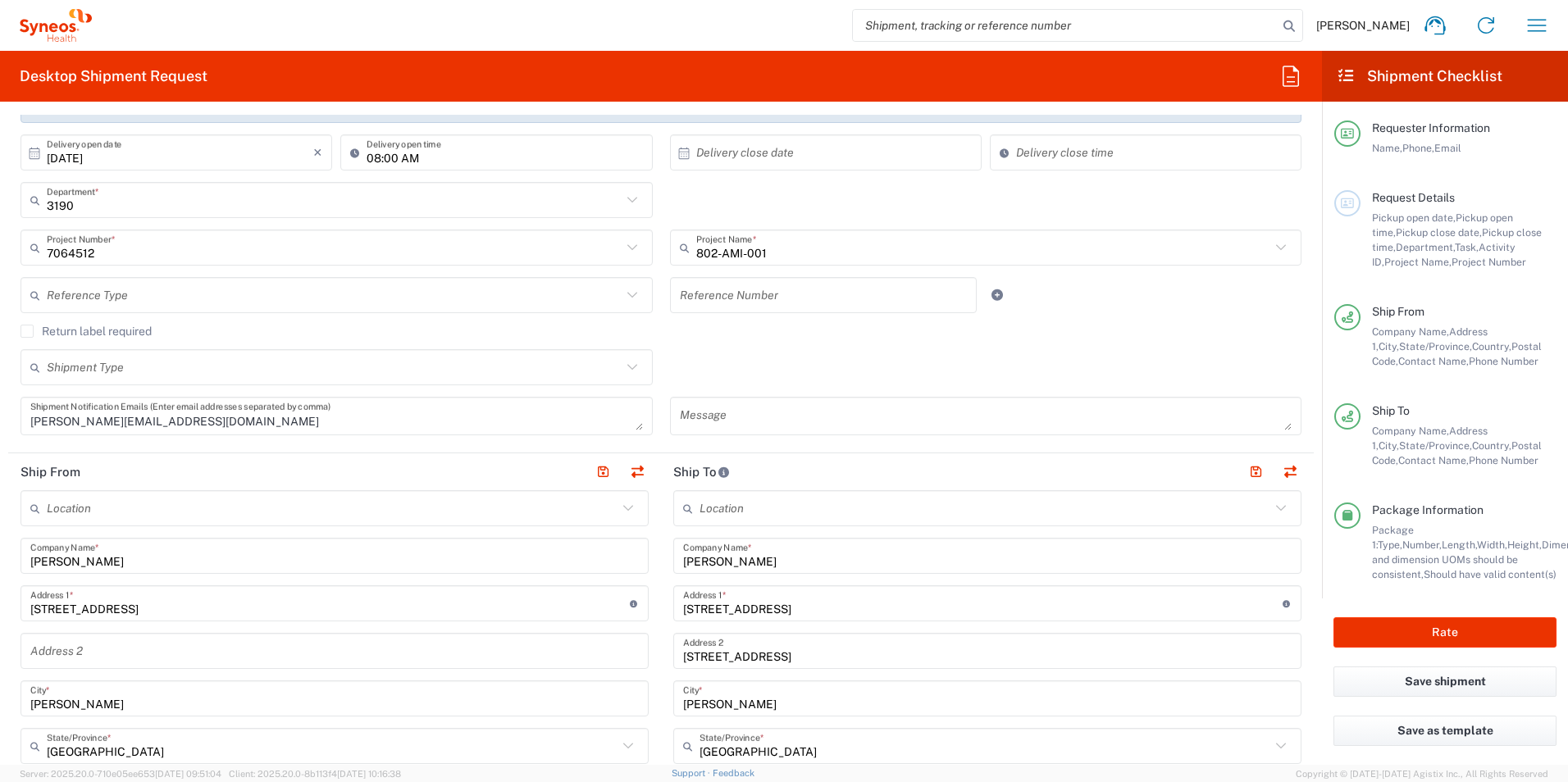
scroll to position [206, 0]
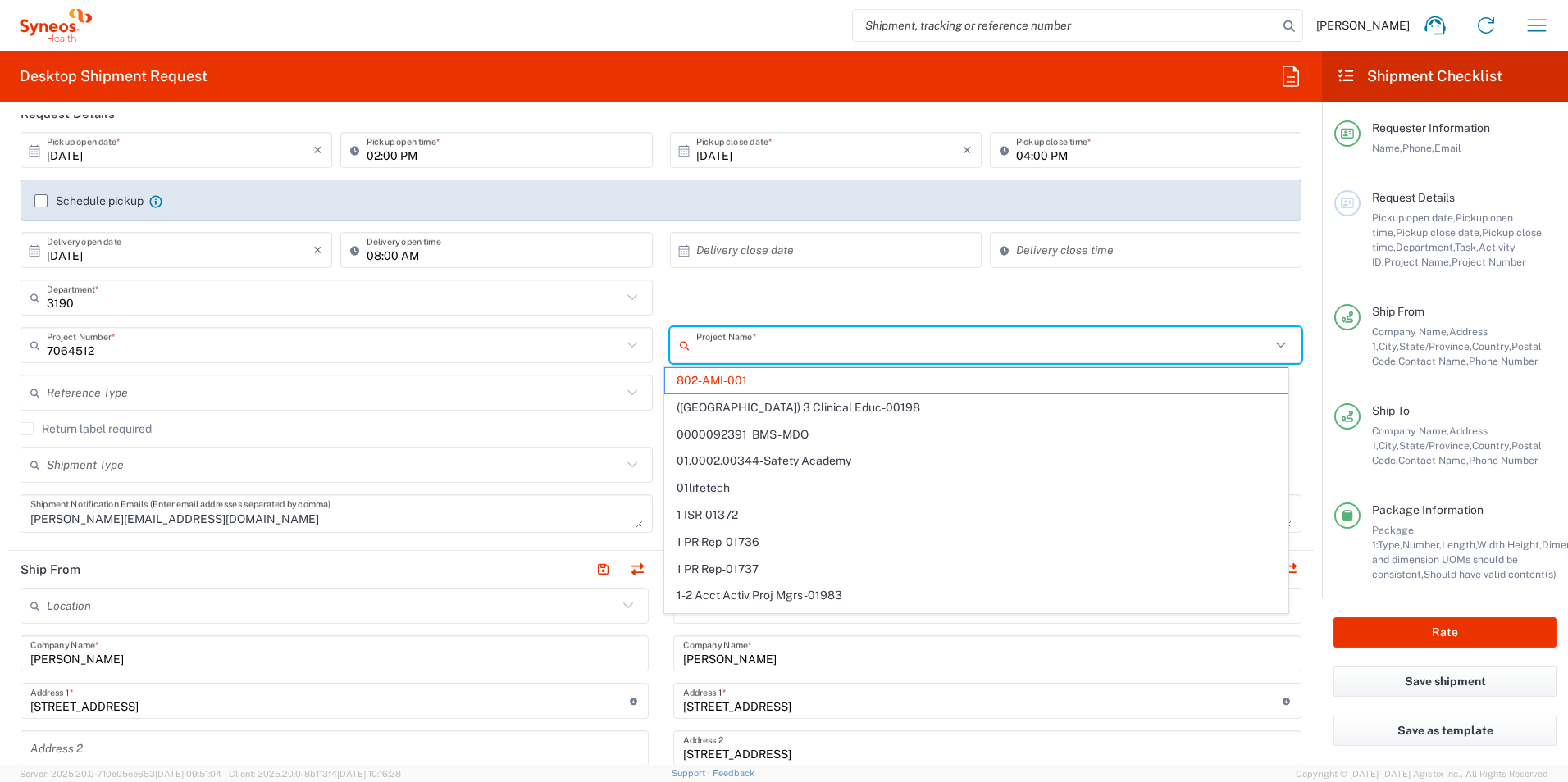
drag, startPoint x: 772, startPoint y: 349, endPoint x: 718, endPoint y: 351, distance: 54.0
click at [718, 351] on input "text" at bounding box center [984, 345] width 575 height 28
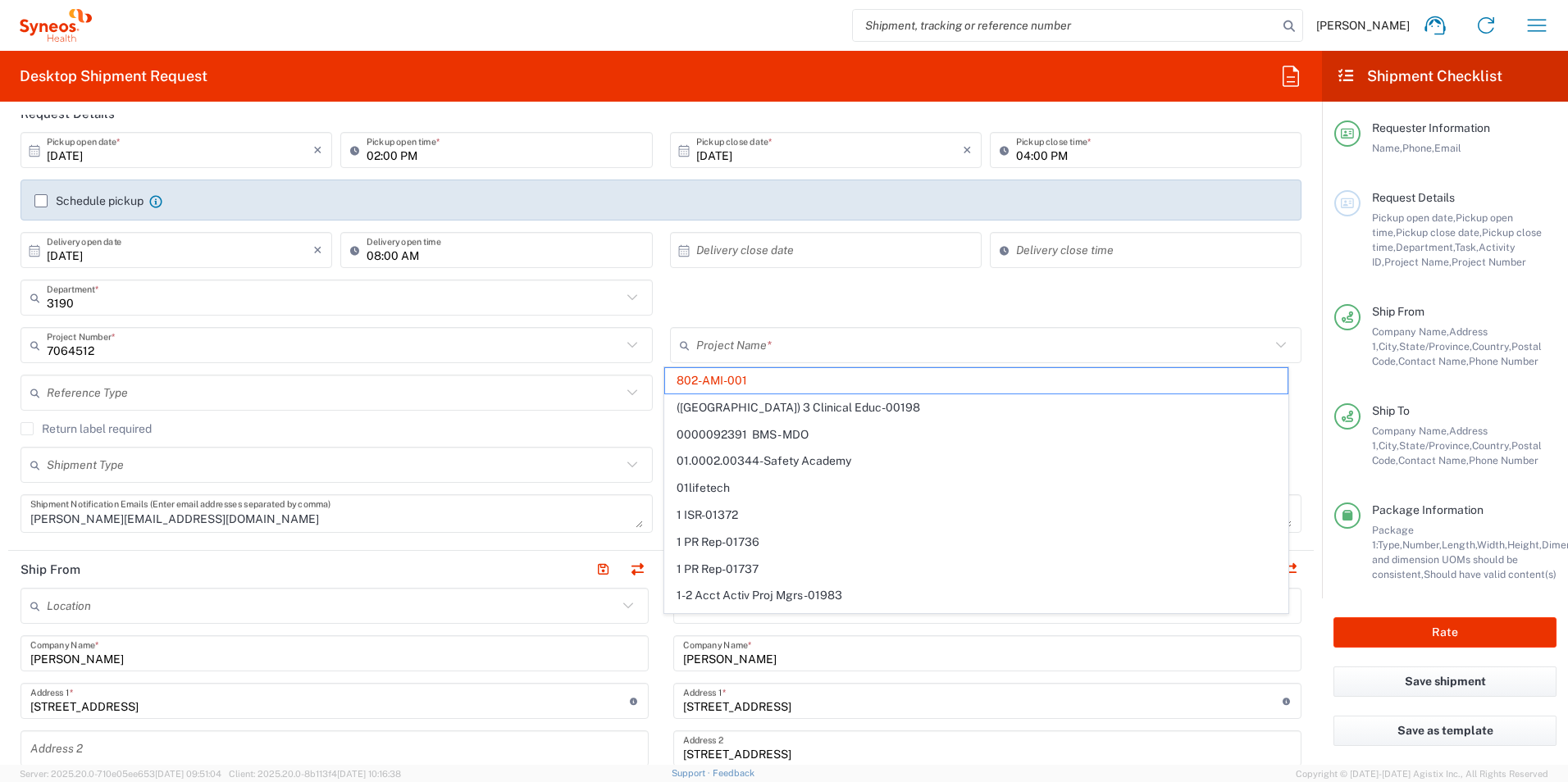
click at [881, 306] on div "3190 Department * 3190 3000 3100 3109 3110 3111 3112 3125 3130 3135 3136 3150 3…" at bounding box center [661, 303] width 1298 height 48
type input "802-AMI-001"
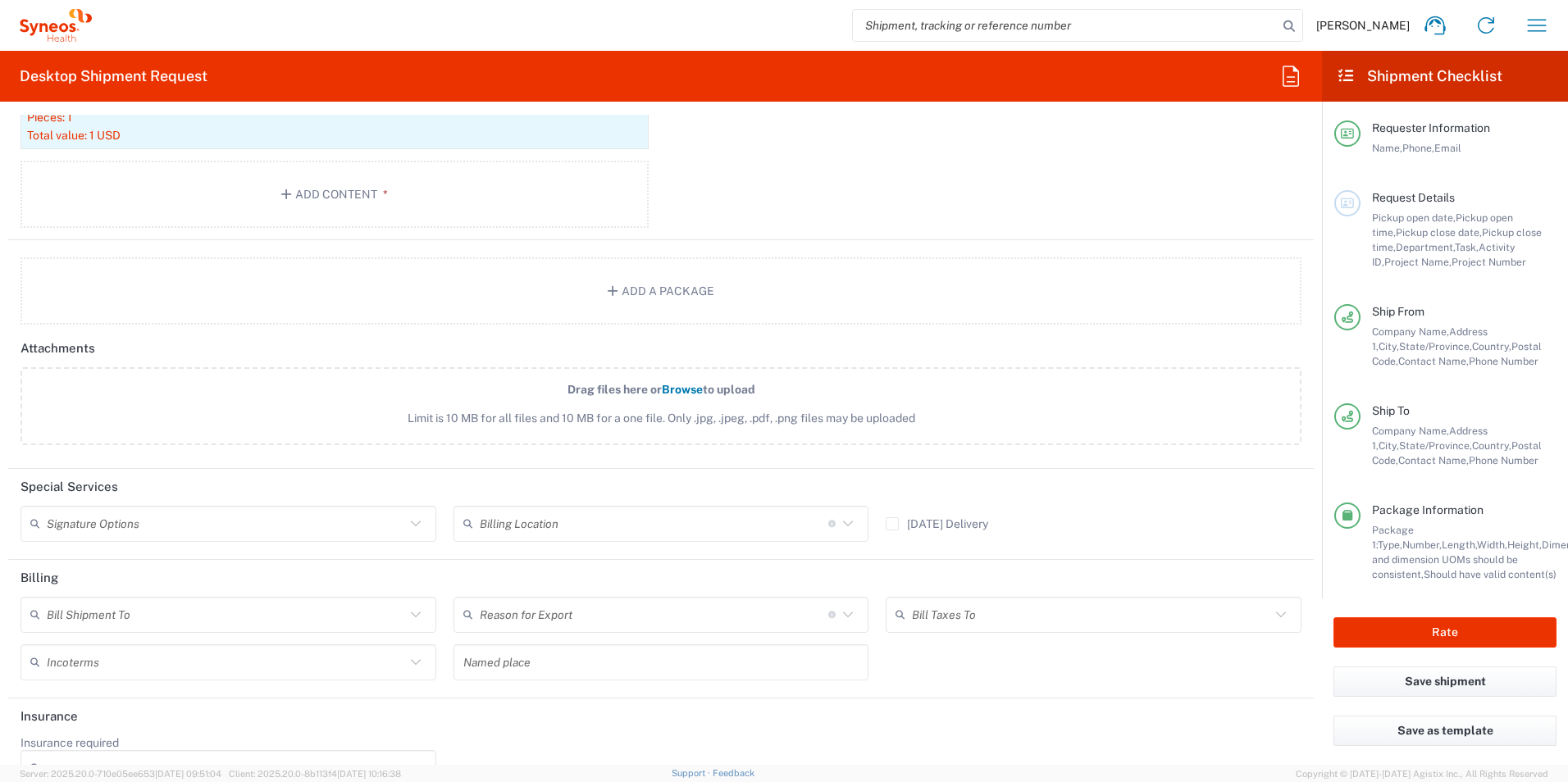
scroll to position [1927, 0]
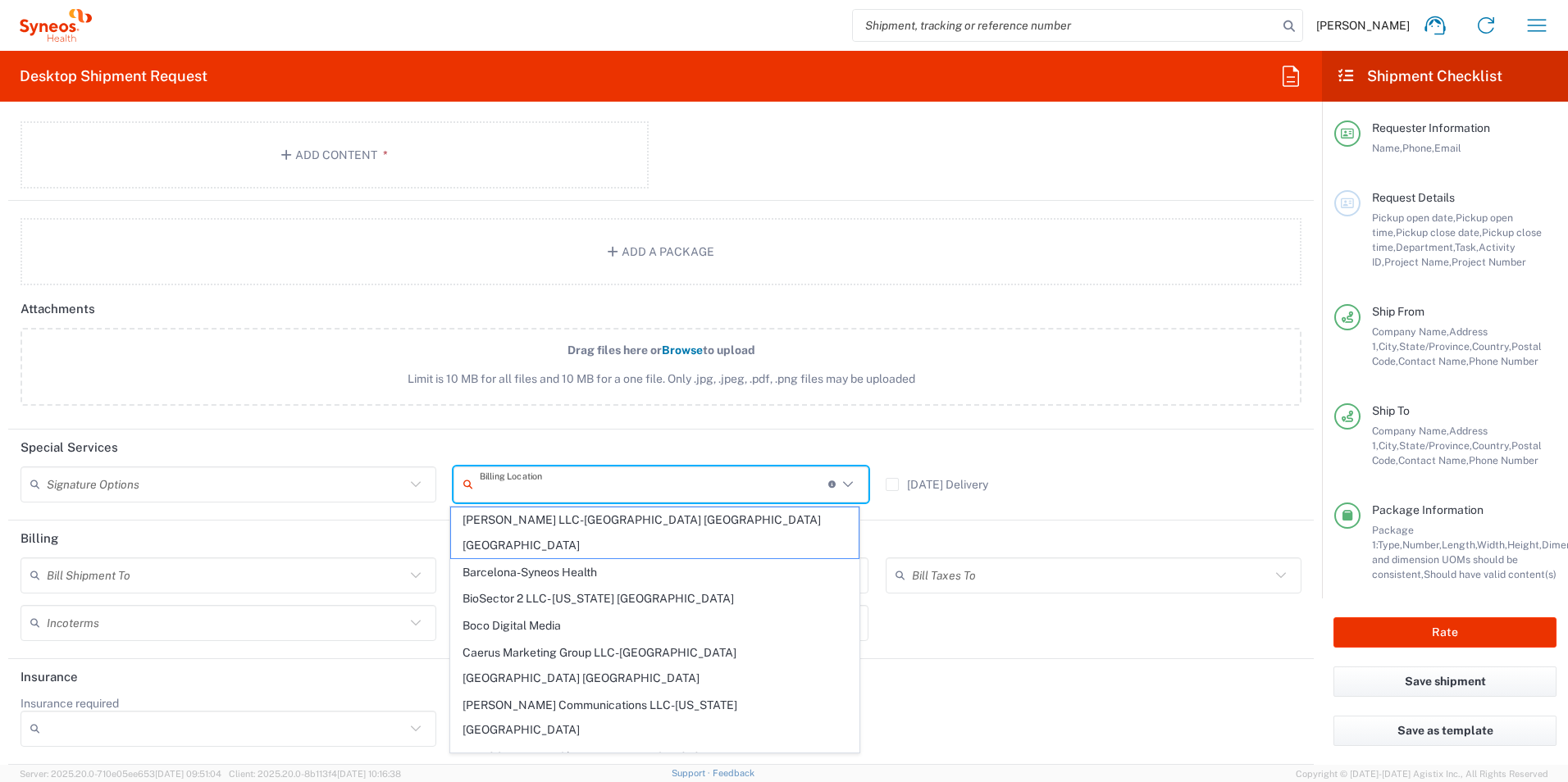
click at [537, 480] on input "text" at bounding box center [654, 484] width 349 height 28
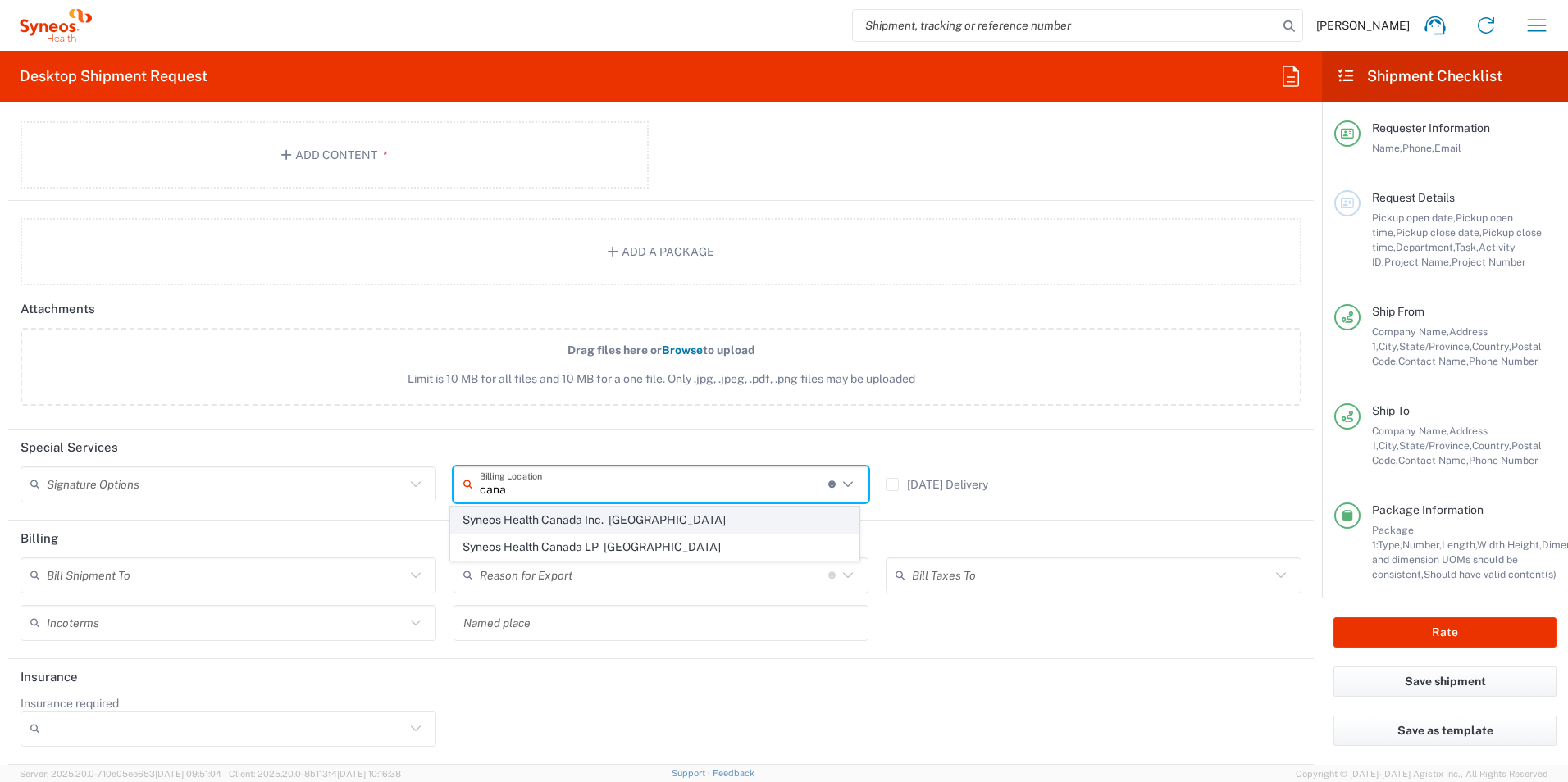
click at [690, 522] on span "Syneos Health Canada Inc.- [GEOGRAPHIC_DATA]" at bounding box center [655, 520] width 408 height 26
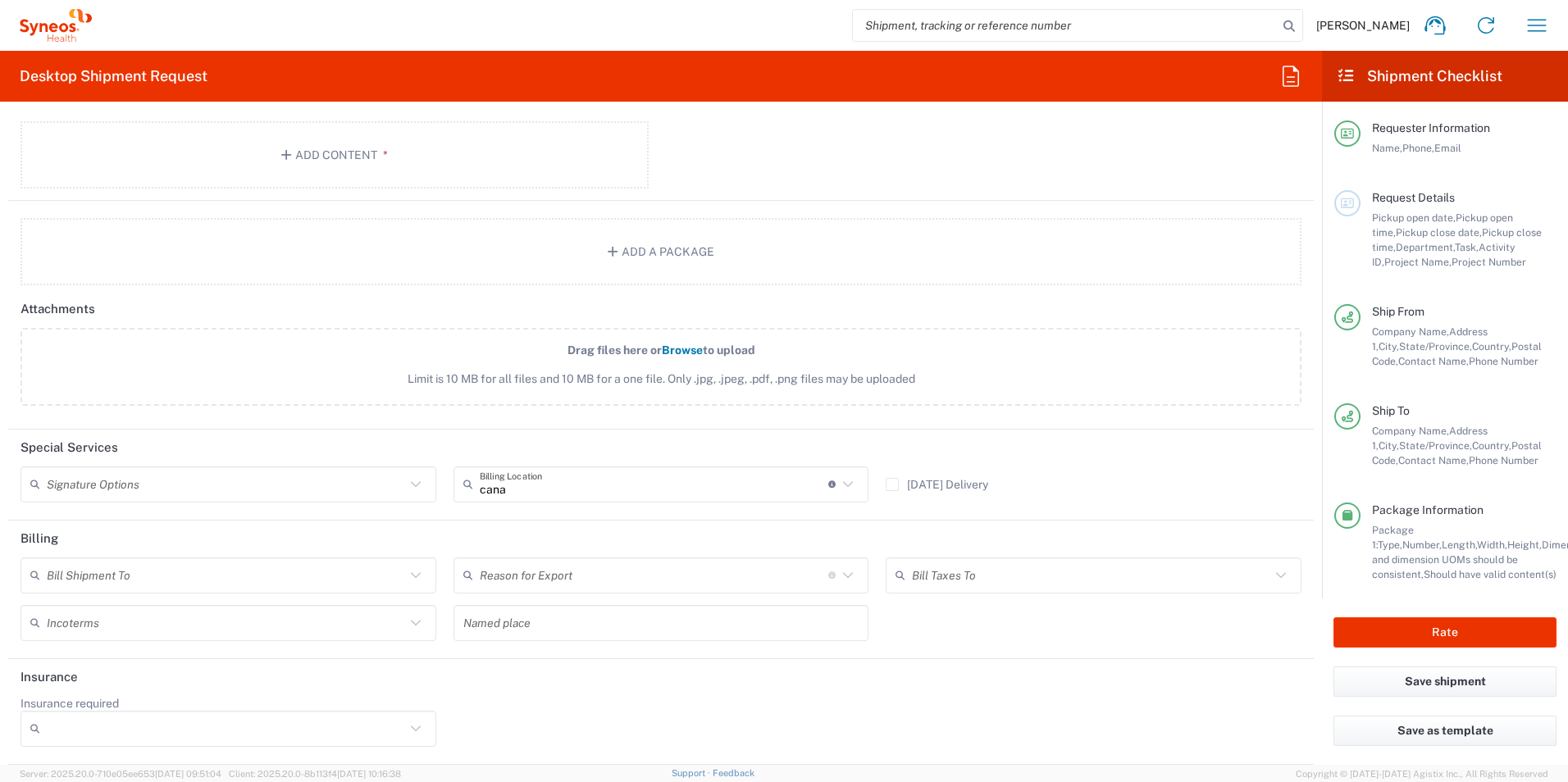
type input "Syneos Health Canada Inc.- [GEOGRAPHIC_DATA]"
click at [1451, 632] on button "Rate" at bounding box center [1445, 632] width 223 height 30
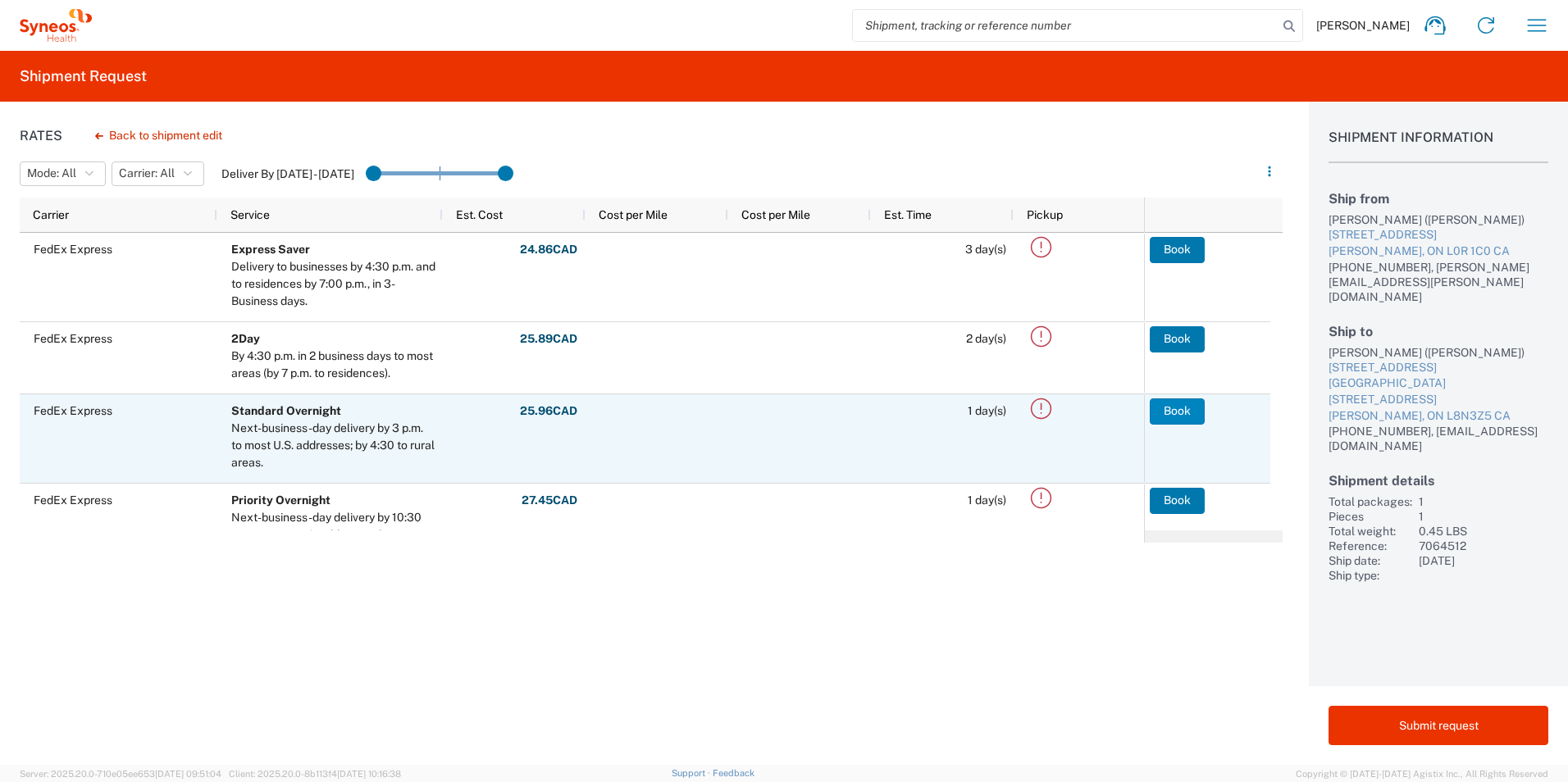
click at [1187, 411] on button "Book" at bounding box center [1177, 411] width 55 height 27
